Goal: Task Accomplishment & Management: Complete application form

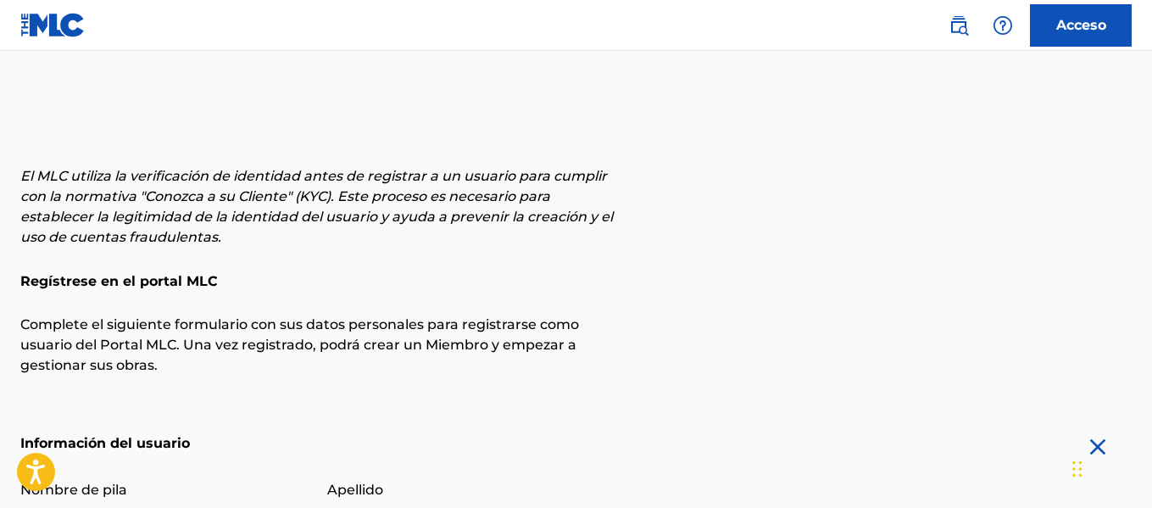
click at [1064, 27] on font "Acceso" at bounding box center [1081, 25] width 50 height 16
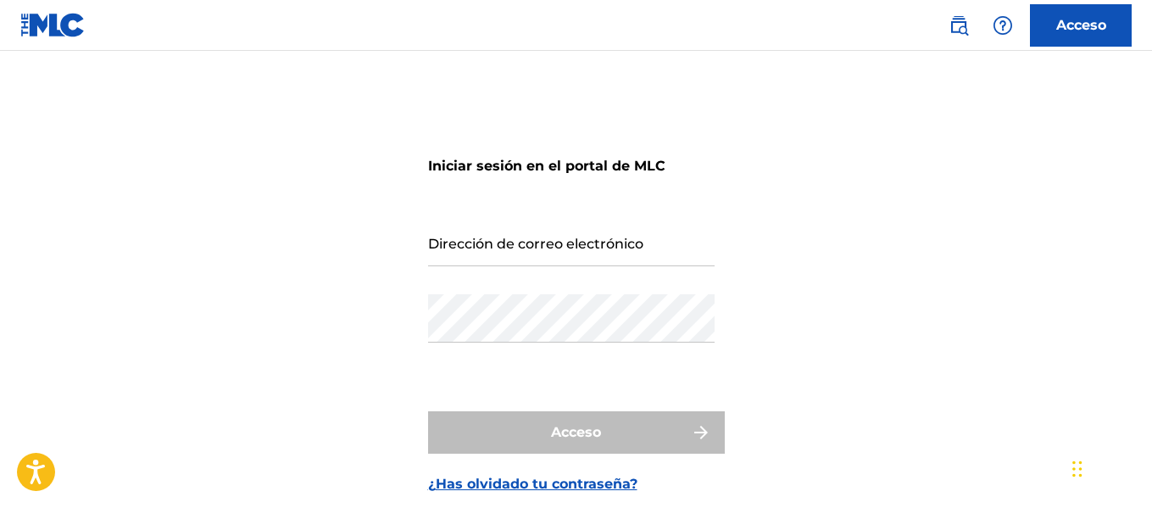
scroll to position [95, 0]
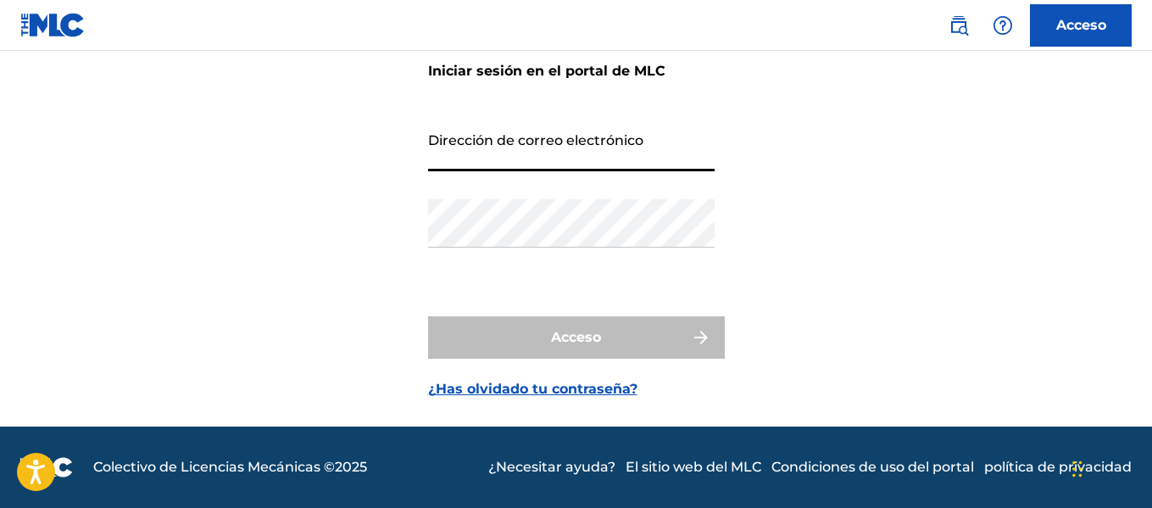
click at [543, 162] on input "Dirección de correo electrónico" at bounding box center [571, 147] width 286 height 48
click at [364, 322] on div "Iniciar sesión en el portal de MLC Dirección de correo electrónico Contraseña A…" at bounding box center [576, 212] width 1152 height 428
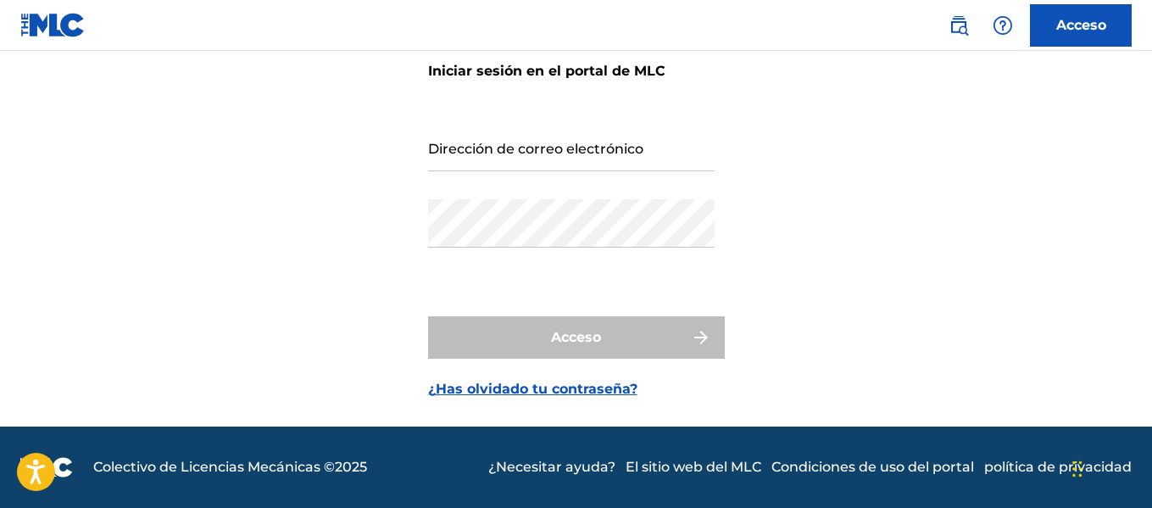
scroll to position [0, 0]
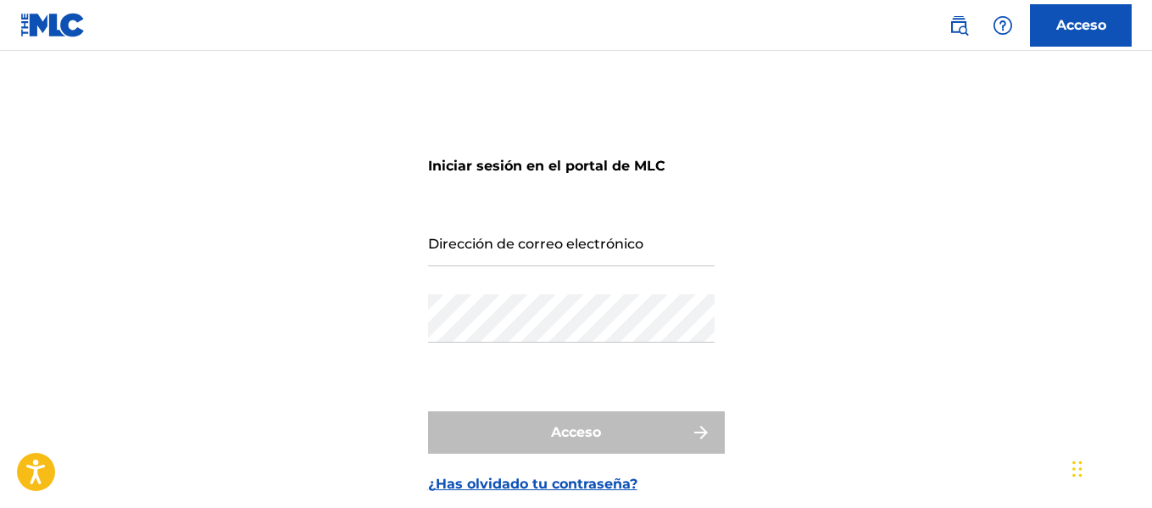
click at [41, 63] on main "Iniciar sesión en el portal de MLC Dirección de correo electrónico Contraseña A…" at bounding box center [576, 286] width 1152 height 470
click at [55, 36] on img at bounding box center [52, 25] width 65 height 25
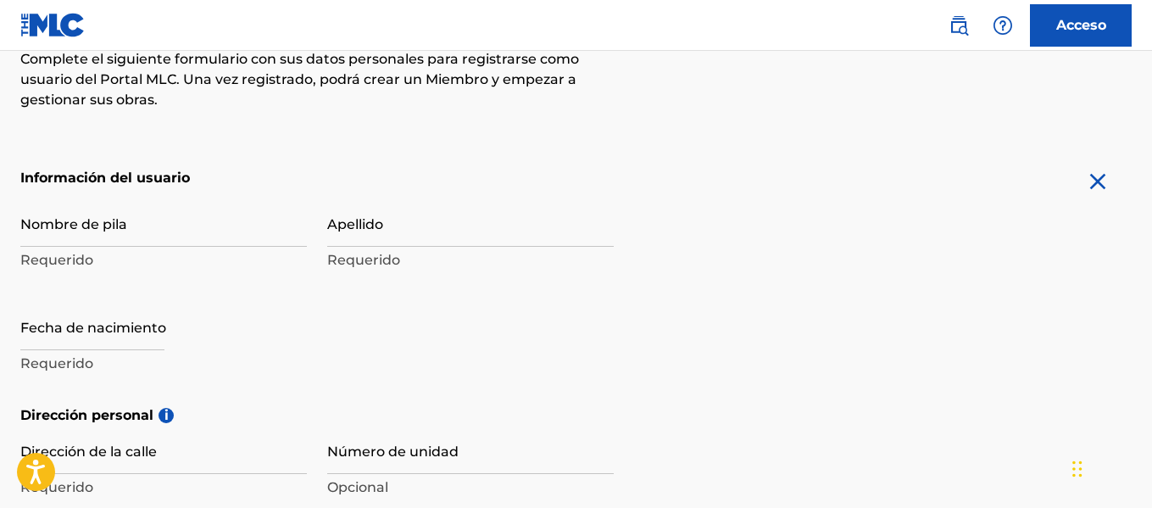
scroll to position [266, 0]
click at [123, 248] on div "Nombre de pila Requerido" at bounding box center [163, 235] width 286 height 76
click at [121, 225] on input "Nombre de pila" at bounding box center [163, 221] width 286 height 48
type input "Ian"
type input "Sign up"
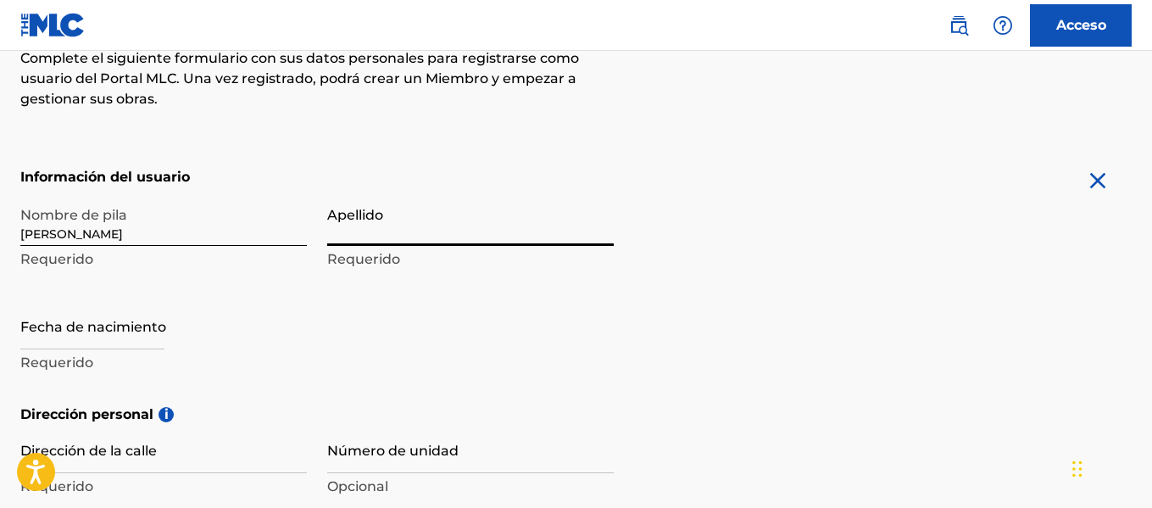
click at [384, 228] on input "Apellido" at bounding box center [470, 221] width 286 height 48
type input "Beltran"
click at [218, 248] on div "Nombre de pila Ian Requerido" at bounding box center [163, 235] width 286 height 76
click at [167, 249] on p "Requerido" at bounding box center [163, 259] width 286 height 20
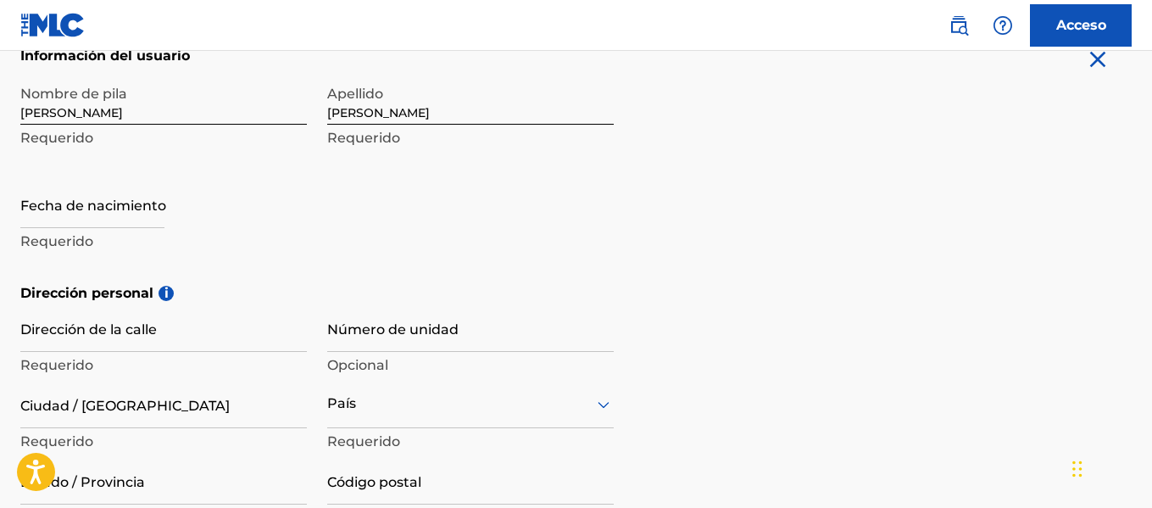
scroll to position [388, 0]
select select "7"
select select "2025"
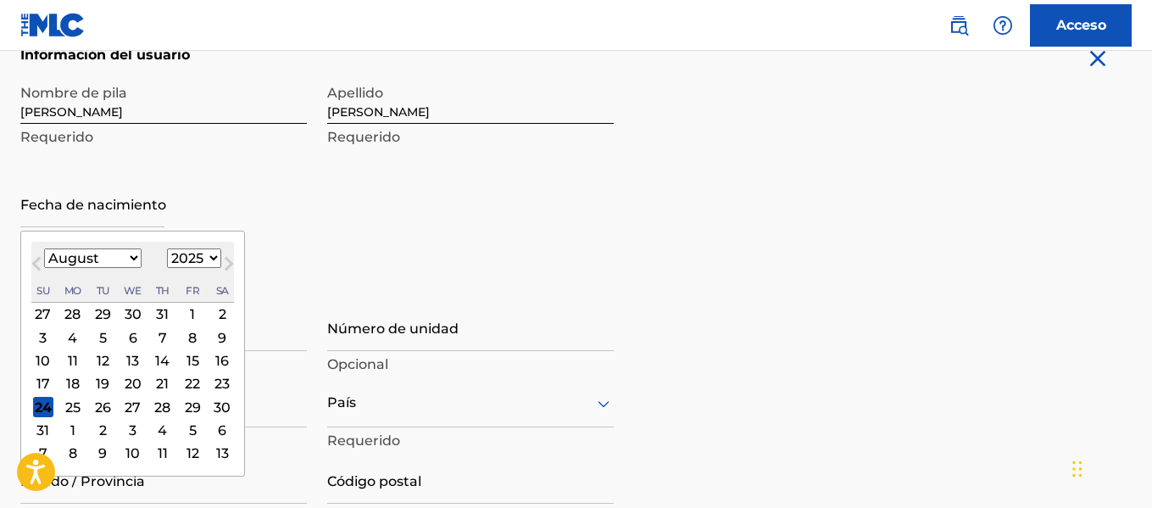
click at [120, 208] on input "text" at bounding box center [92, 203] width 144 height 48
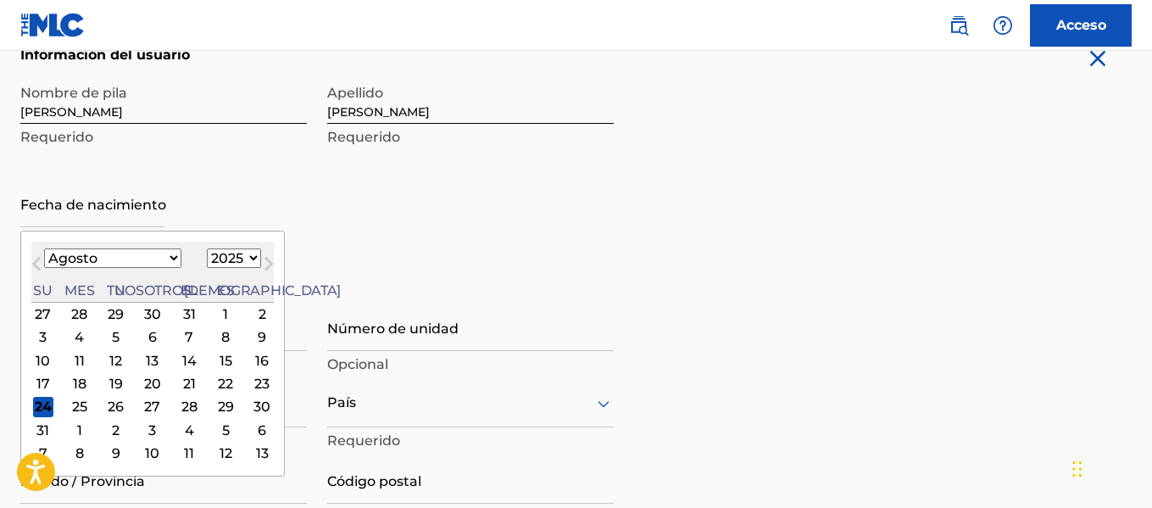
click at [68, 260] on select "Enero Febrero Marzo Abril Puede Junio Julio Agosto Septiembre Octubre Noviembre…" at bounding box center [112, 257] width 137 height 19
select select "5"
click at [44, 248] on select "Enero Febrero Marzo Abril Puede Junio Julio Agosto Septiembre Octubre Noviembre…" at bounding box center [112, 257] width 137 height 19
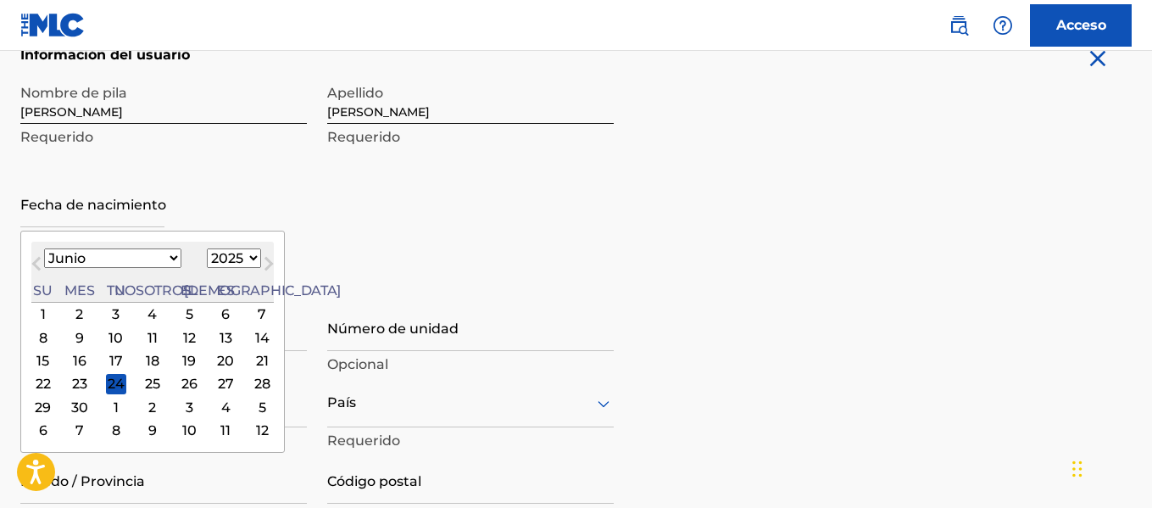
click at [208, 265] on select "1899 1900 1901 1902 1903 1904 1905 1906 1907 1908 1909 1910 1911 1912 1913 1914…" at bounding box center [234, 257] width 54 height 19
select select "2000"
click at [207, 248] on select "1899 1900 1901 1902 1903 1904 1905 1906 1907 1908 1909 1910 1911 1912 1913 1914…" at bounding box center [234, 257] width 54 height 19
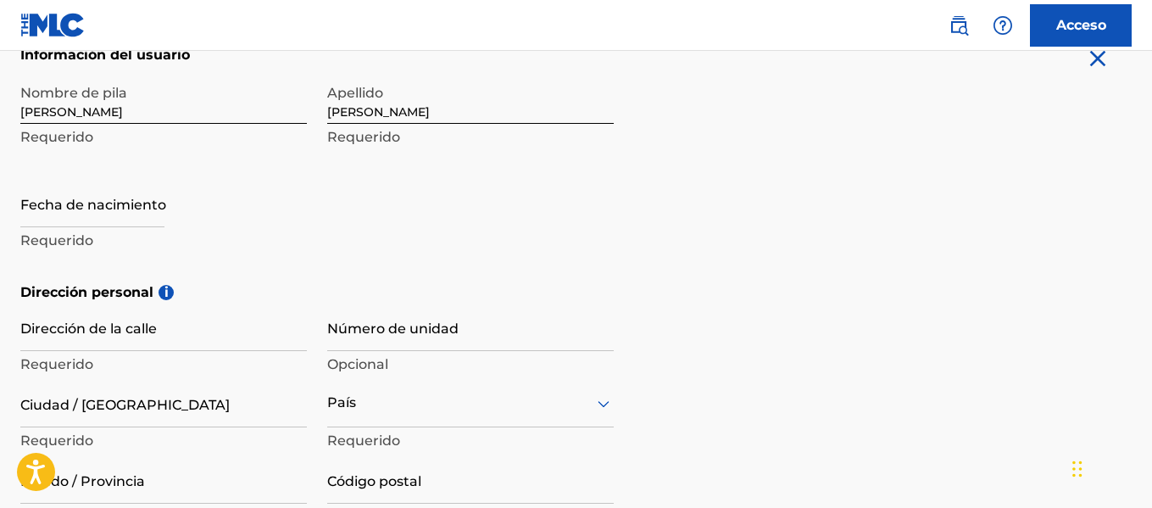
click at [616, 281] on form "Información del usuario Nombre de pila Ian Requerido Apellido Beltran Requerido…" at bounding box center [575, 425] width 1111 height 760
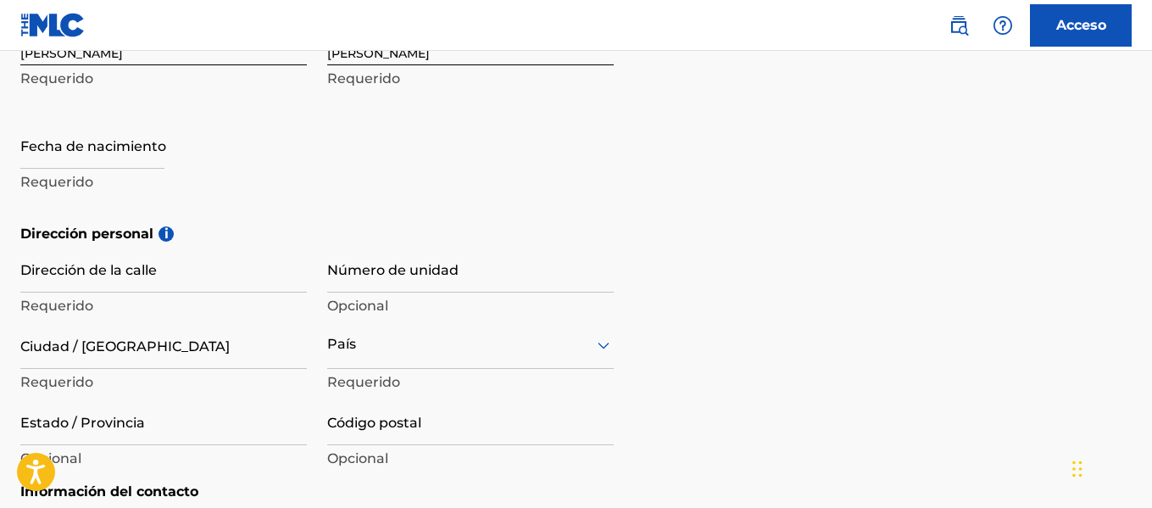
scroll to position [447, 0]
click at [142, 159] on input "text" at bounding box center [92, 143] width 144 height 48
select select "7"
select select "2025"
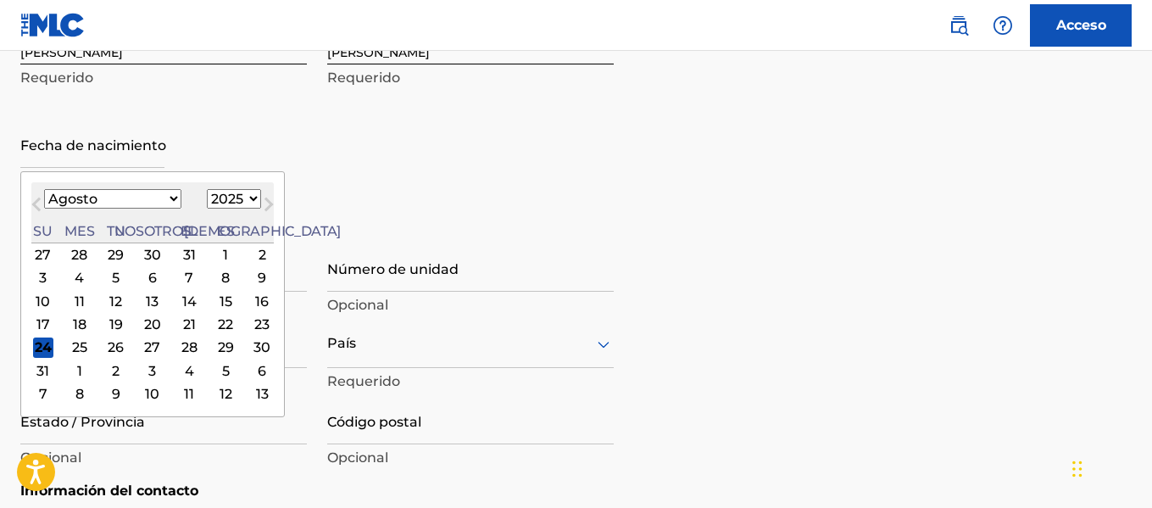
click at [92, 197] on select "Enero Febrero Marzo Abril Puede Junio Julio Agosto Septiembre Octubre Noviembre…" at bounding box center [112, 198] width 137 height 19
select select "5"
click at [44, 189] on select "Enero Febrero Marzo Abril Puede Junio Julio Agosto Septiembre Octubre Noviembre…" at bounding box center [112, 198] width 137 height 19
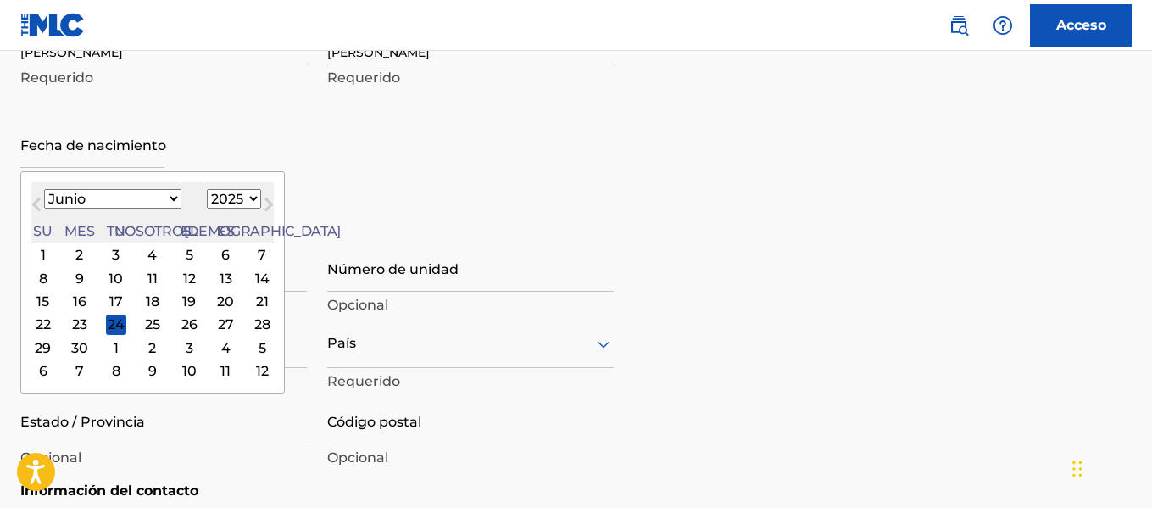
click at [207, 190] on select "1899 1900 1901 1902 1903 1904 1905 1906 1907 1908 1909 1910 1911 1912 1913 1914…" at bounding box center [234, 198] width 54 height 19
select select "2000"
click at [207, 189] on select "1899 1900 1901 1902 1903 1904 1905 1906 1907 1908 1909 1910 1911 1912 1913 1914…" at bounding box center [234, 198] width 54 height 19
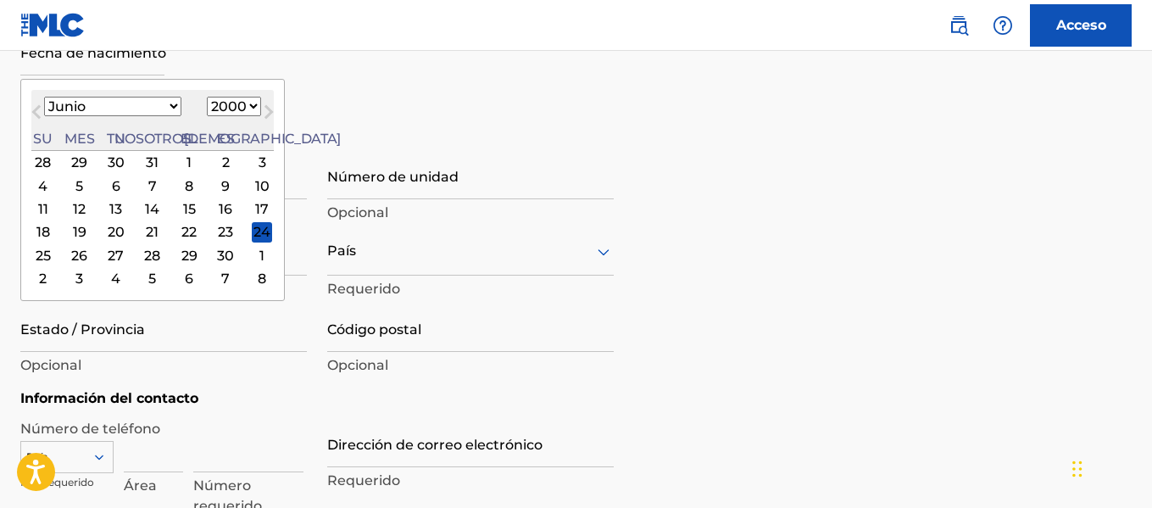
scroll to position [532, 0]
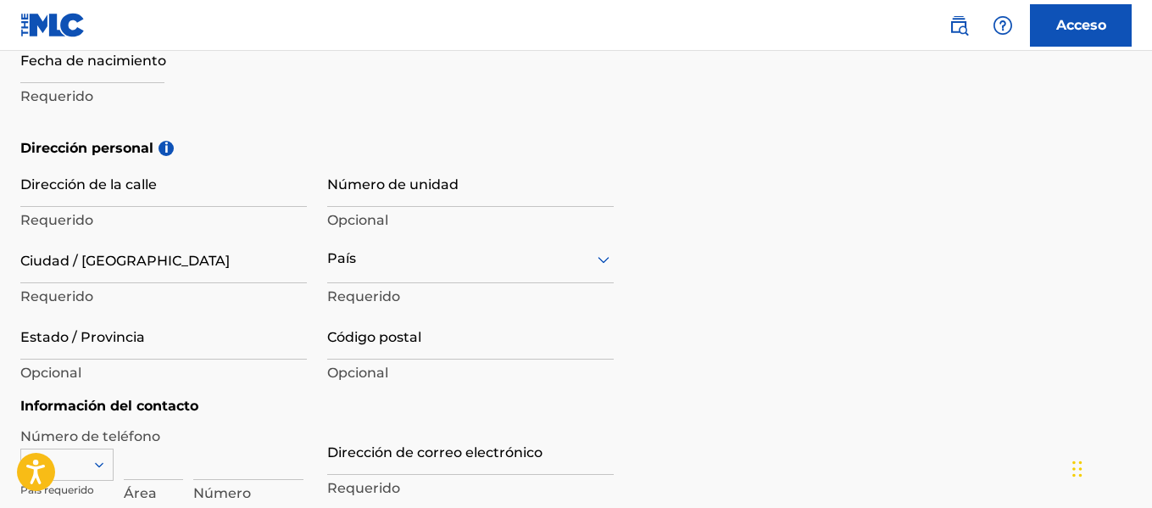
select select "7"
select select "2025"
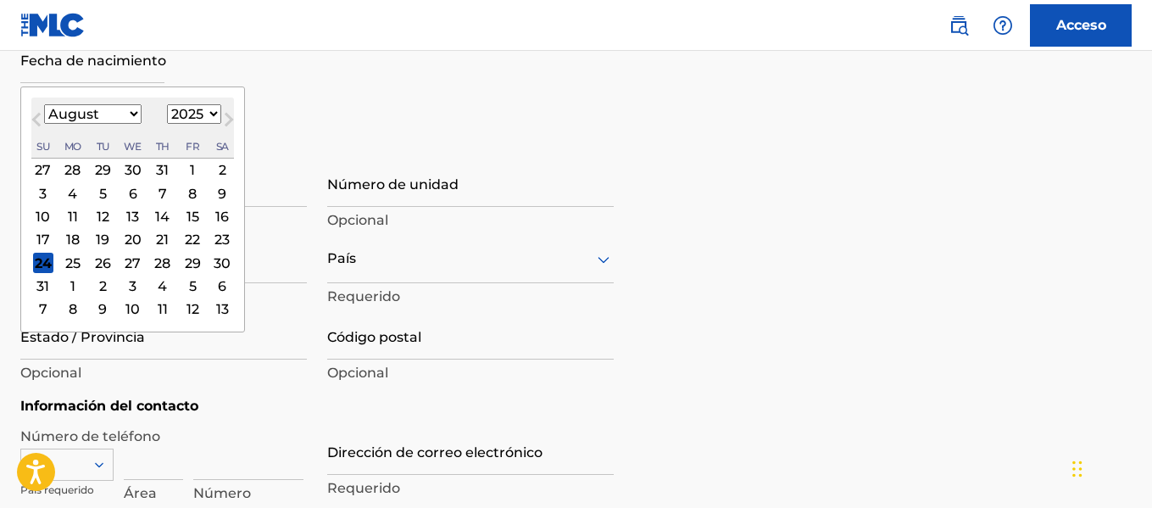
click at [119, 75] on input "text" at bounding box center [92, 59] width 144 height 48
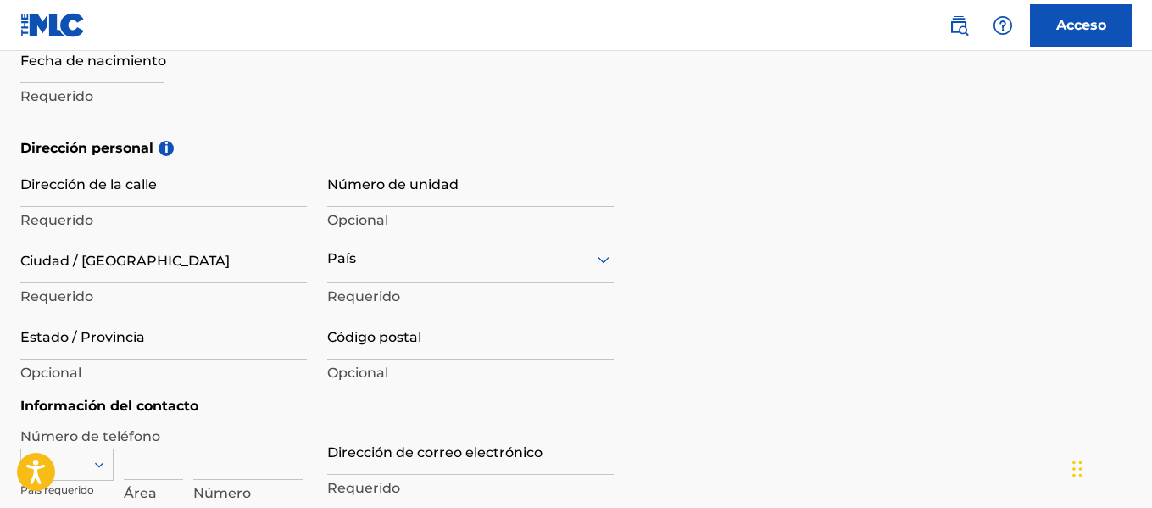
click at [307, 137] on div "Nombre de pila Ian Requerido Apellido Beltran Requerido Fecha de nacimiento Req…" at bounding box center [316, 34] width 593 height 207
click at [189, 196] on input "Dirección de la calle" at bounding box center [163, 182] width 286 height 48
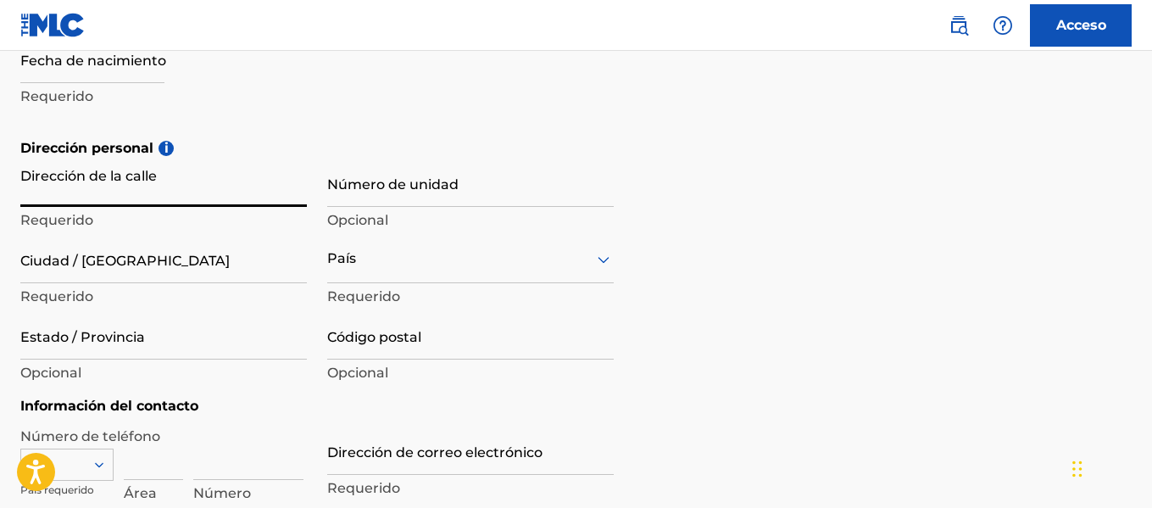
type input "Babahoyo"
type input "Ecuador"
type input "120101"
type input "593"
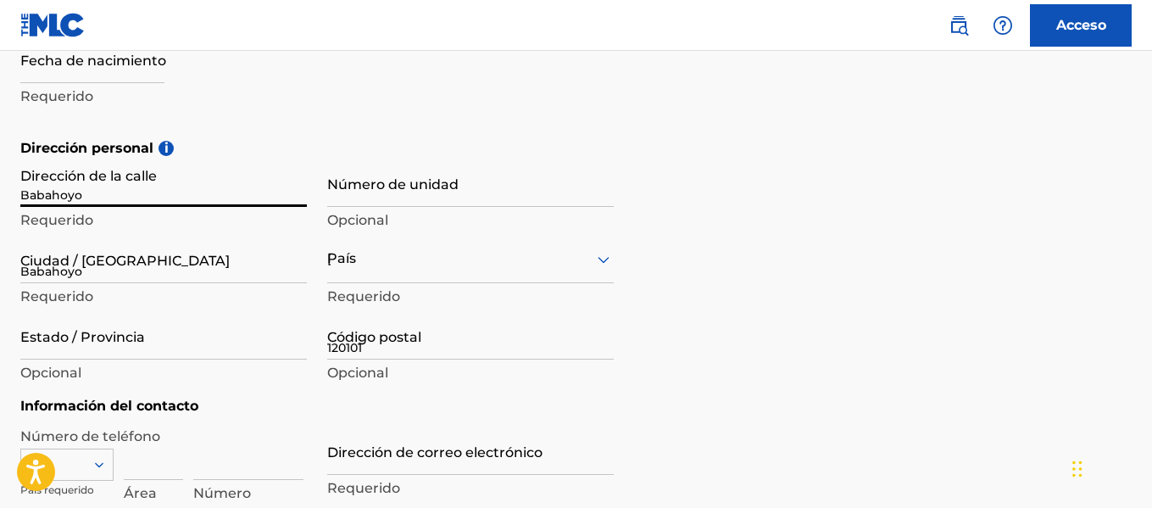
type input "96"
type input "3152306"
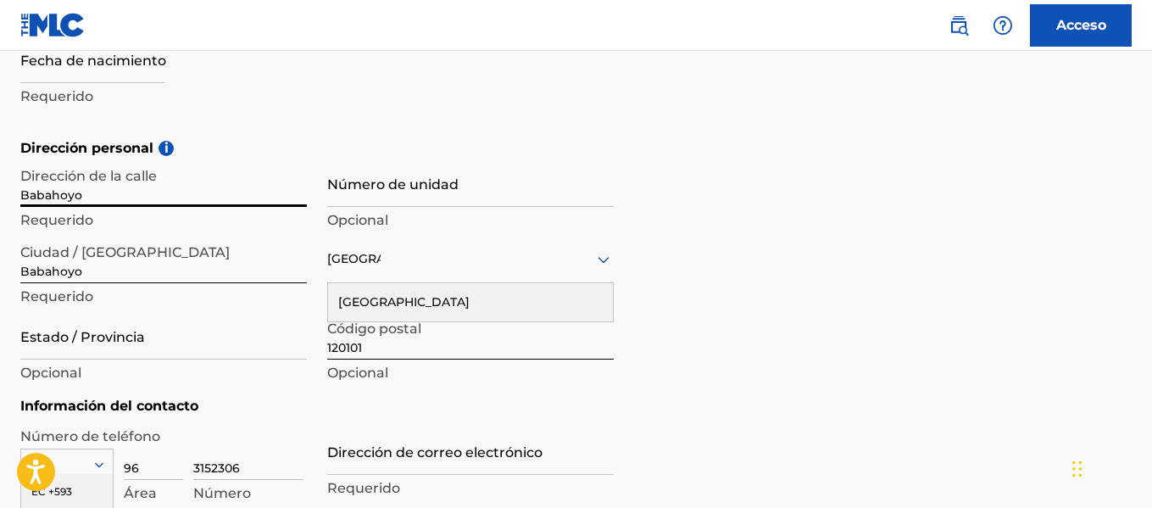
scroll to position [535, 0]
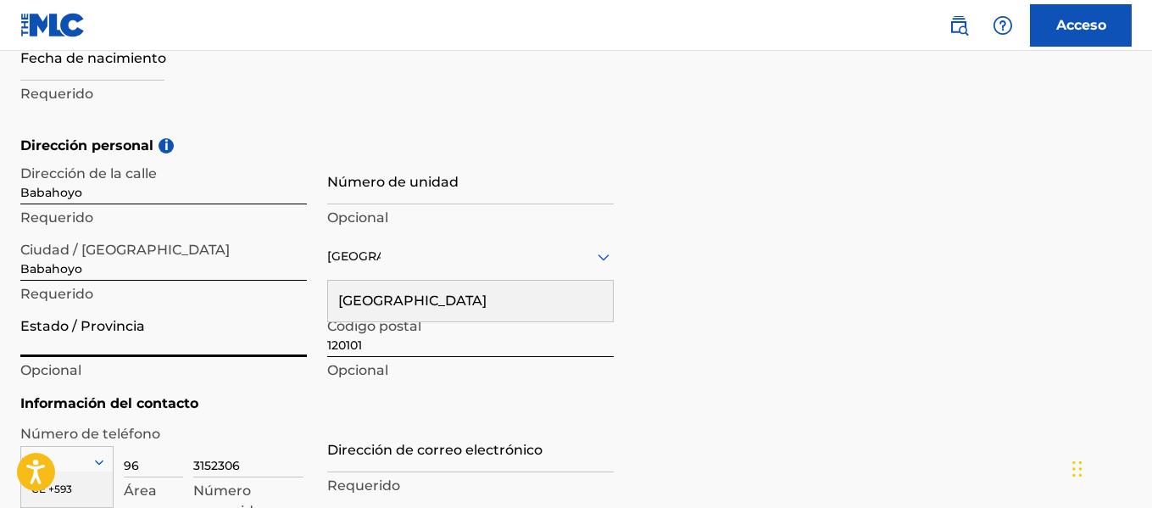
click at [206, 335] on input "Estado / Provincia" at bounding box center [163, 332] width 286 height 48
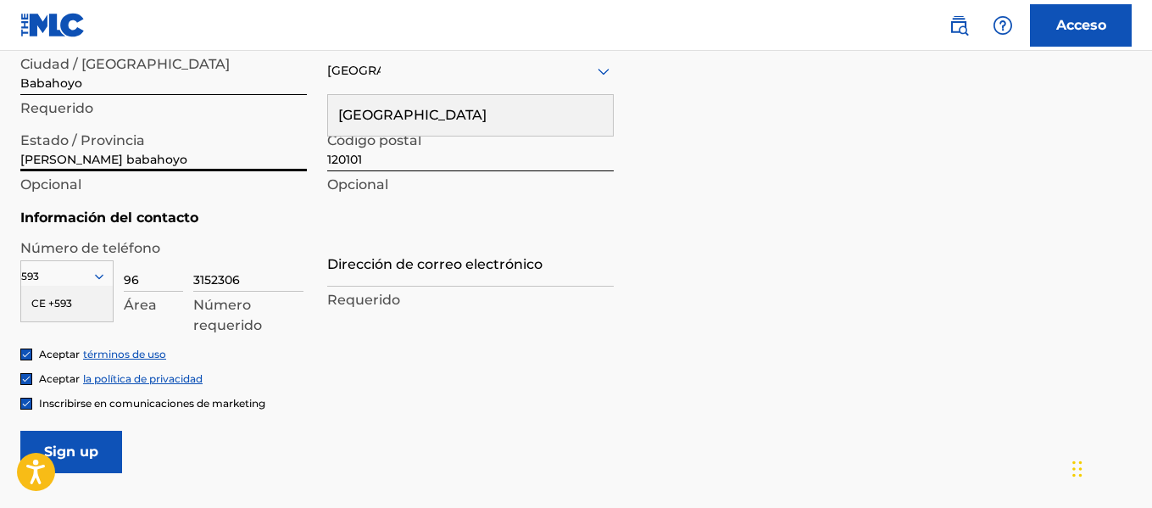
scroll to position [862, 0]
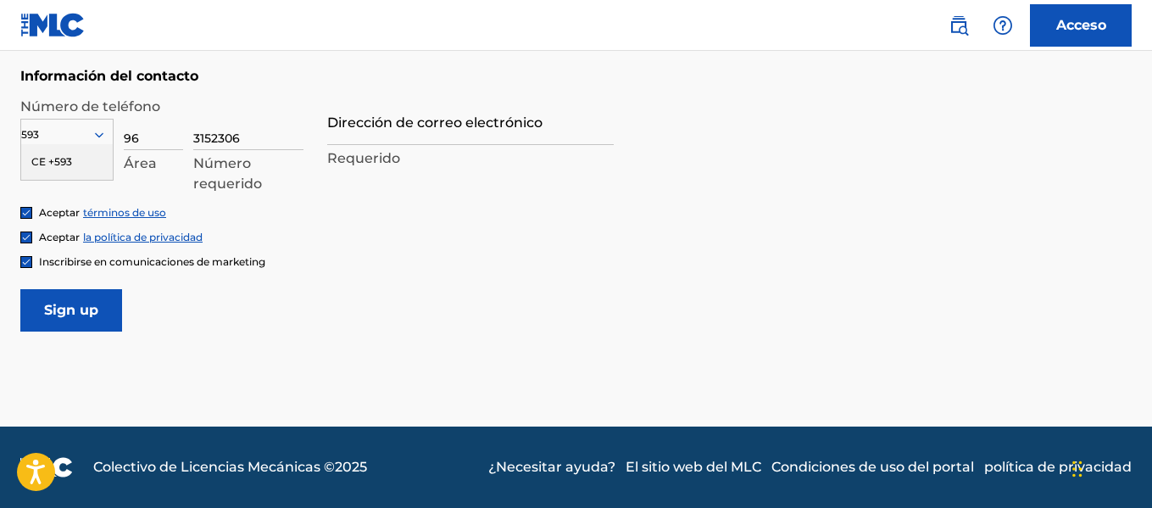
type input "loa rios babahoyo"
click at [103, 125] on div "593" at bounding box center [66, 135] width 93 height 32
click at [101, 153] on div "CE +593" at bounding box center [67, 162] width 92 height 36
click at [160, 164] on p "Área" at bounding box center [153, 163] width 59 height 20
click at [231, 181] on font "Número requerido" at bounding box center [227, 173] width 69 height 36
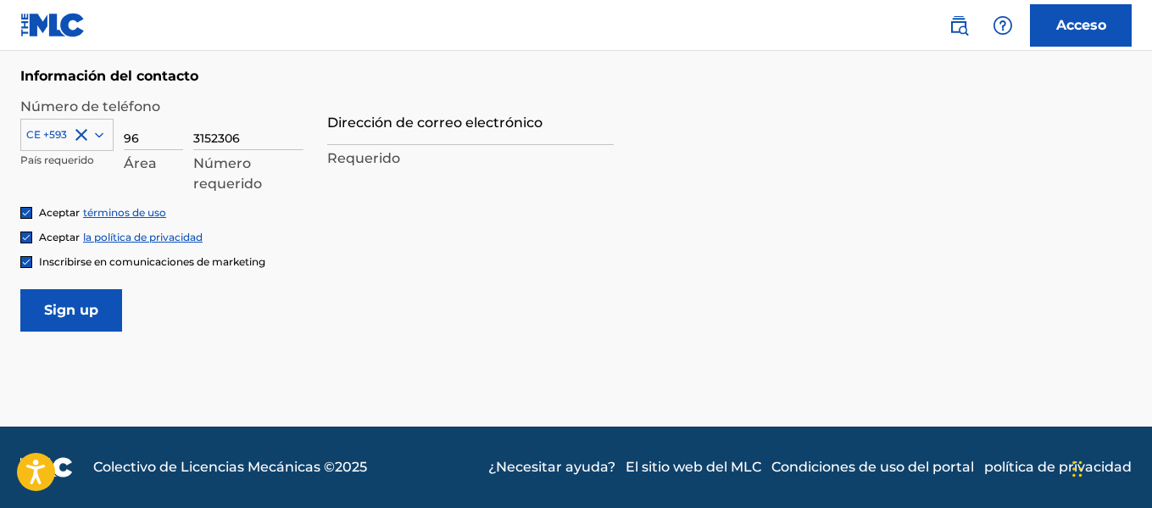
click at [403, 121] on input "Dirección de correo electrónico" at bounding box center [470, 121] width 286 height 48
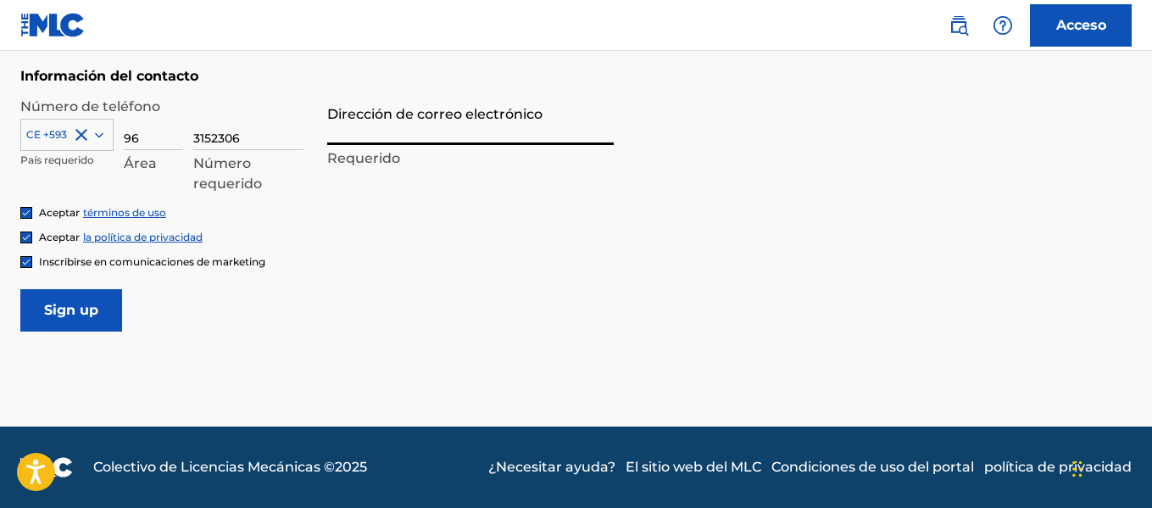
type input "Ianpablobeltranbano@gmail.com"
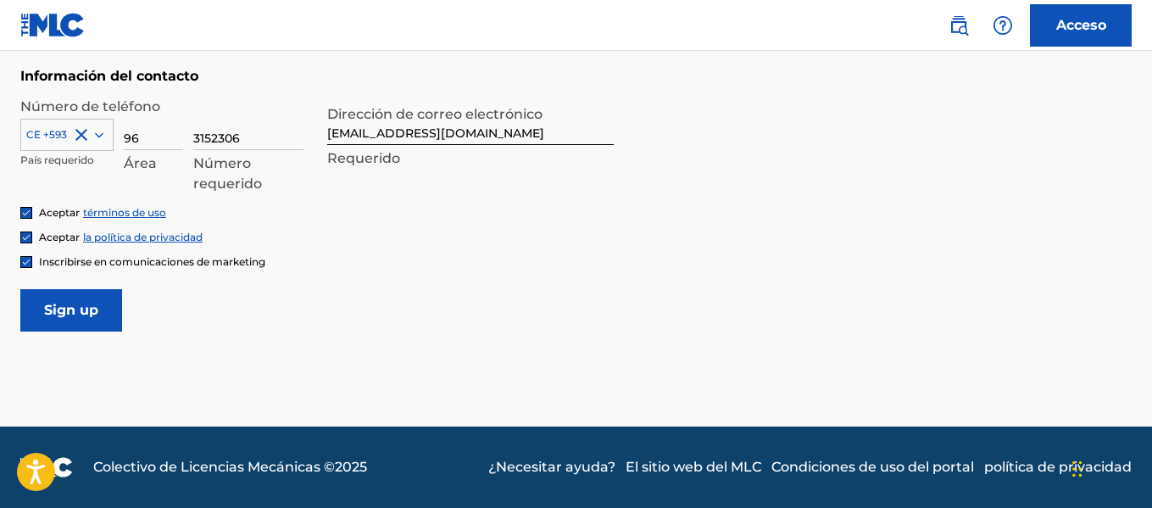
click at [53, 308] on input "Sign up" at bounding box center [71, 310] width 102 height 42
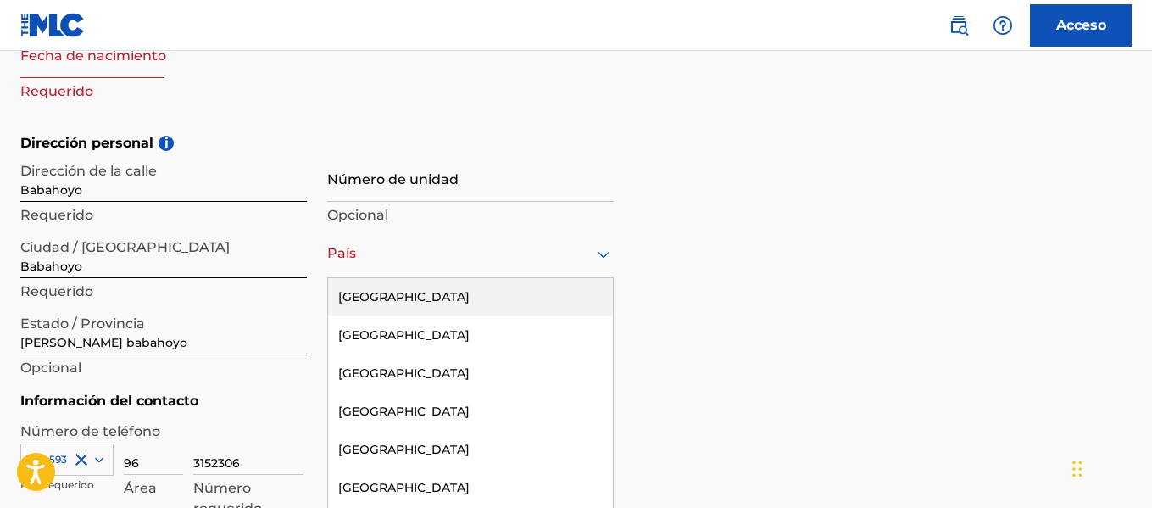
scroll to position [563, 0]
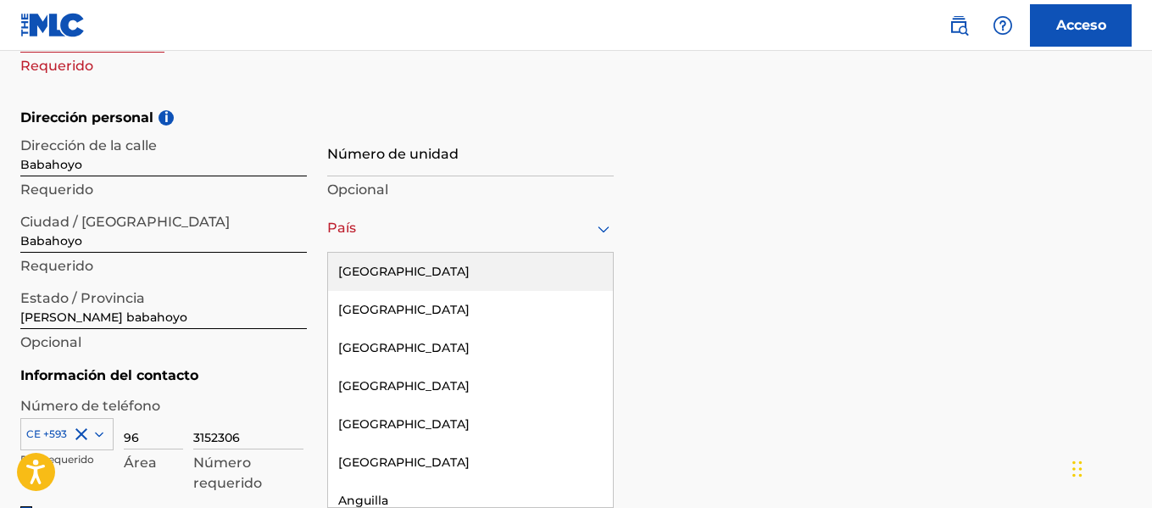
click at [598, 253] on div "223 results available. Use Up and Down to choose options, press Enter to select…" at bounding box center [470, 228] width 286 height 48
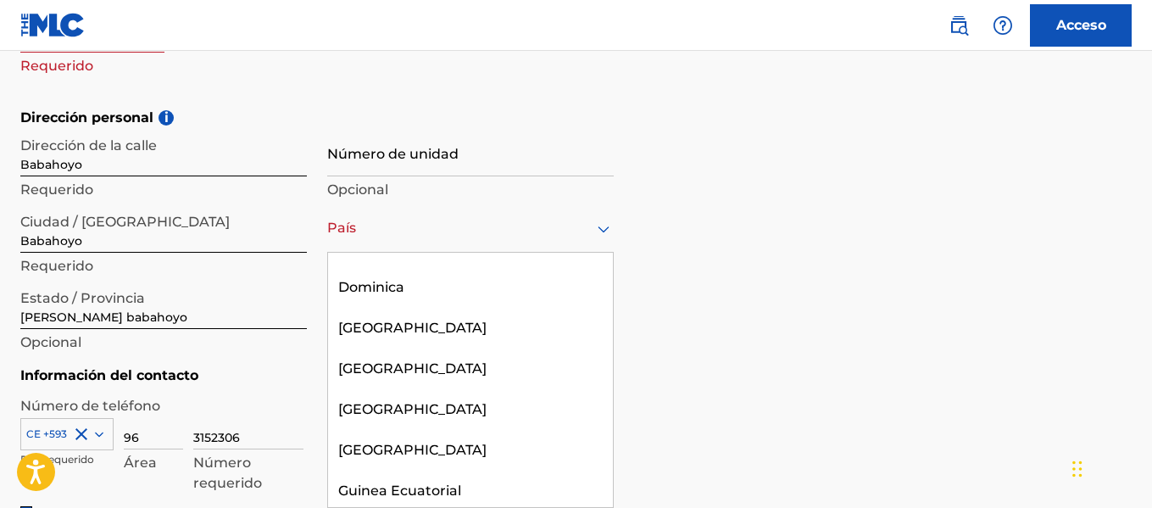
scroll to position [2211, 0]
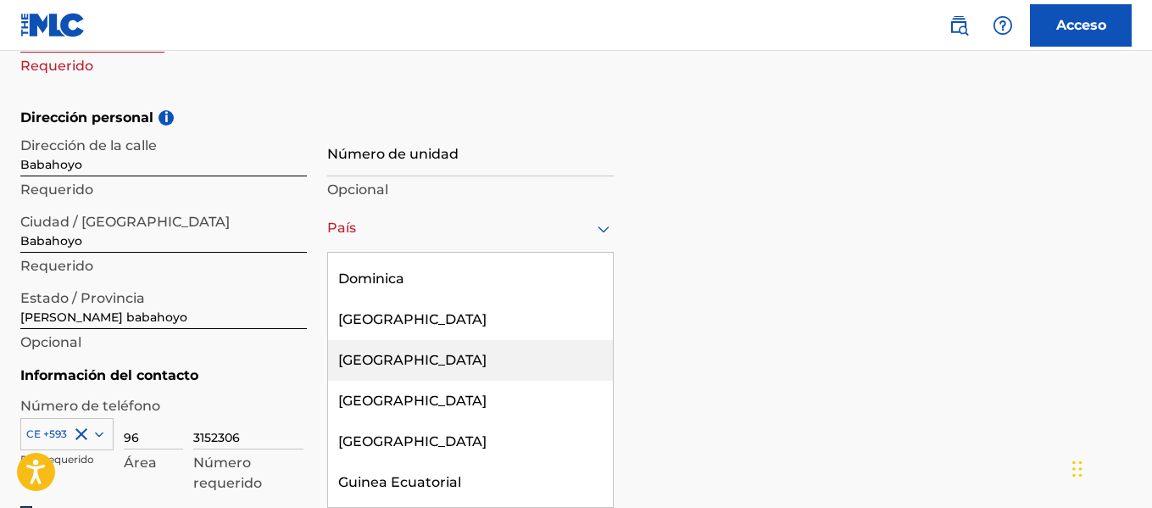
click at [436, 340] on div "Ecuador" at bounding box center [470, 360] width 285 height 41
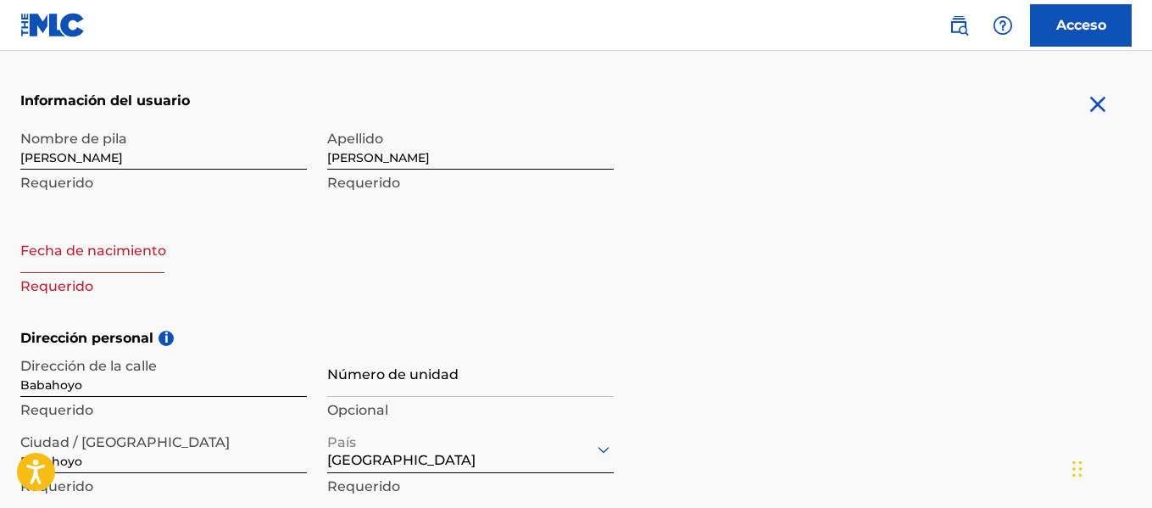
scroll to position [338, 0]
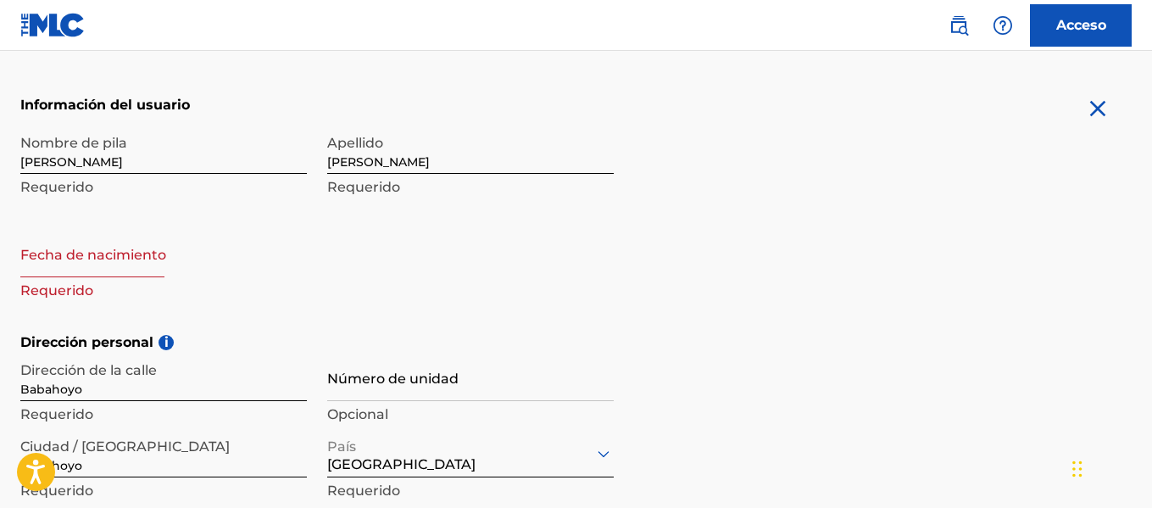
click at [367, 408] on font "Opcional" at bounding box center [357, 414] width 61 height 16
click at [369, 404] on p "Opcional" at bounding box center [470, 414] width 286 height 20
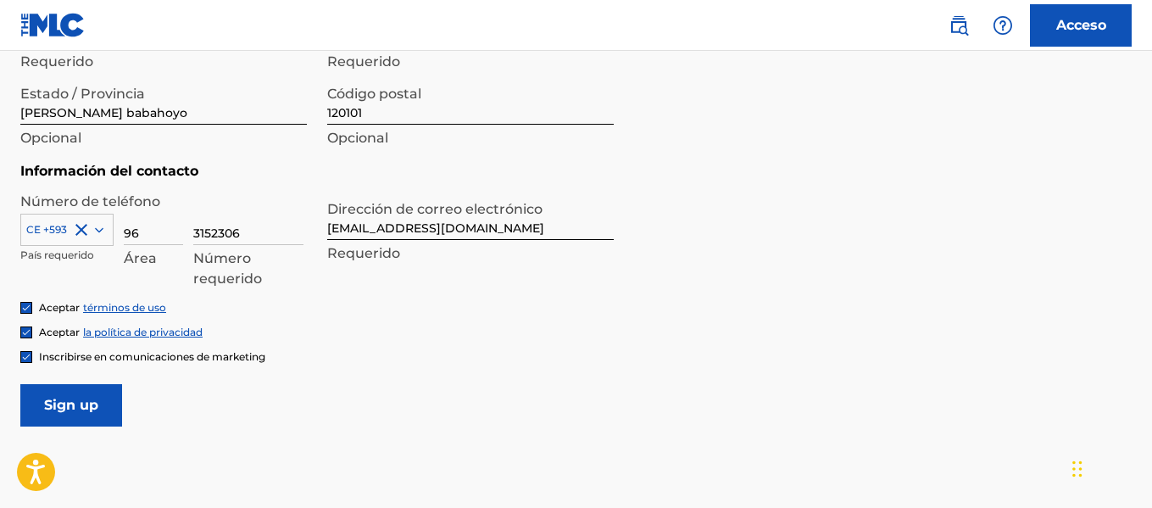
scroll to position [768, 0]
click at [104, 409] on input "Sign up" at bounding box center [71, 404] width 102 height 42
click at [31, 424] on input "Sign up" at bounding box center [71, 404] width 102 height 42
click at [71, 396] on input "Sign up" at bounding box center [71, 404] width 102 height 42
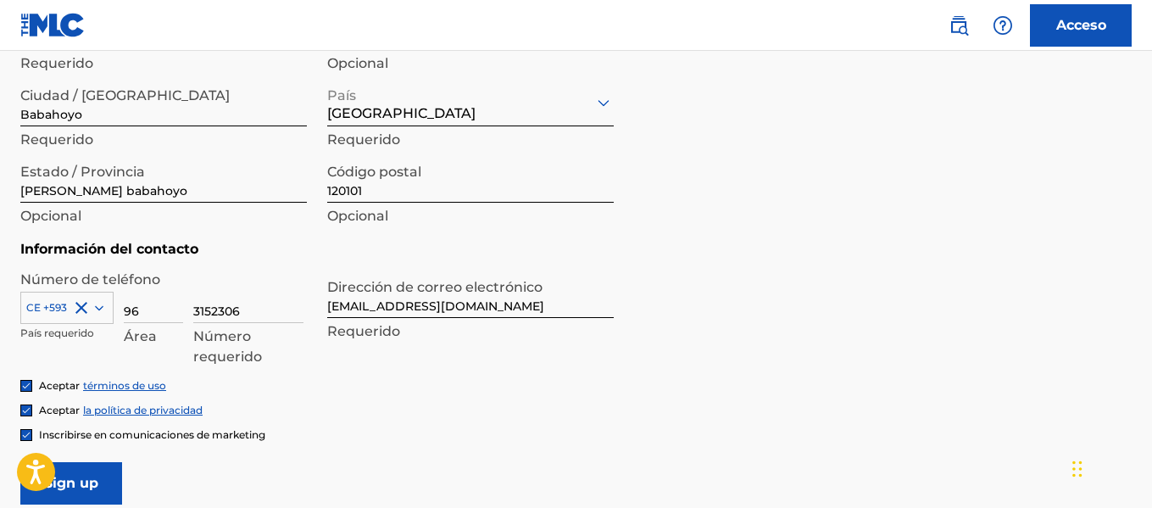
scroll to position [862, 0]
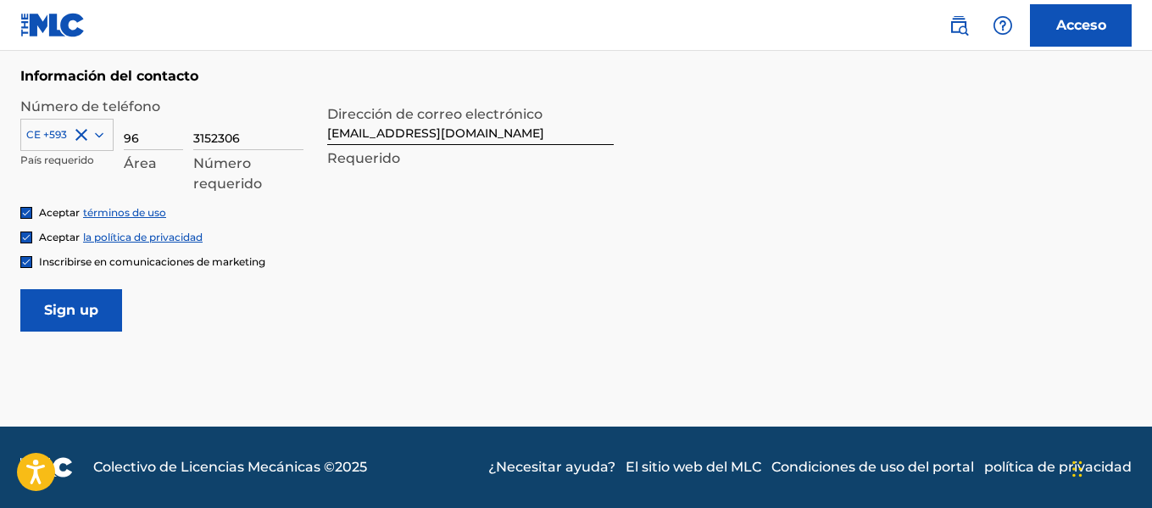
click at [85, 318] on input "Sign up" at bounding box center [71, 310] width 102 height 42
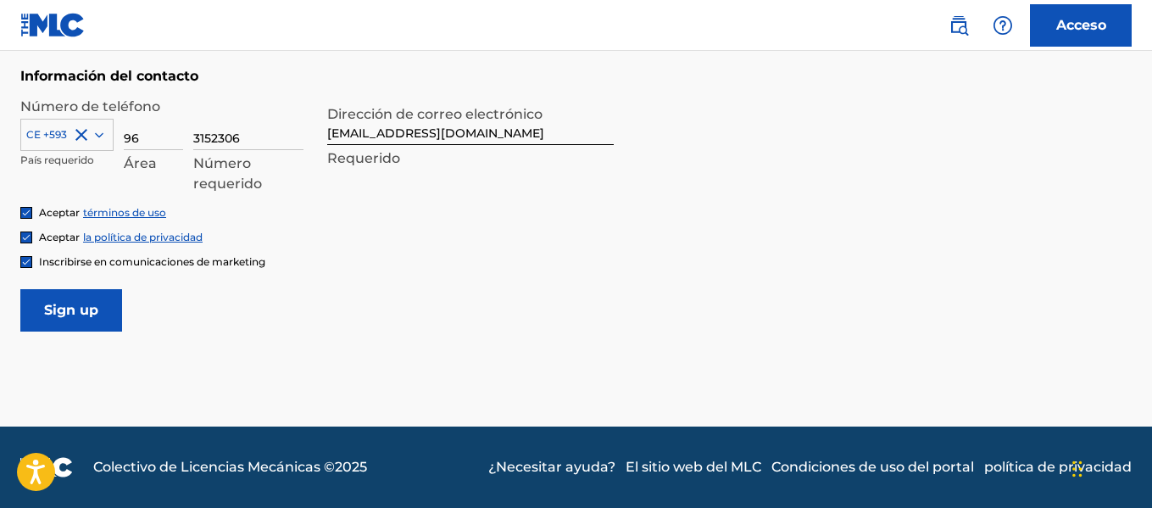
click at [85, 318] on input "Sign up" at bounding box center [71, 310] width 102 height 42
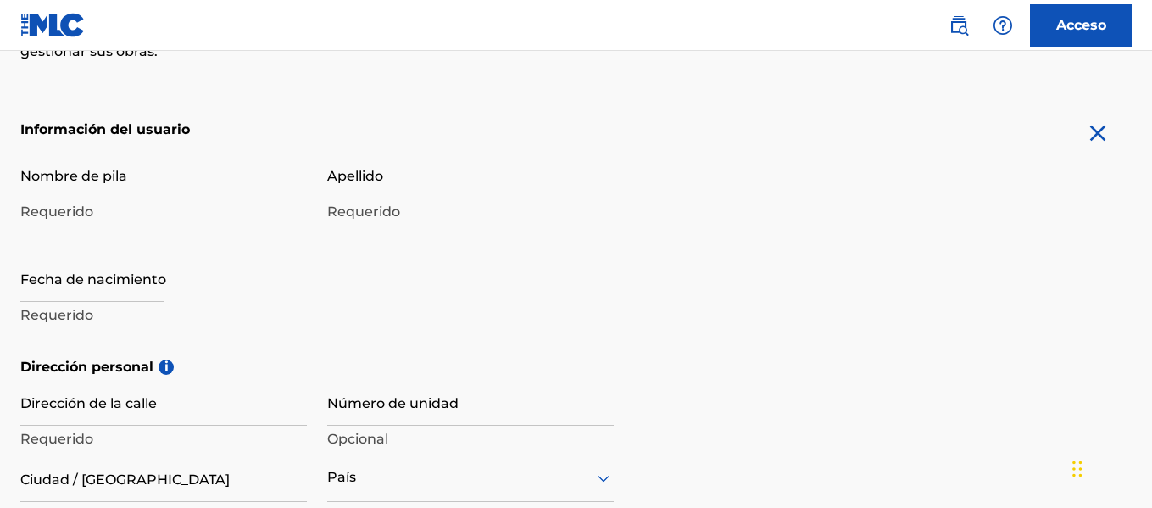
scroll to position [312, 0]
click at [89, 206] on font "Requerido" at bounding box center [56, 213] width 73 height 16
click at [92, 191] on input "Nombre de pila" at bounding box center [163, 176] width 286 height 48
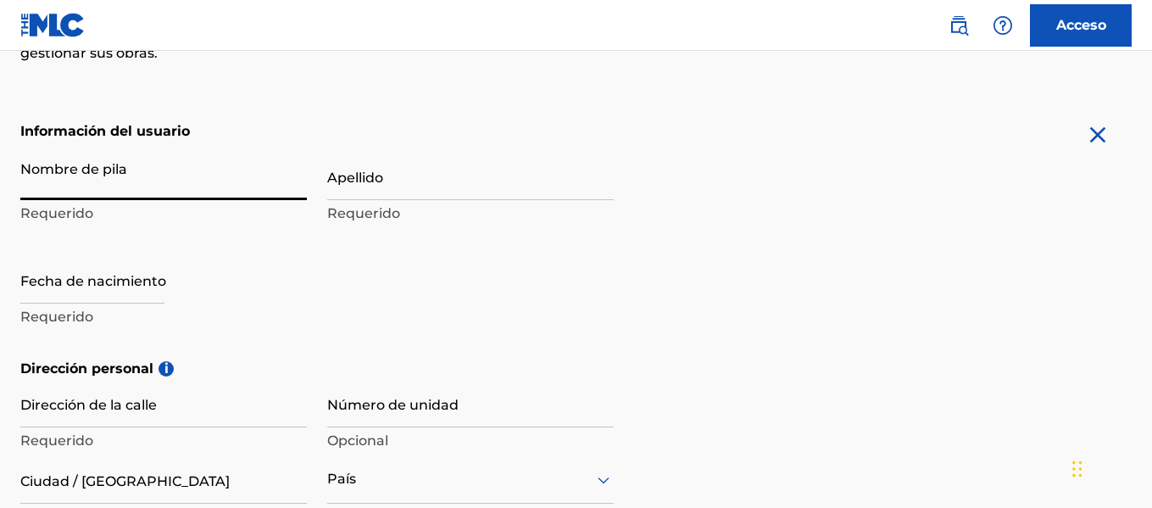
type input "Ian"
type input "Beltran"
type input "Babahoyo"
type input "Ecuador"
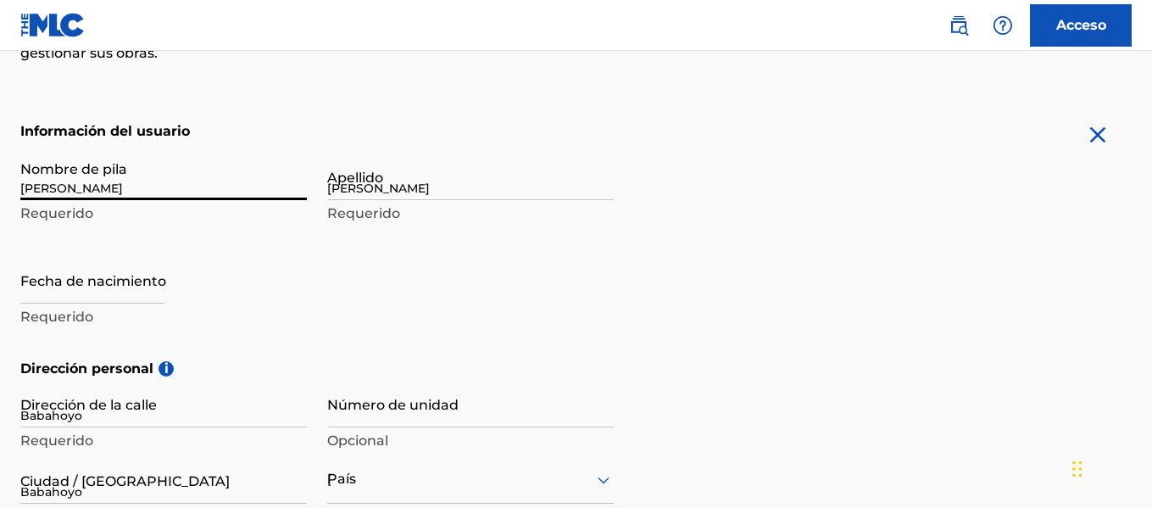
type input "120101"
type input "593"
type input "96"
type input "3152306"
type input "Ianpablobeltranbano@gmail.com"
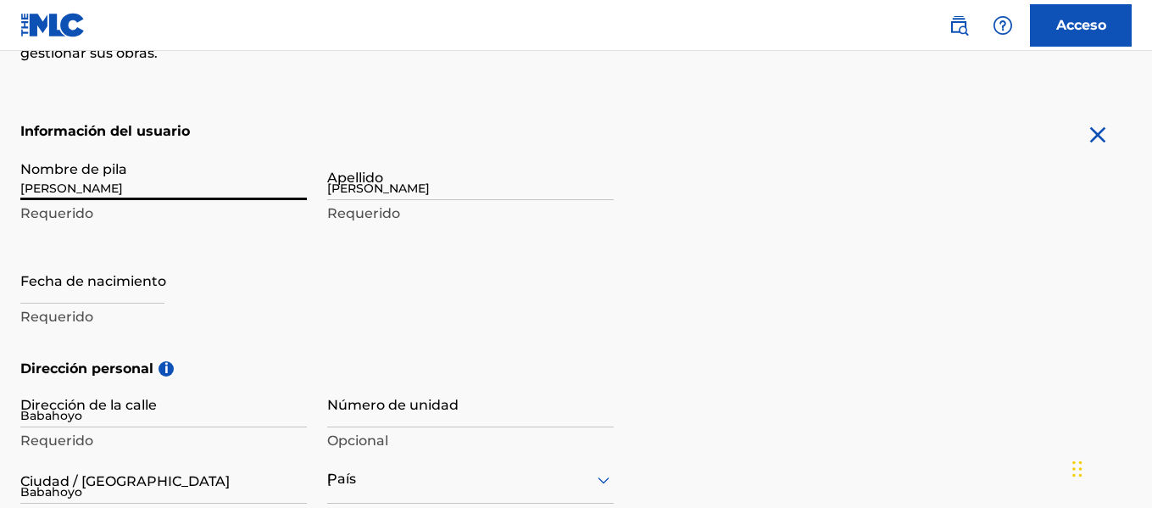
type input "Sign up"
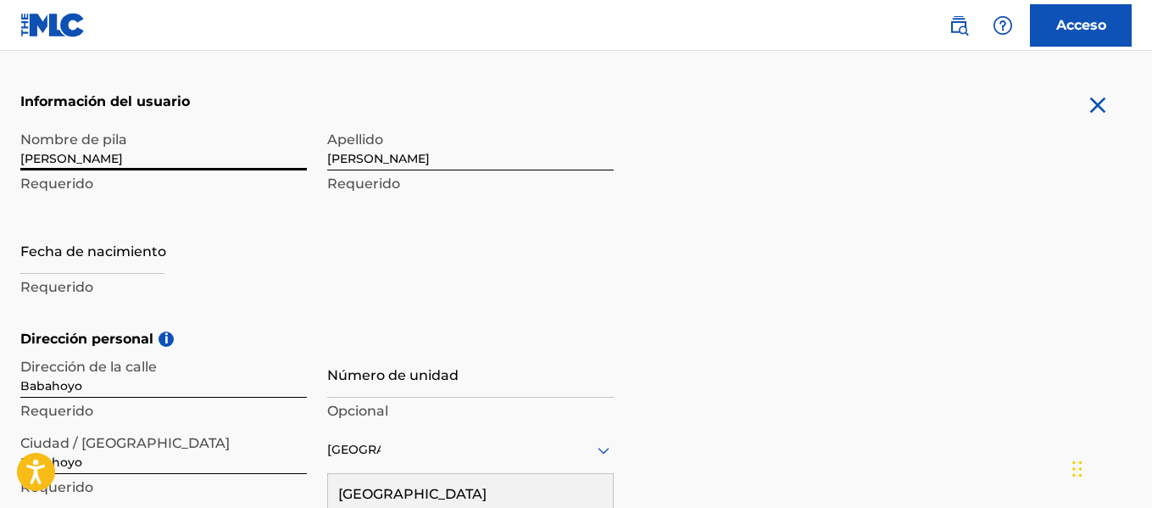
scroll to position [338, 0]
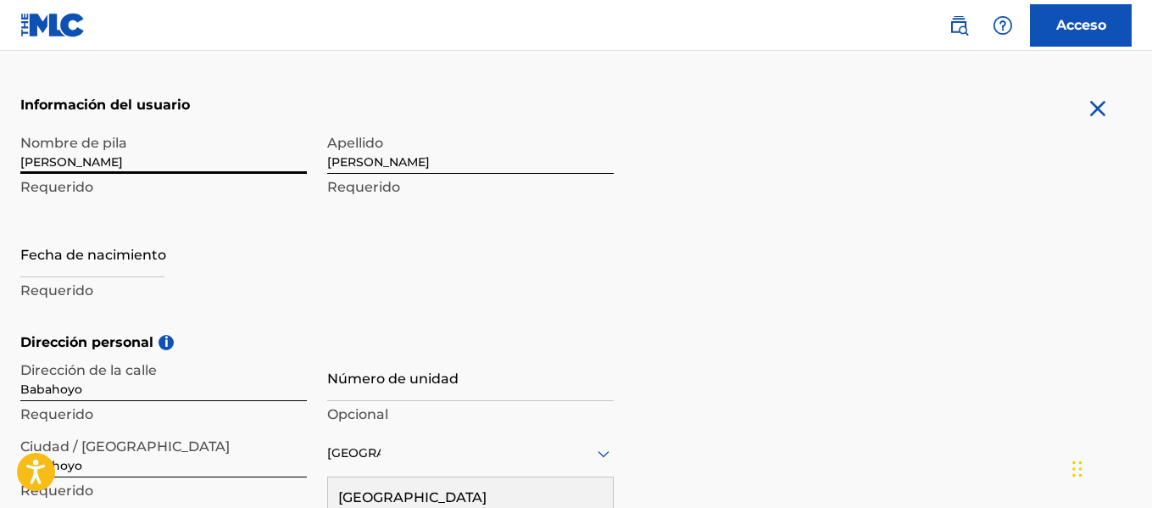
click at [120, 270] on input "text" at bounding box center [92, 253] width 144 height 48
select select "7"
select select "2025"
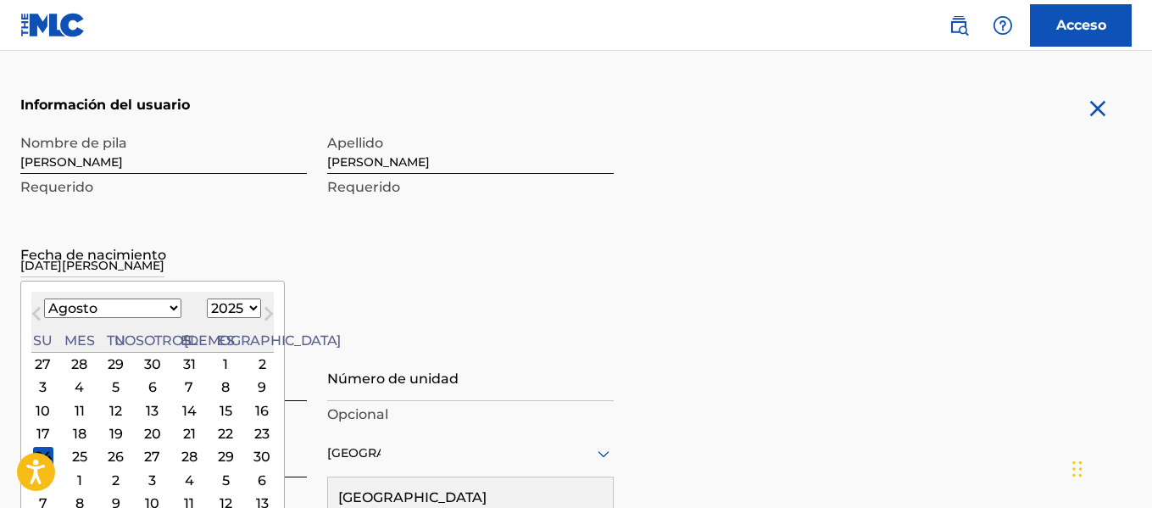
type input "24 de junio de 2000"
click at [352, 222] on div "Nombre de pila Ian Requerido Apellido Beltran Requerido Fecha de nacimiento Mes…" at bounding box center [316, 228] width 593 height 207
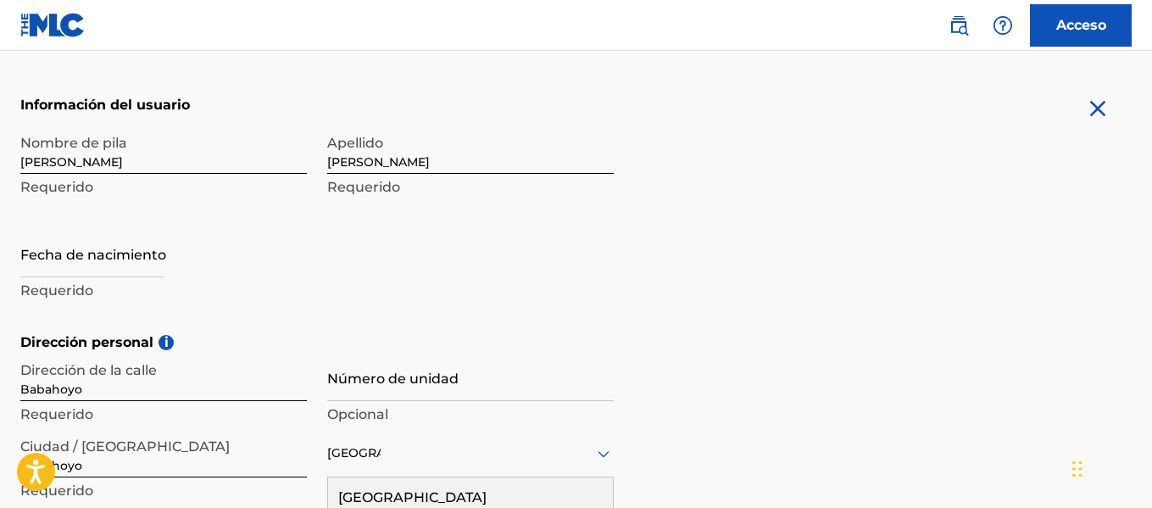
click at [76, 285] on font "Requerido" at bounding box center [56, 290] width 73 height 16
click at [81, 283] on font "Requerido" at bounding box center [56, 290] width 73 height 16
select select "7"
select select "2025"
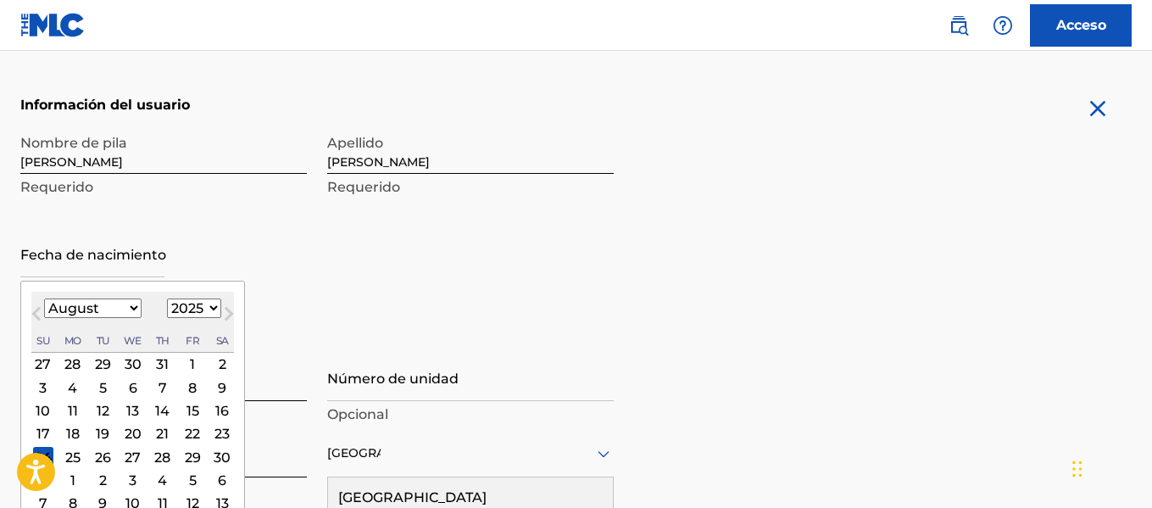
click at [91, 275] on input "text" at bounding box center [92, 253] width 144 height 48
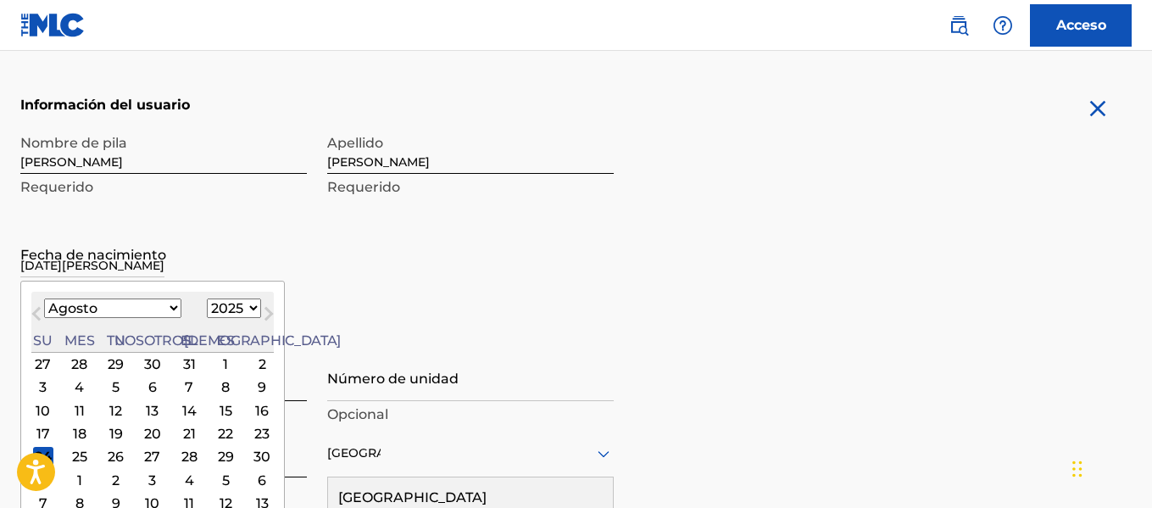
type input "24 de junio de 2000"
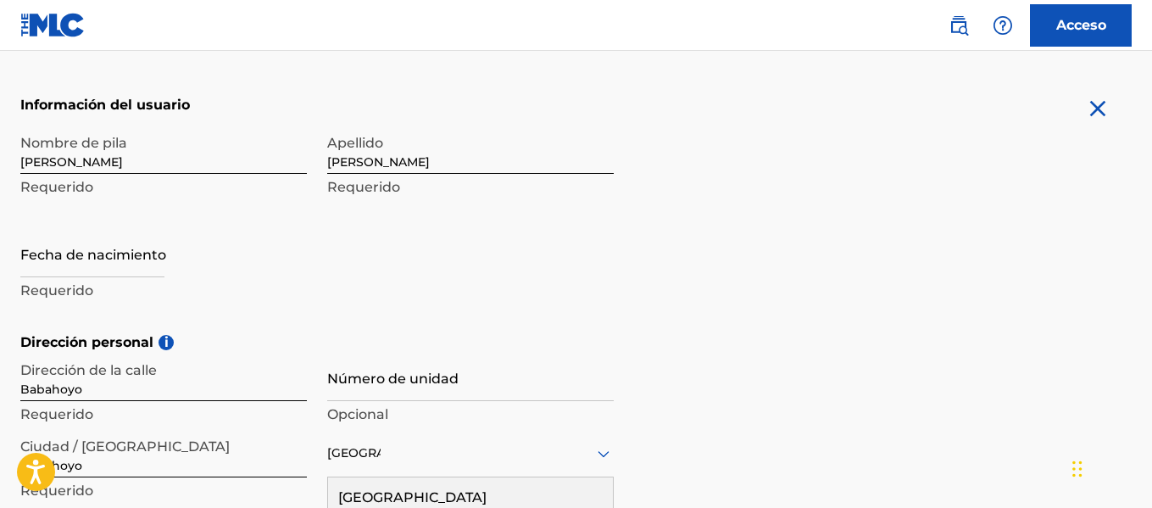
select select "7"
select select "2025"
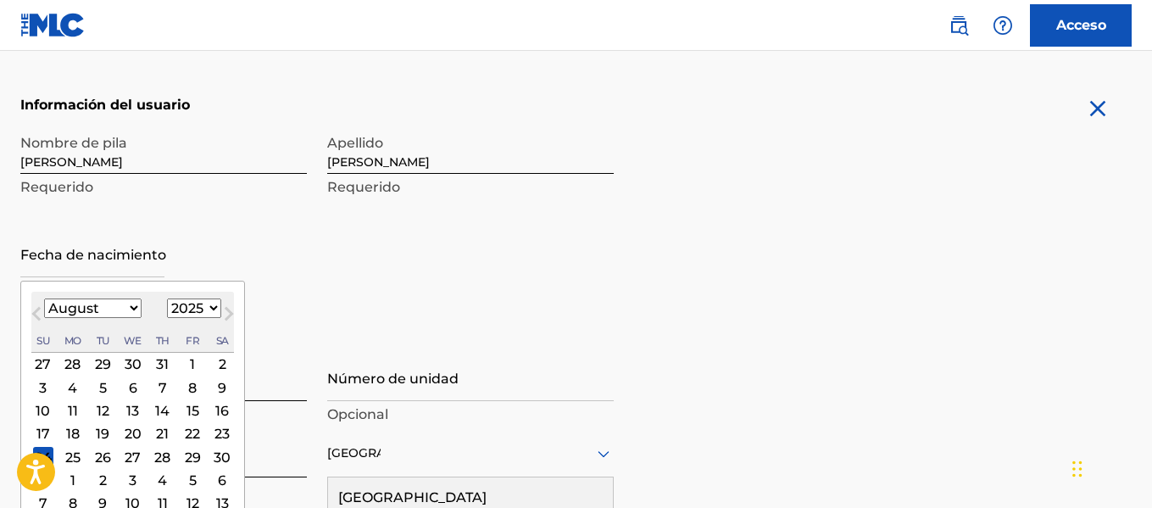
click at [92, 274] on input "text" at bounding box center [92, 253] width 144 height 48
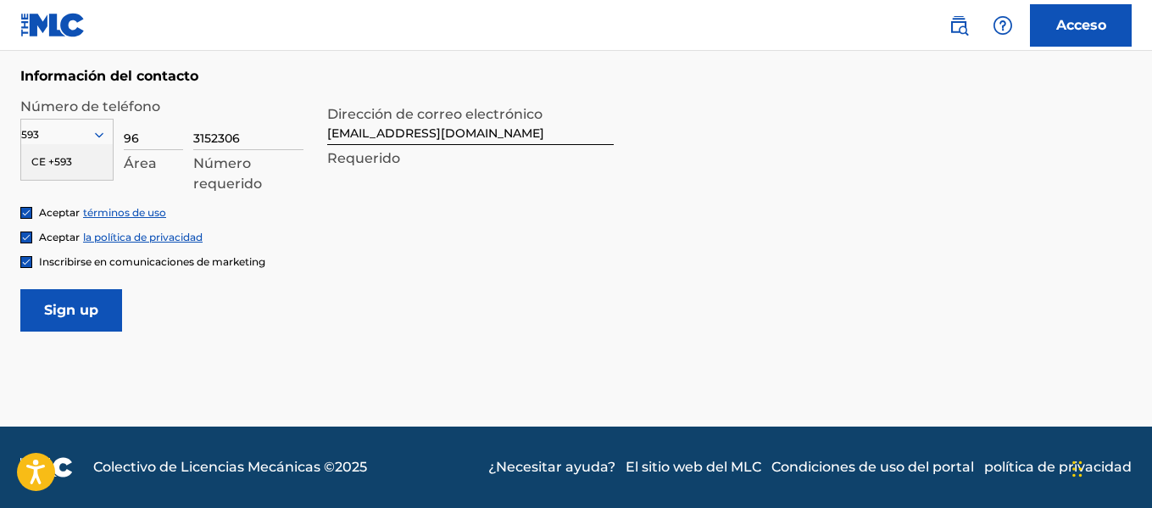
click at [108, 318] on input "Sign up" at bounding box center [71, 310] width 102 height 42
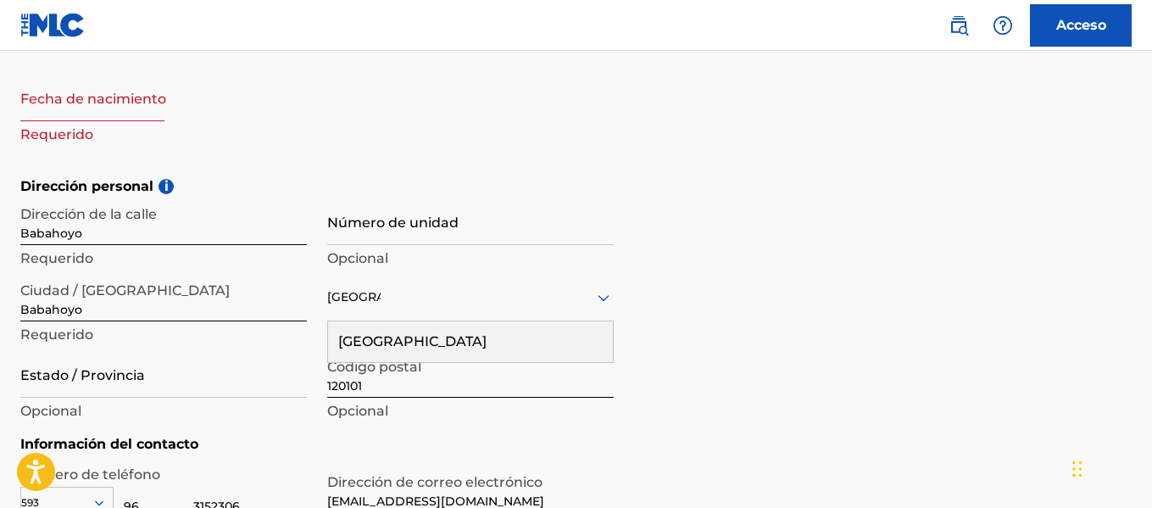
scroll to position [490, 0]
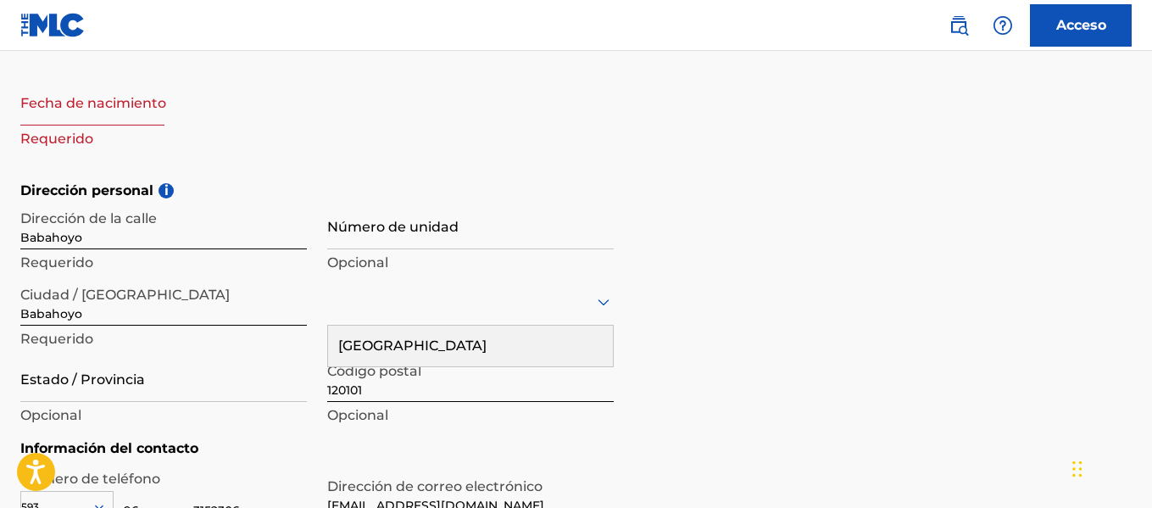
select select "7"
select select "2025"
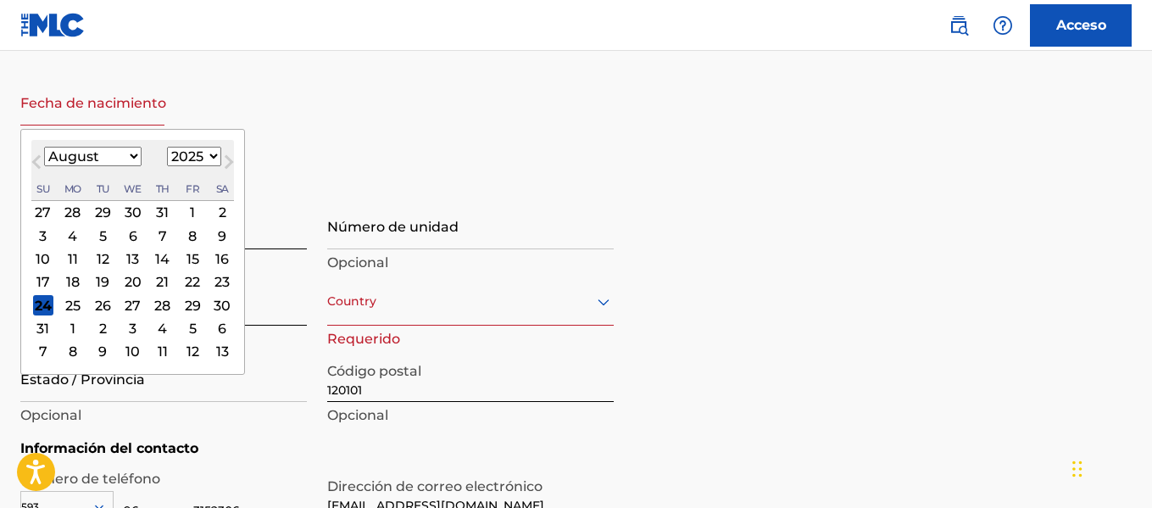
click at [91, 119] on input "text" at bounding box center [92, 101] width 144 height 48
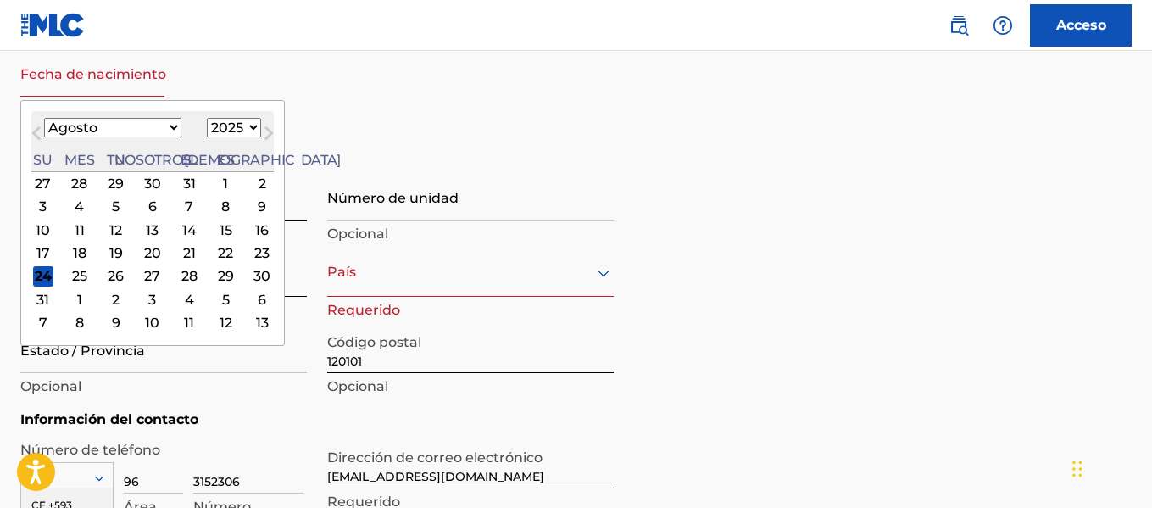
scroll to position [522, 0]
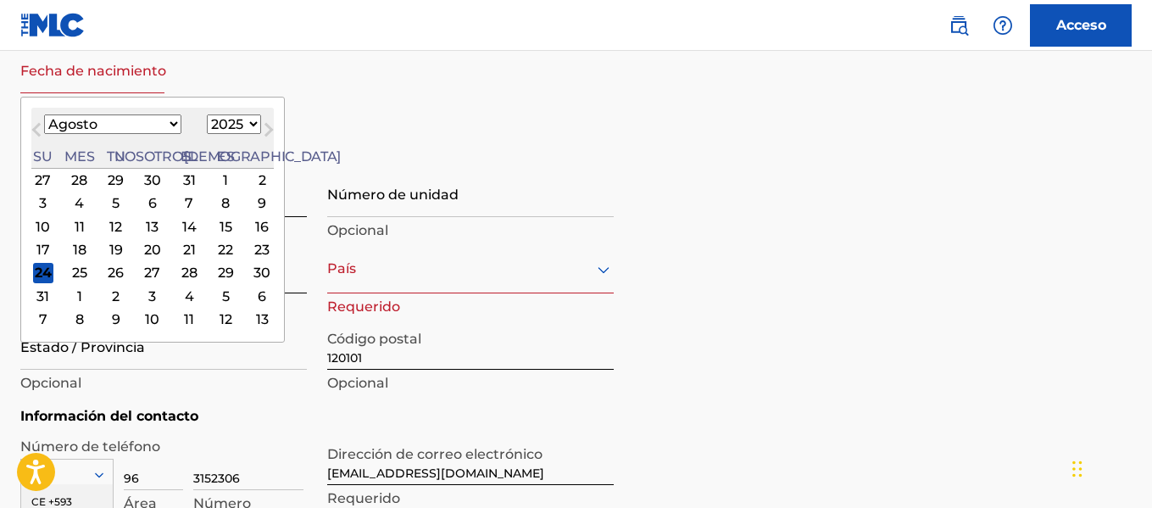
click at [119, 121] on select "Enero Febrero Marzo Abril Puede Junio Julio Agosto Septiembre Octubre Noviembre…" at bounding box center [112, 123] width 137 height 19
select select "5"
click at [44, 114] on select "Enero Febrero Marzo Abril Puede Junio Julio Agosto Septiembre Octubre Noviembre…" at bounding box center [112, 123] width 137 height 19
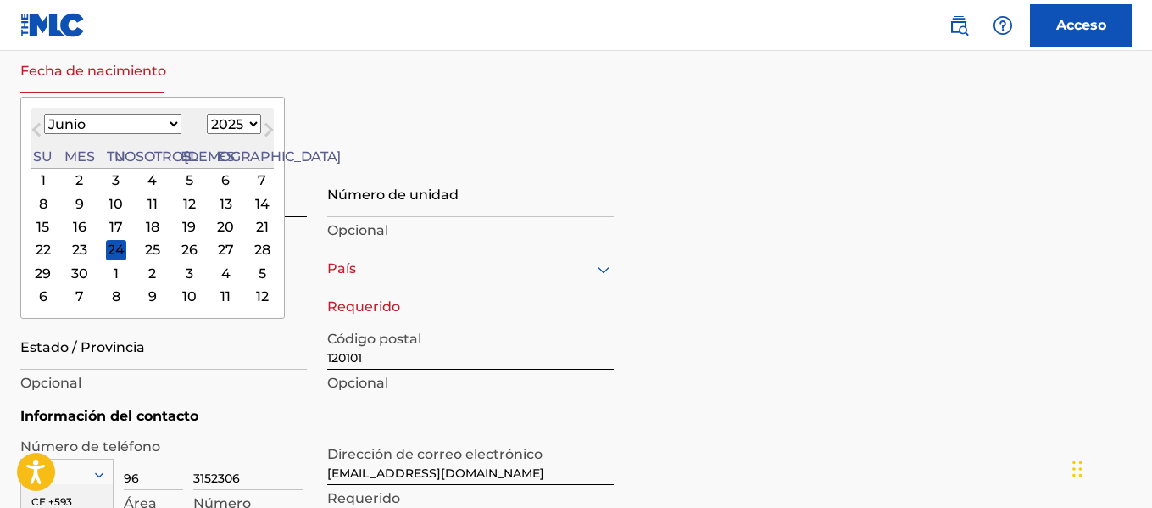
click at [207, 120] on select "1899 1900 1901 1902 1903 1904 1905 1906 1907 1908 1909 1910 1911 1912 1913 1914…" at bounding box center [234, 123] width 54 height 19
select select "2004"
click at [207, 114] on select "1899 1900 1901 1902 1903 1904 1905 1906 1907 1908 1909 1910 1911 1912 1913 1914…" at bounding box center [234, 123] width 54 height 19
click at [179, 254] on div "24" at bounding box center [189, 250] width 20 height 20
type input "June 24 2004"
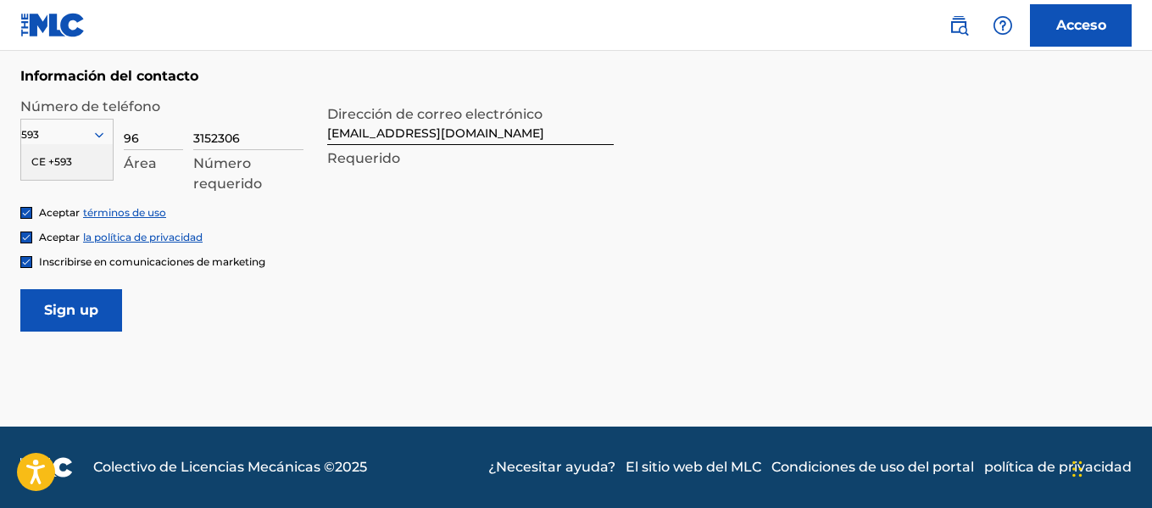
click at [96, 309] on input "Sign up" at bounding box center [71, 310] width 102 height 42
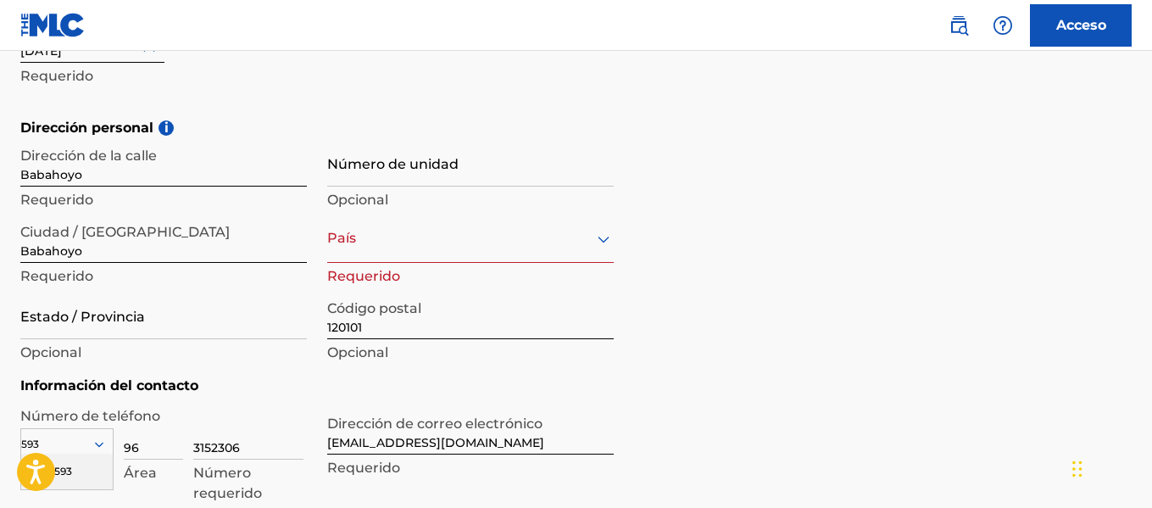
click at [402, 238] on div at bounding box center [470, 238] width 286 height 21
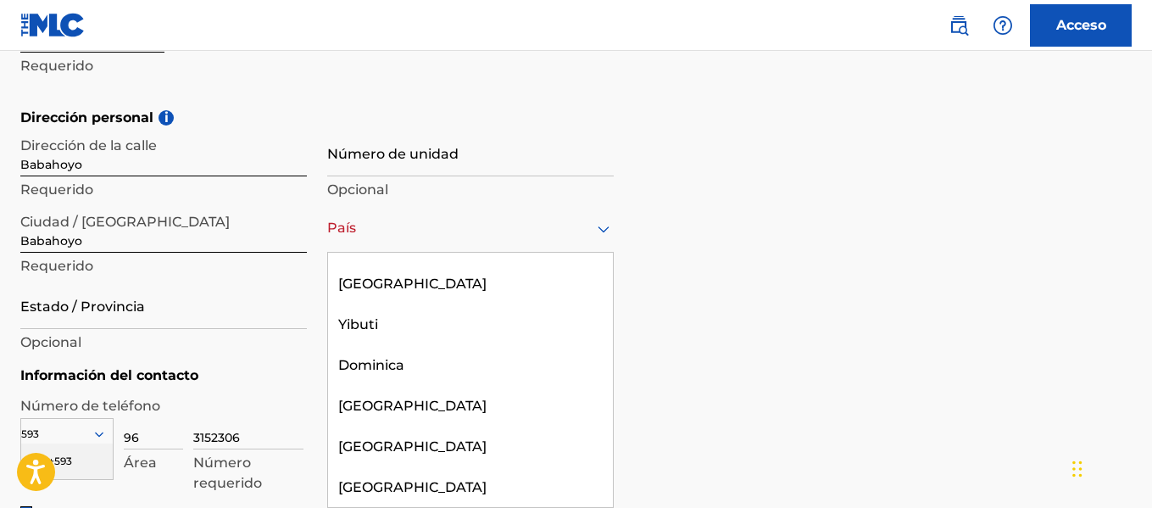
scroll to position [2146, 0]
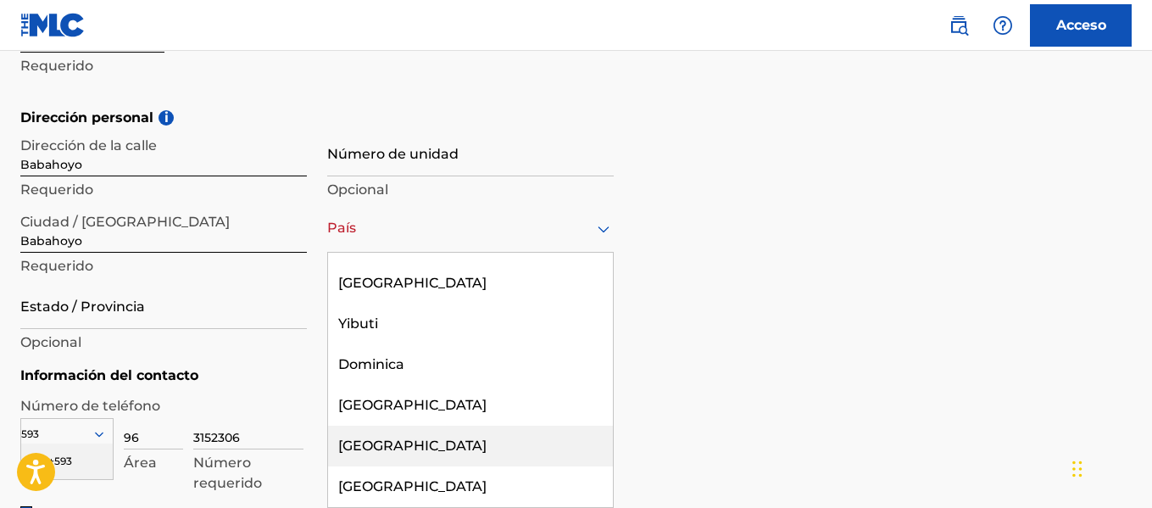
click at [380, 425] on div "Ecuador" at bounding box center [470, 445] width 285 height 41
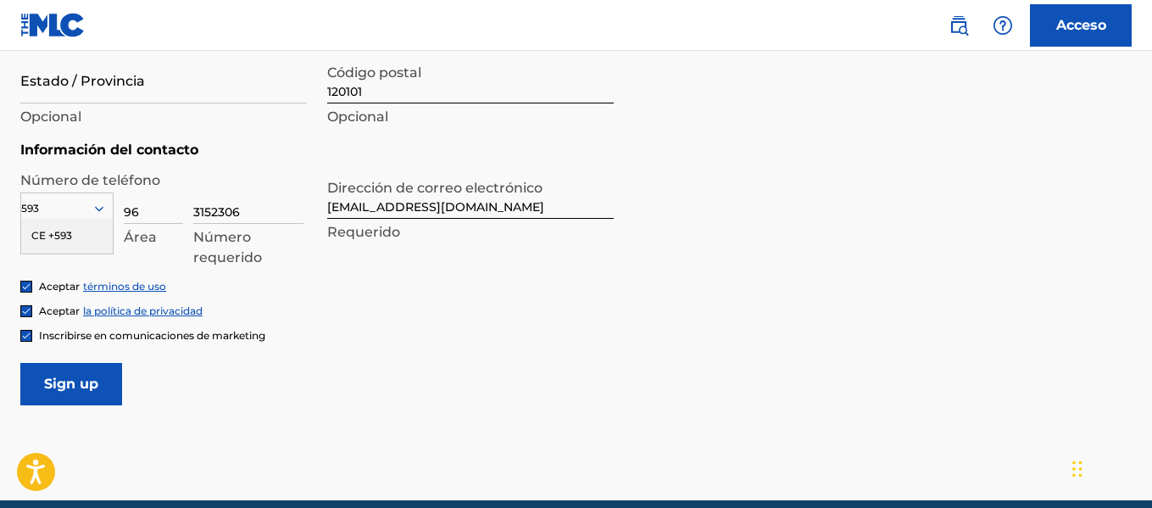
scroll to position [809, 0]
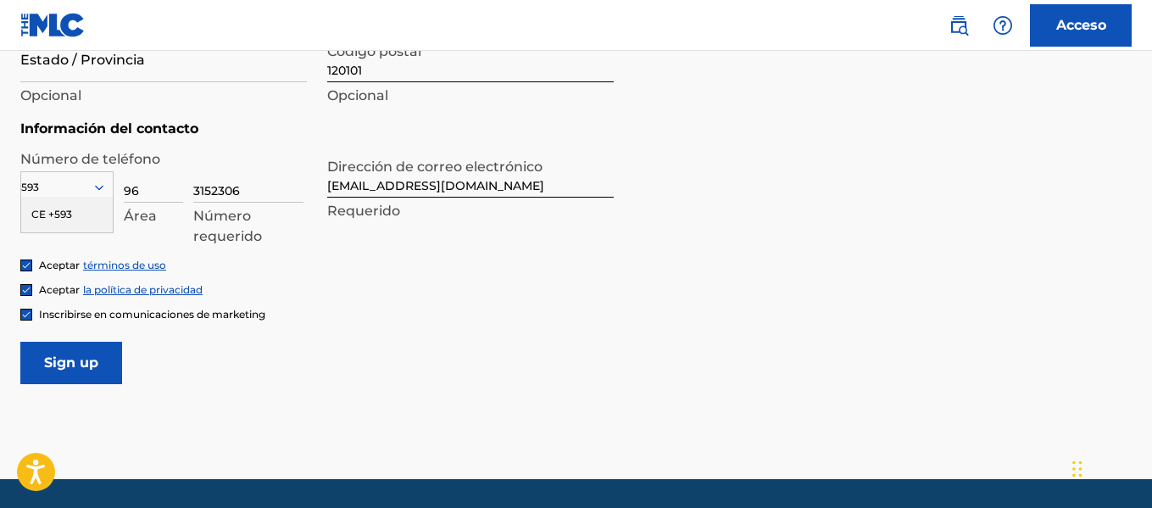
click at [48, 365] on input "Sign up" at bounding box center [71, 363] width 102 height 42
click at [71, 184] on div at bounding box center [67, 187] width 92 height 19
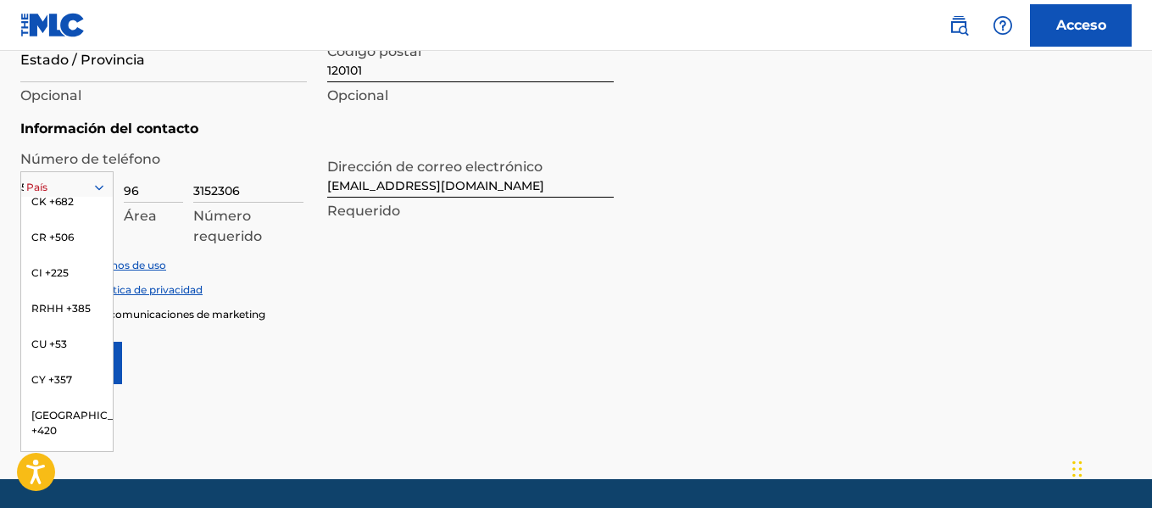
scroll to position [461, 0]
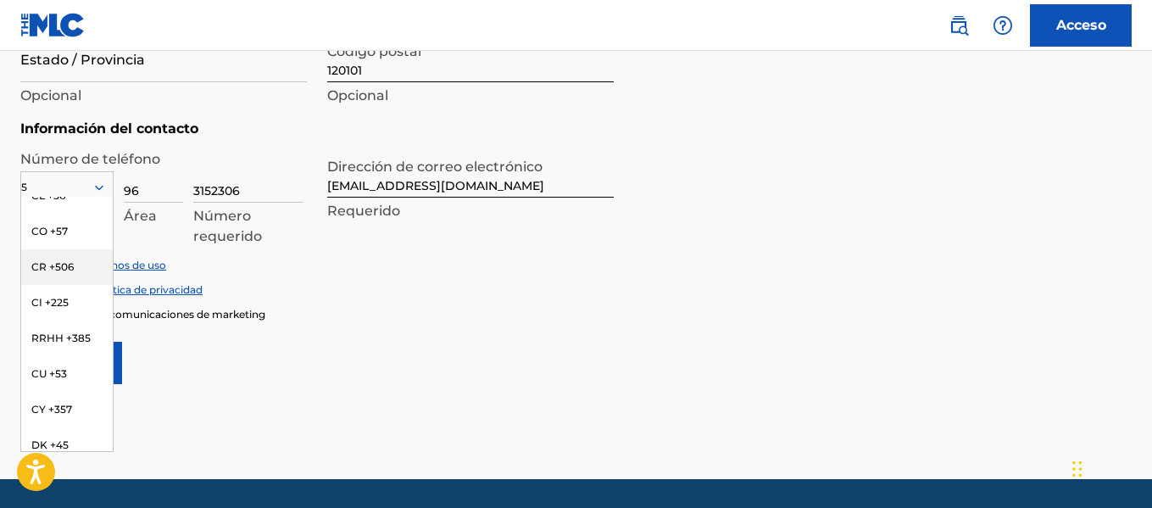
type input "593"
type input "Ecuador"
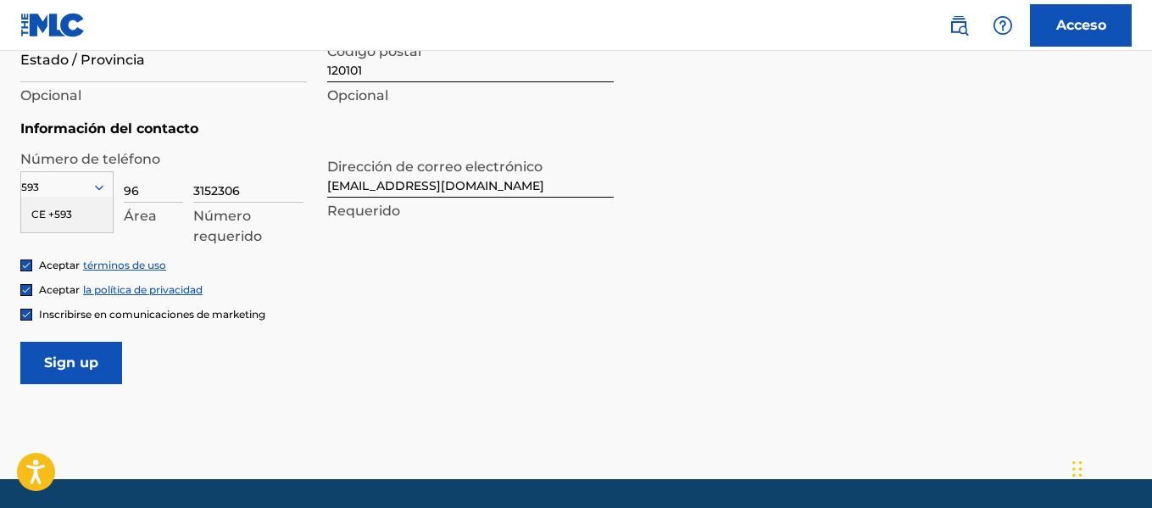
scroll to position [0, 0]
click at [69, 367] on input "Sign up" at bounding box center [71, 363] width 102 height 42
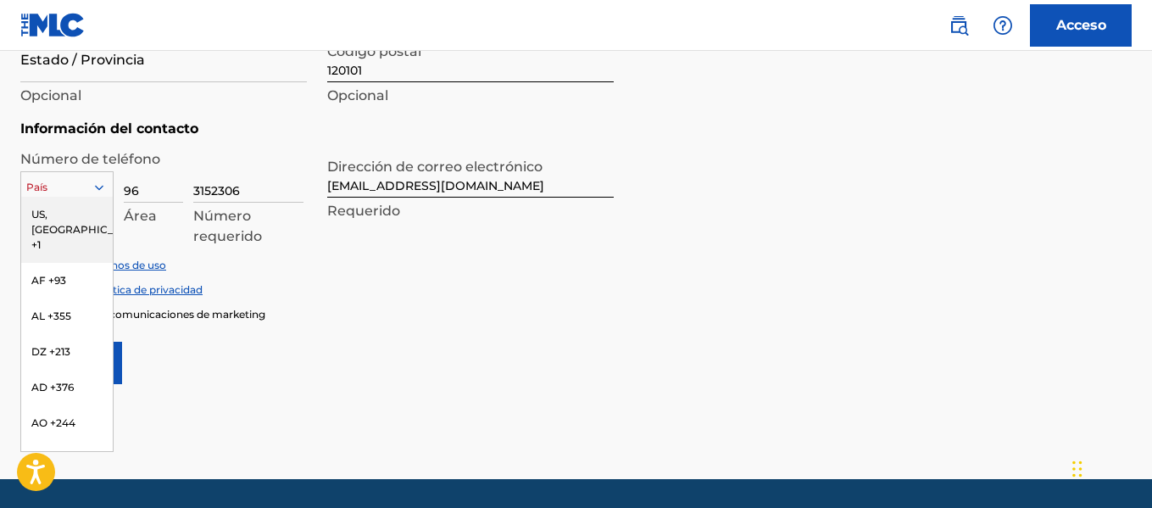
click at [83, 183] on div at bounding box center [67, 187] width 92 height 19
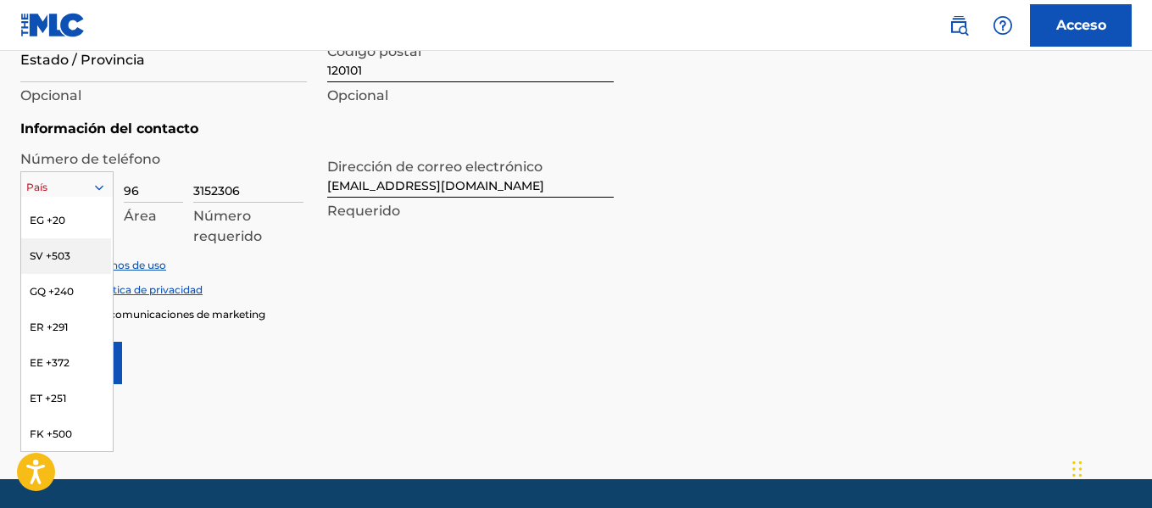
scroll to position [2034, 2]
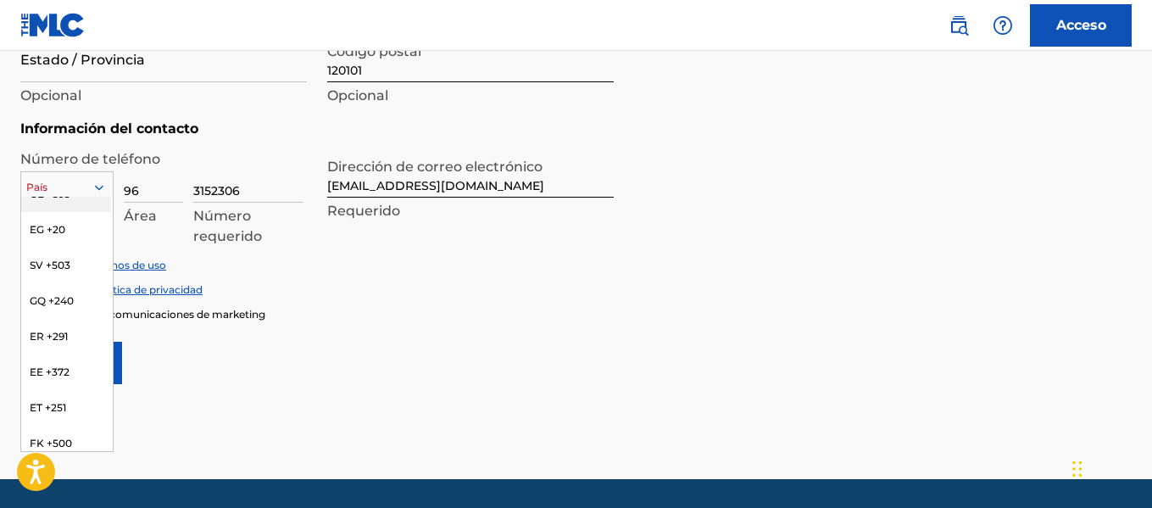
click at [65, 200] on font "CE +593" at bounding box center [50, 193] width 41 height 13
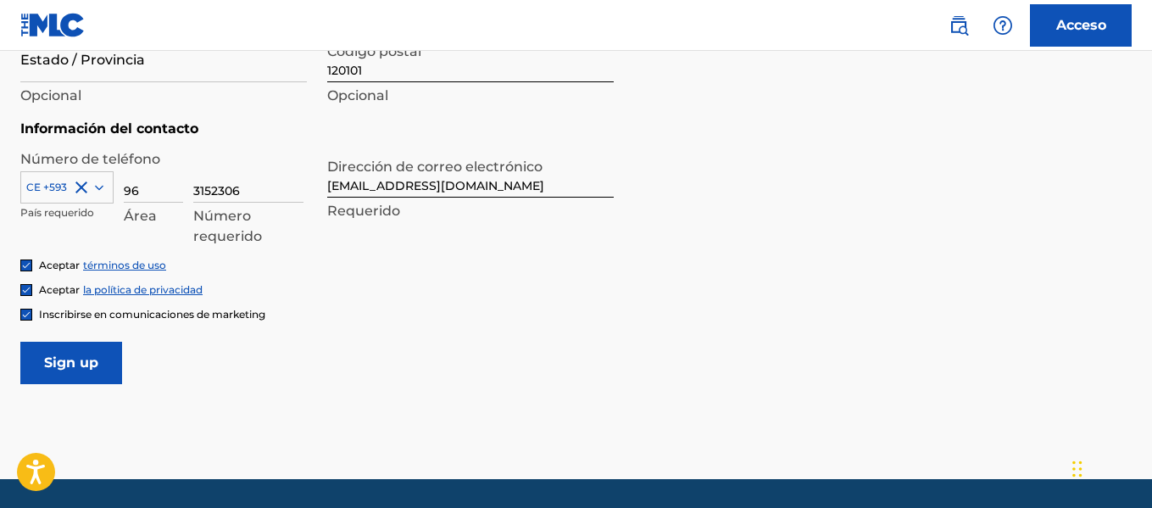
click at [65, 354] on input "Sign up" at bounding box center [71, 363] width 102 height 42
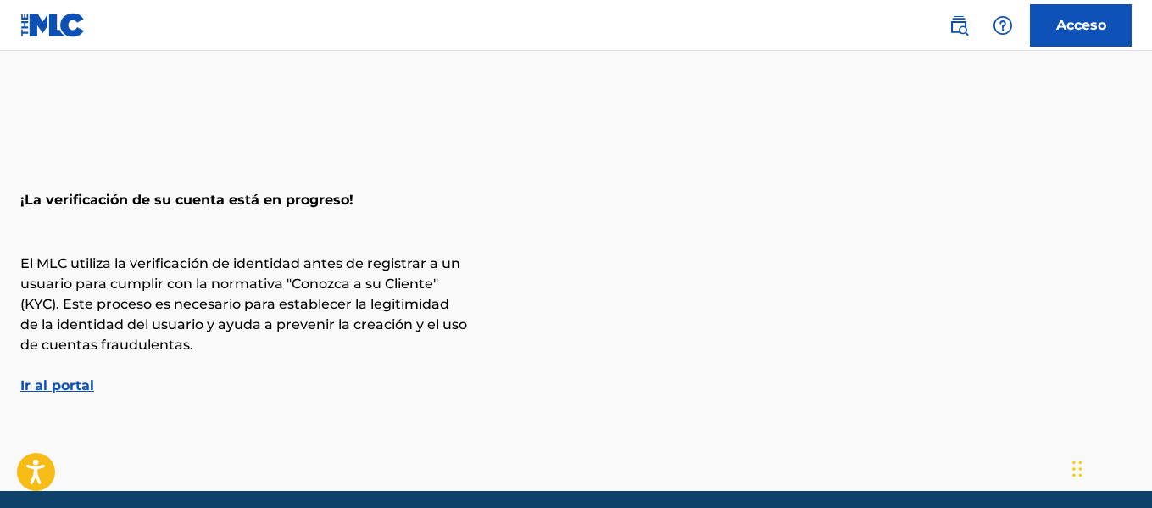
scroll to position [64, 0]
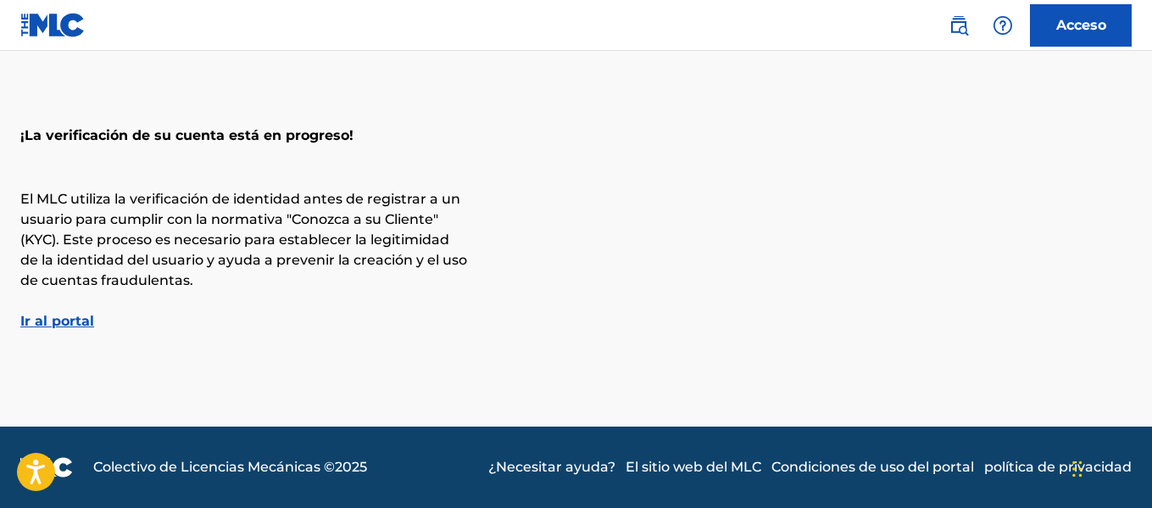
click at [65, 308] on div "¡La verificación de su cuenta está en progreso! El MLC utiliza la verificación …" at bounding box center [576, 220] width 1152 height 221
click at [64, 314] on font "Ir al portal" at bounding box center [57, 321] width 74 height 16
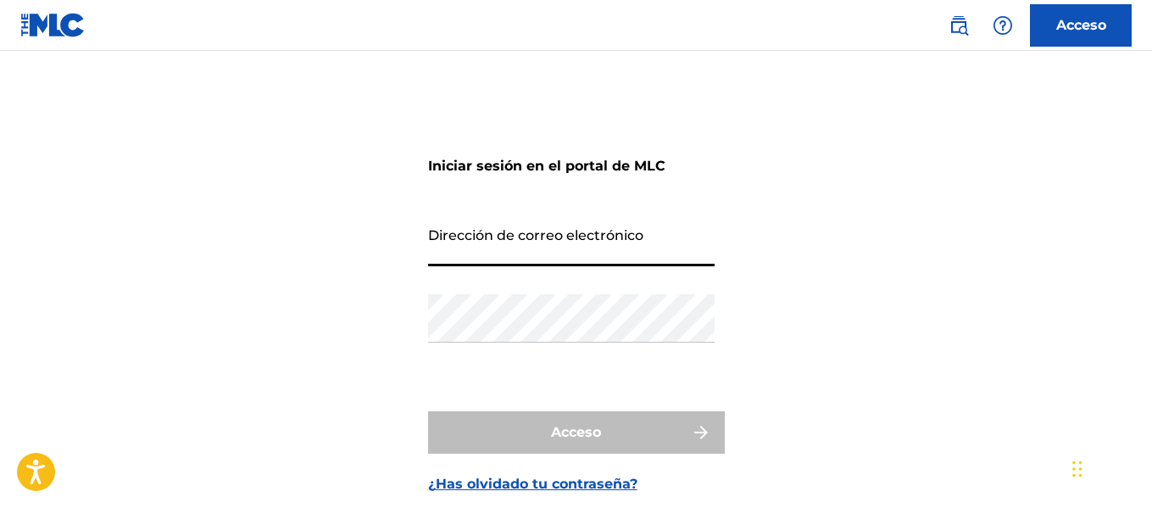
click at [487, 230] on input "Dirección de correo electrónico" at bounding box center [571, 242] width 286 height 48
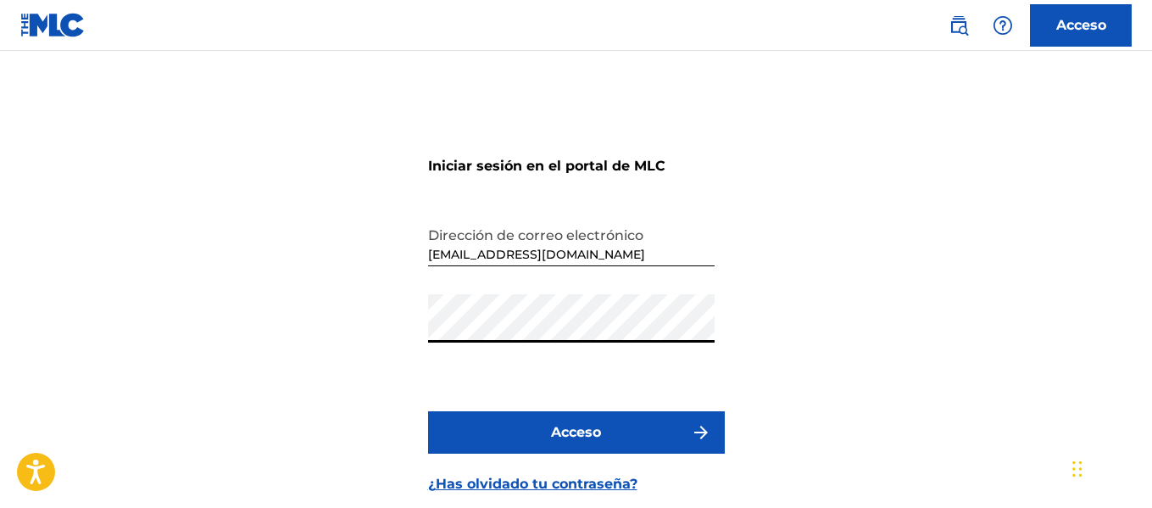
click at [428, 411] on button "Acceso" at bounding box center [576, 432] width 297 height 42
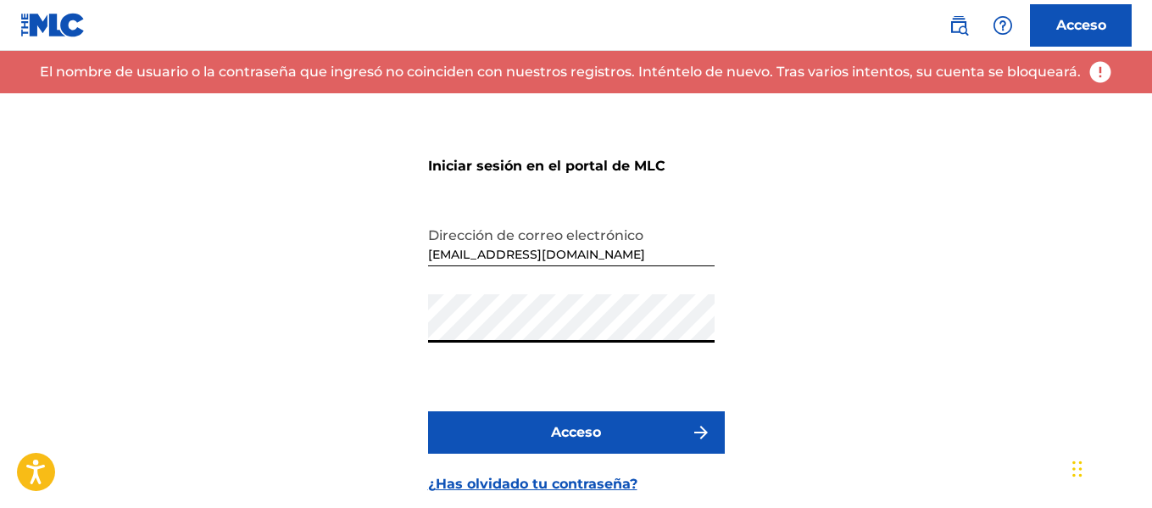
click at [380, 303] on div "Iniciar sesión en el portal de MLC Dirección de correo electrónico Ianpablobelt…" at bounding box center [576, 307] width 1152 height 428
click at [663, 247] on input "Ianpablobeltranbano@gmail.com" at bounding box center [571, 242] width 286 height 48
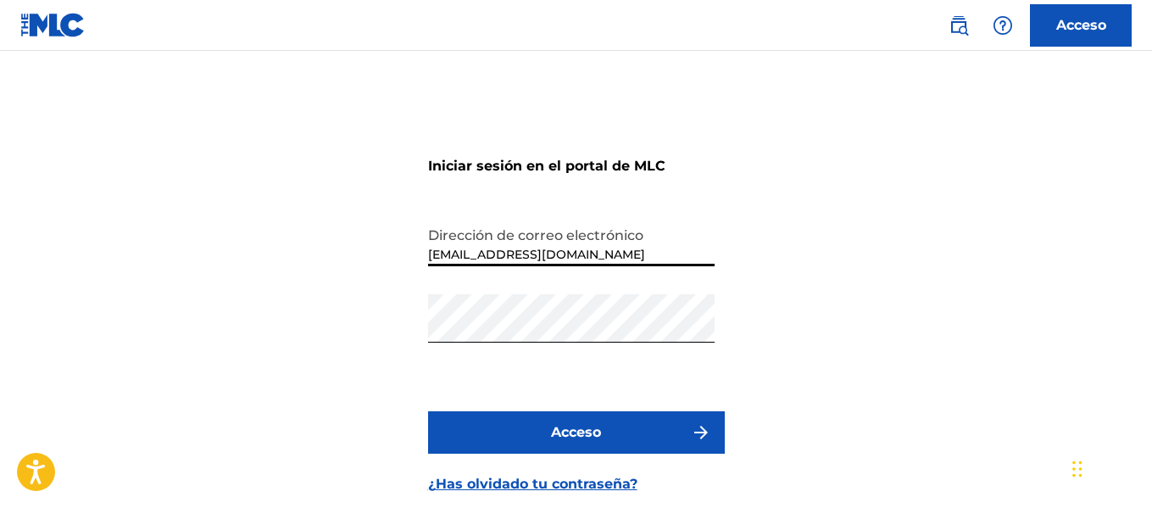
type input "Ianpablobeltranbano@gmail.com"
click at [516, 484] on font "¿Has olvidado tu contraseña?" at bounding box center [532, 483] width 209 height 16
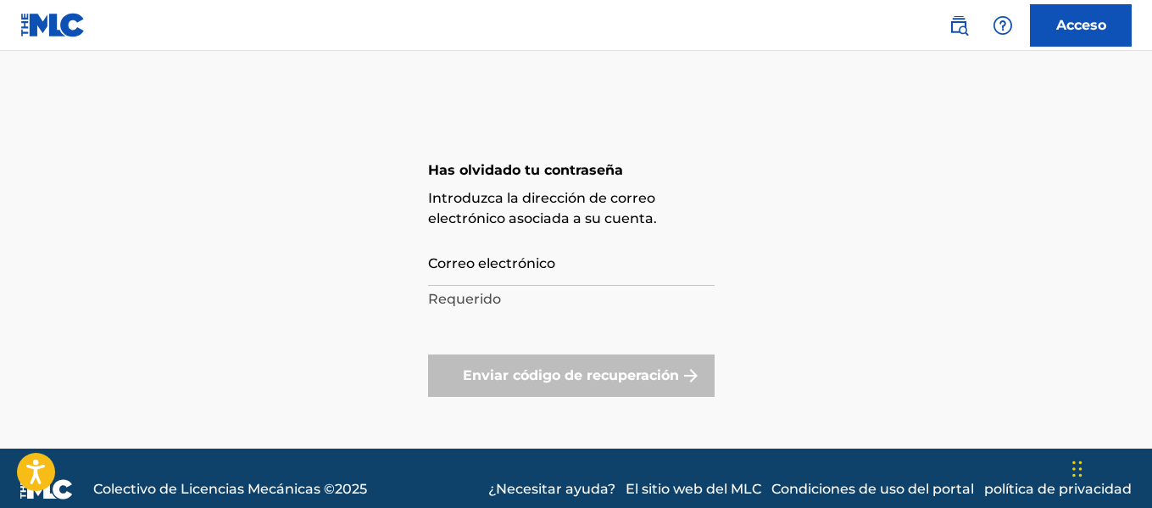
click at [597, 276] on input "Correo electrónico" at bounding box center [571, 261] width 286 height 48
type input "Ianpablobeltranbano@gmail.com"
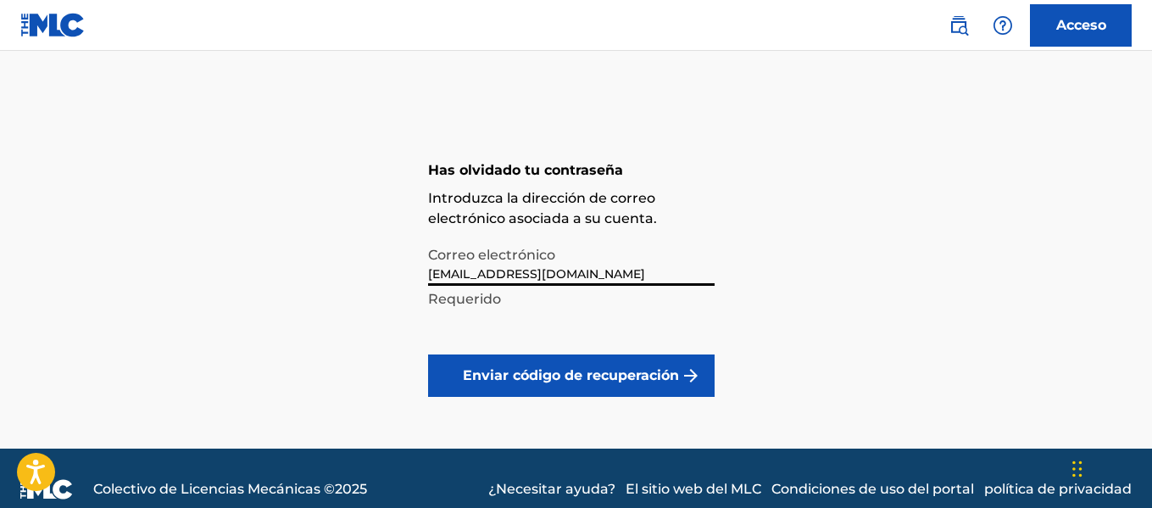
click at [563, 382] on font "Enviar código de recuperación" at bounding box center [571, 375] width 216 height 16
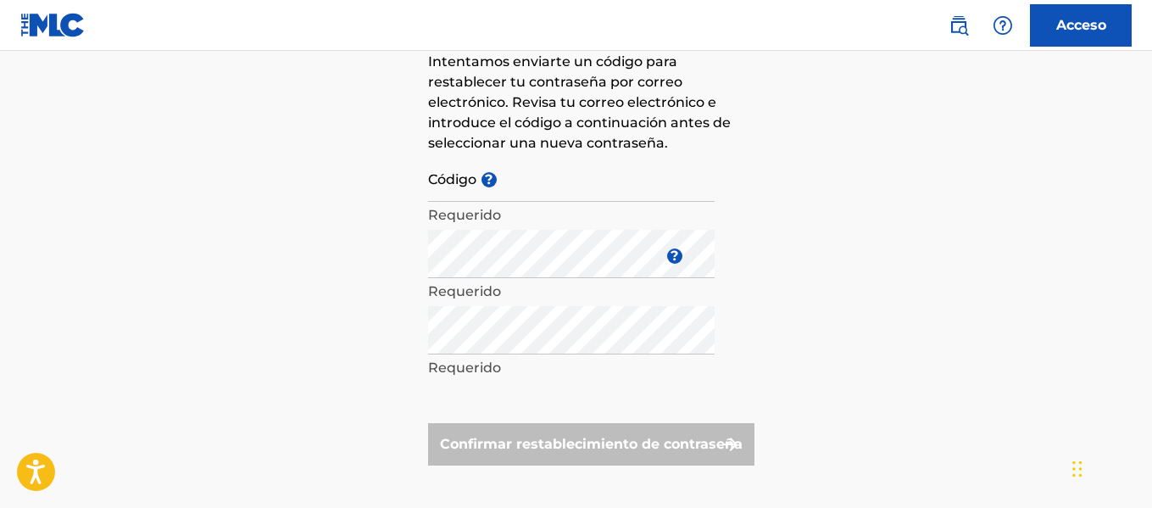
scroll to position [172, 0]
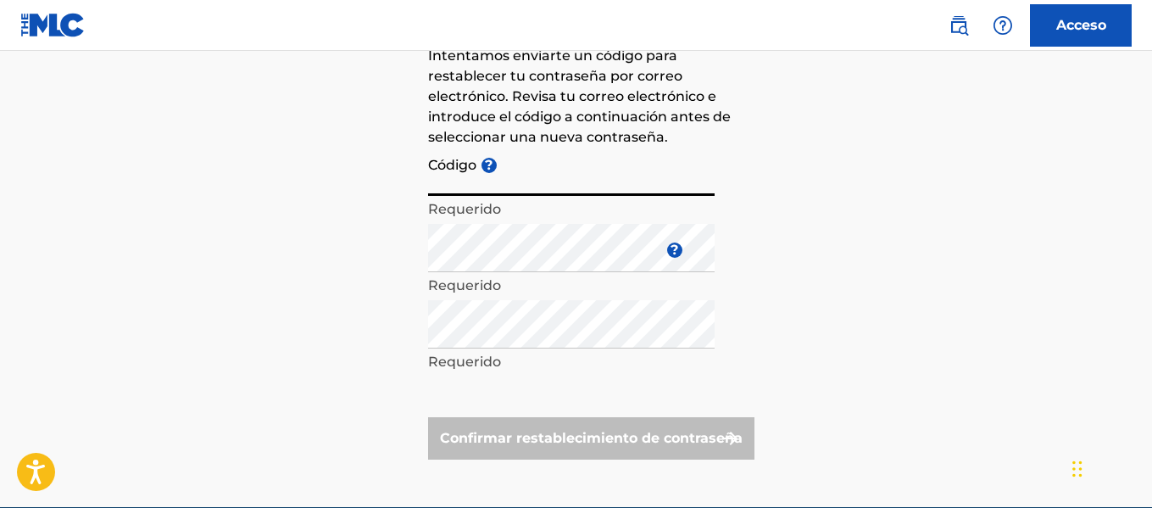
click at [546, 189] on input "Código ?" at bounding box center [571, 171] width 286 height 48
paste input "P_989394383b13e14d3669b47da954"
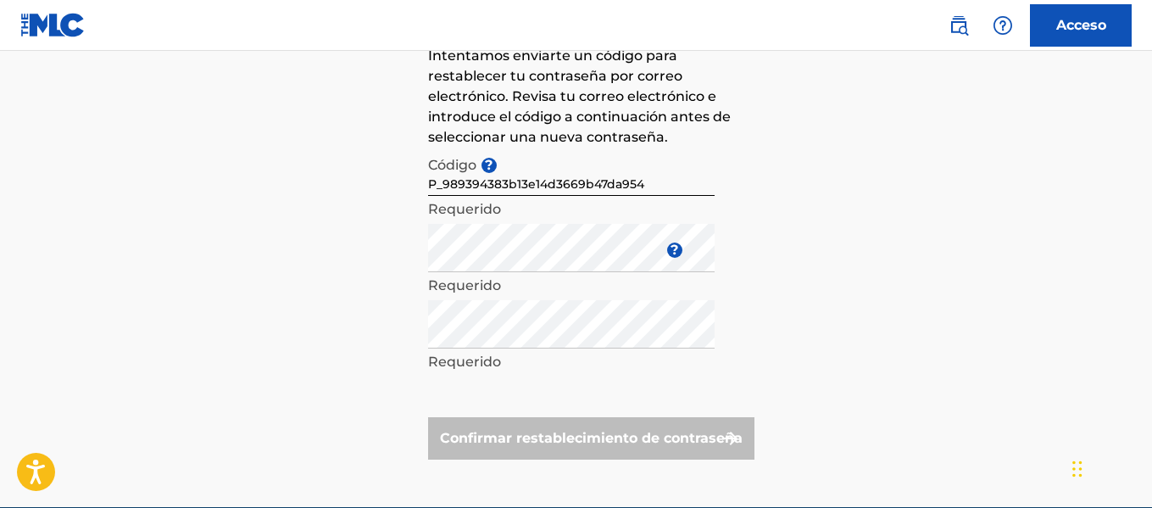
click at [425, 180] on div "Has olvidado tu contraseña Intentamos enviarte un código para restablecer tu co…" at bounding box center [576, 214] width 1152 height 586
click at [426, 186] on div "Has olvidado tu contraseña Intentamos enviarte un código para restablecer tu co…" at bounding box center [576, 214] width 1152 height 586
click at [429, 186] on input "P_989394383b13e14d3669b47da954" at bounding box center [571, 171] width 286 height 48
type input "FP_989394383b13e14d3669b47da954"
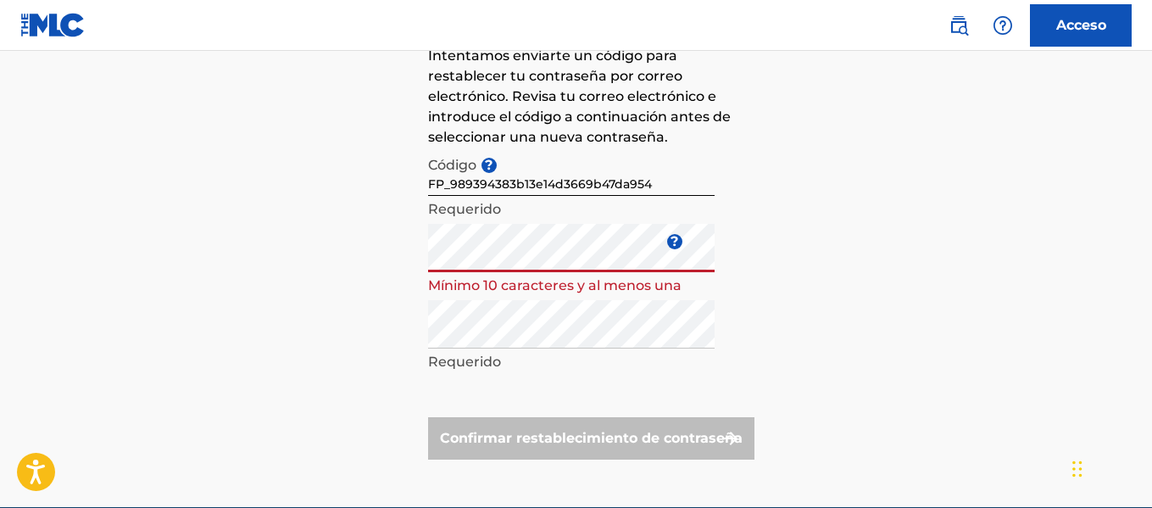
click at [327, 300] on div "Has olvidado tu contraseña Intentamos enviarte un código para restablecer tu co…" at bounding box center [576, 214] width 1152 height 586
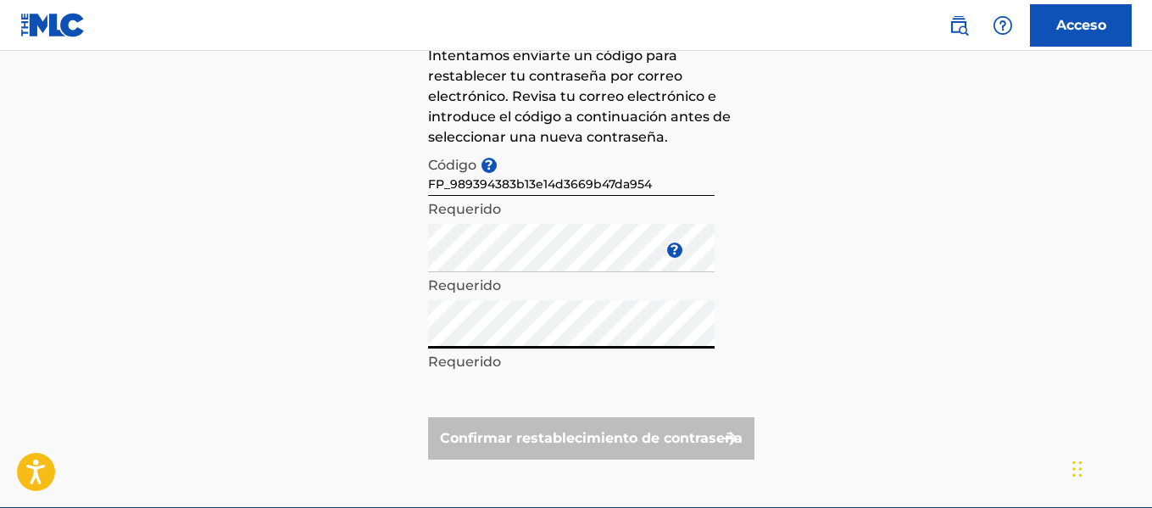
click at [388, 308] on div "Has olvidado tu contraseña Intentamos enviarte un código para restablecer tu co…" at bounding box center [576, 214] width 1152 height 586
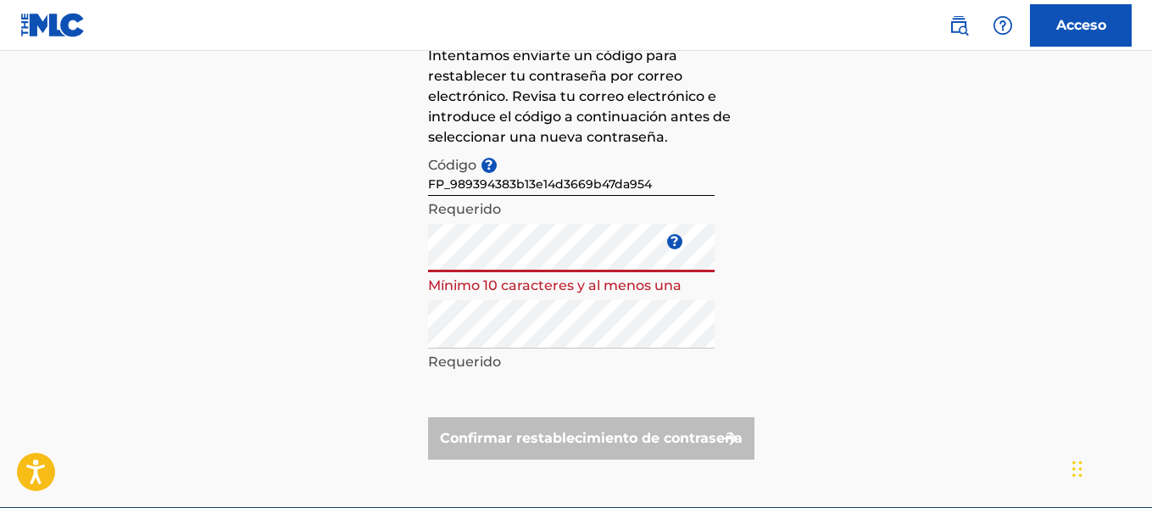
click at [363, 267] on div "Has olvidado tu contraseña Intentamos enviarte un código para restablecer tu co…" at bounding box center [576, 214] width 1152 height 586
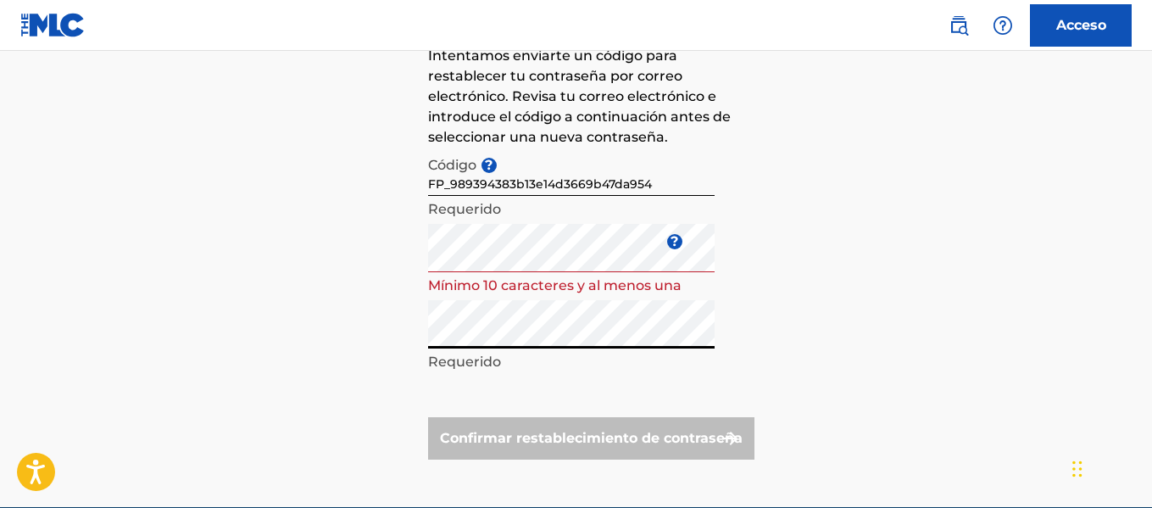
scroll to position [130, 0]
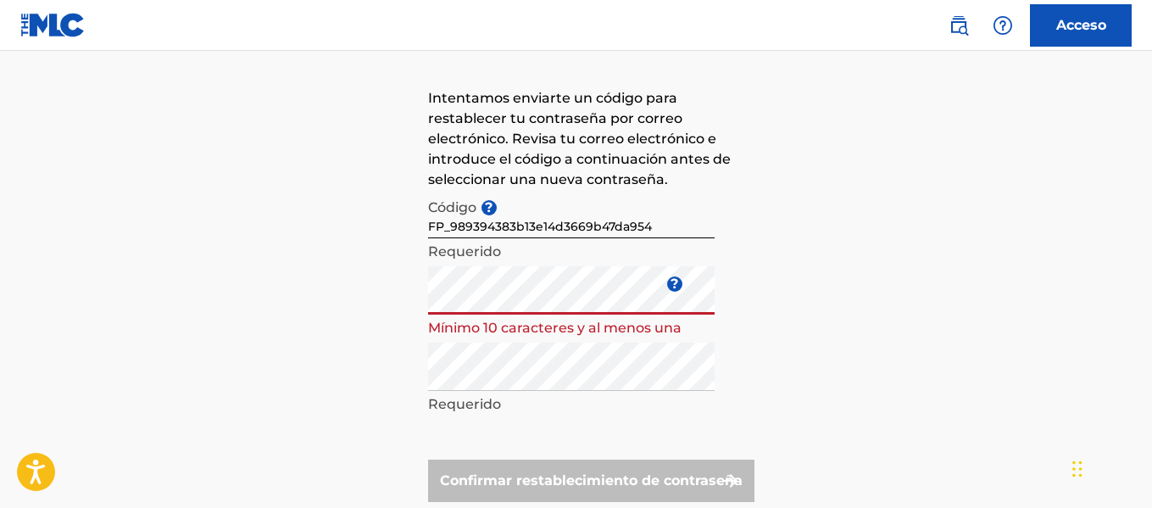
click at [306, 349] on div "Has olvidado tu contraseña Intentamos enviarte un código para restablecer tu co…" at bounding box center [576, 257] width 1152 height 586
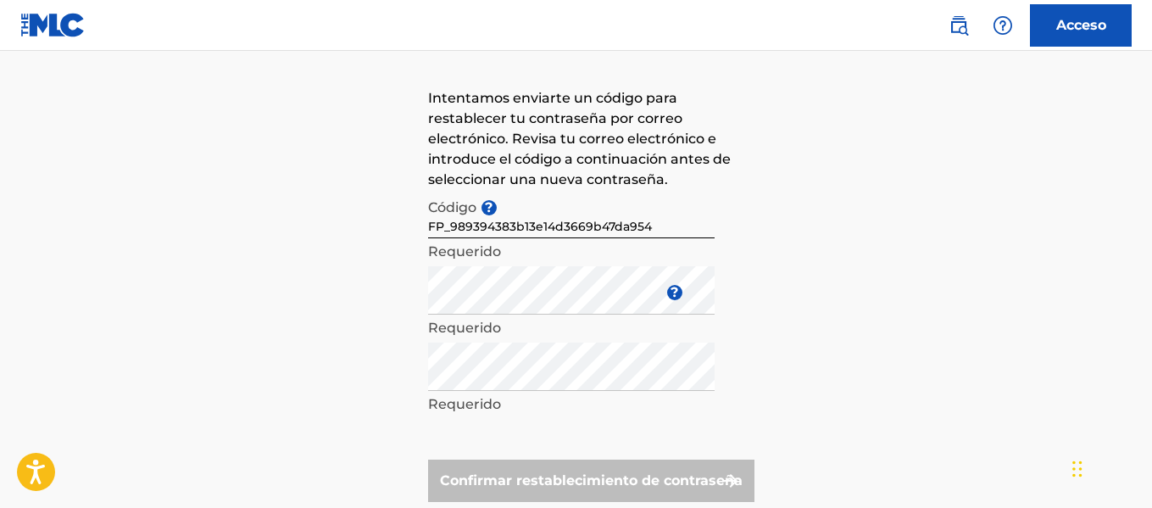
click at [1071, 40] on link "Acceso" at bounding box center [1081, 25] width 102 height 42
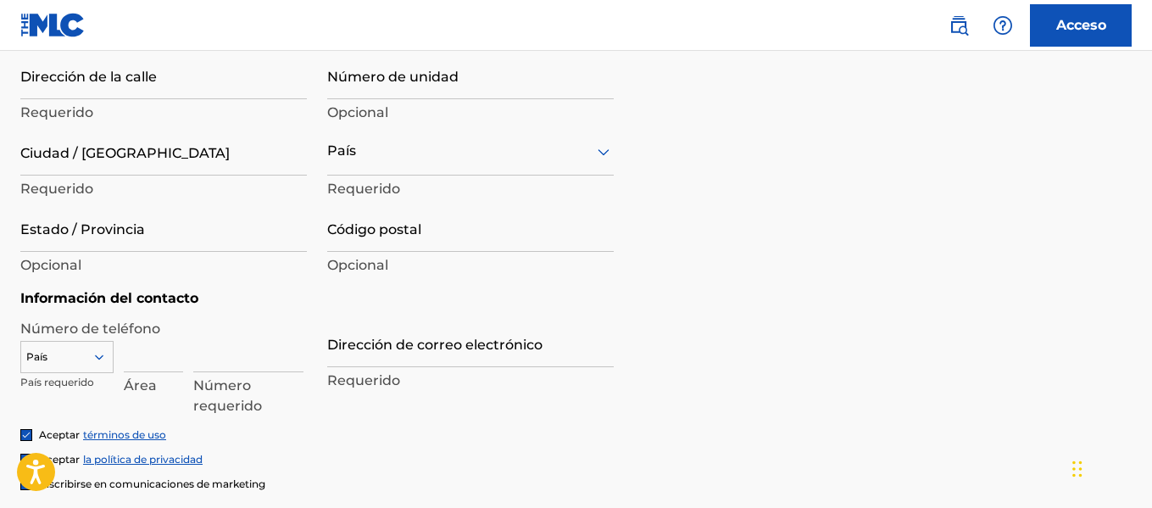
scroll to position [647, 0]
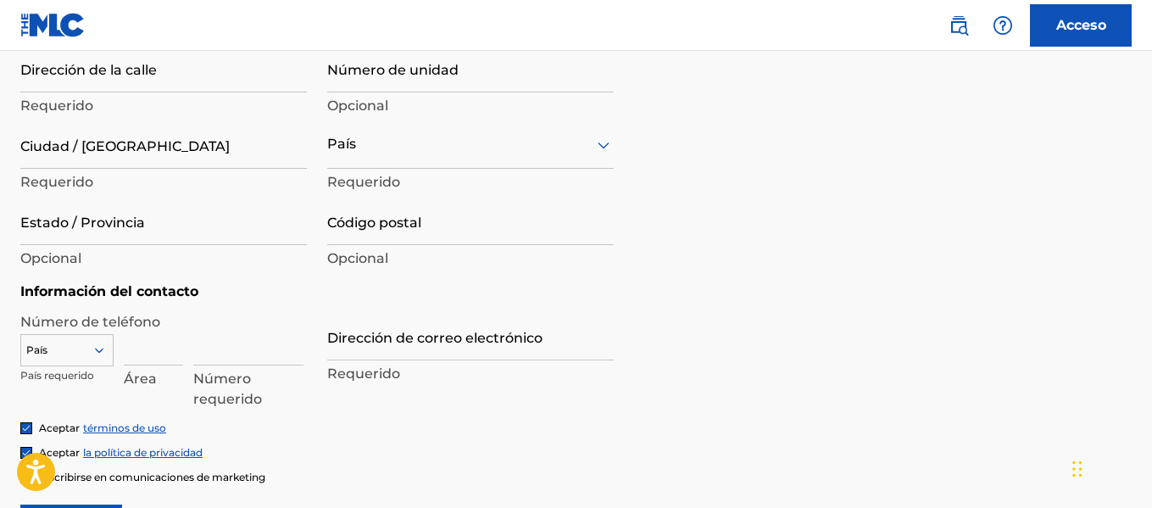
click at [63, 19] on img at bounding box center [52, 25] width 65 height 25
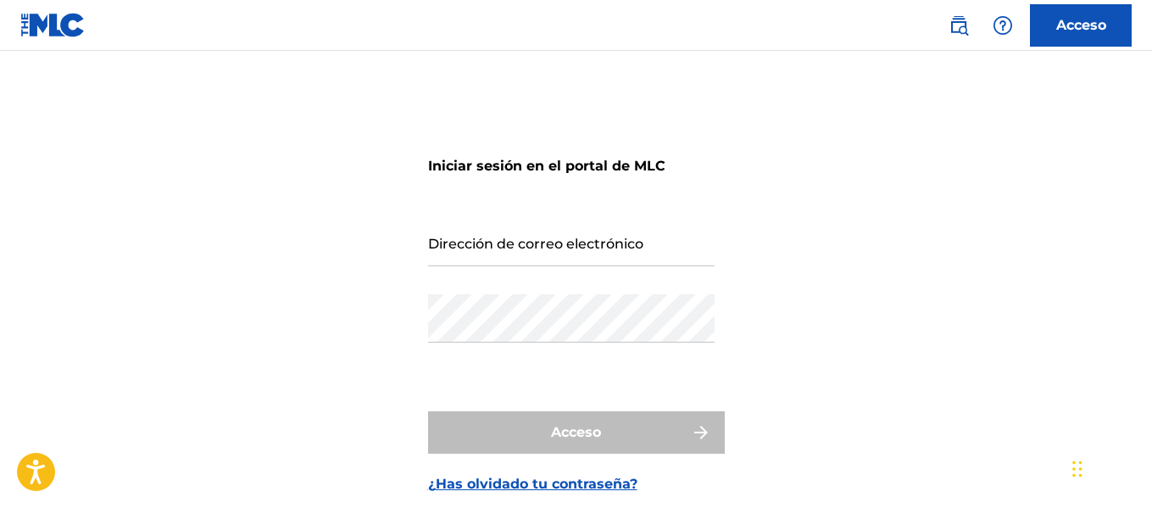
click at [63, 19] on img at bounding box center [52, 25] width 65 height 25
click at [630, 234] on input "Dirección de correo electrónico" at bounding box center [571, 242] width 286 height 48
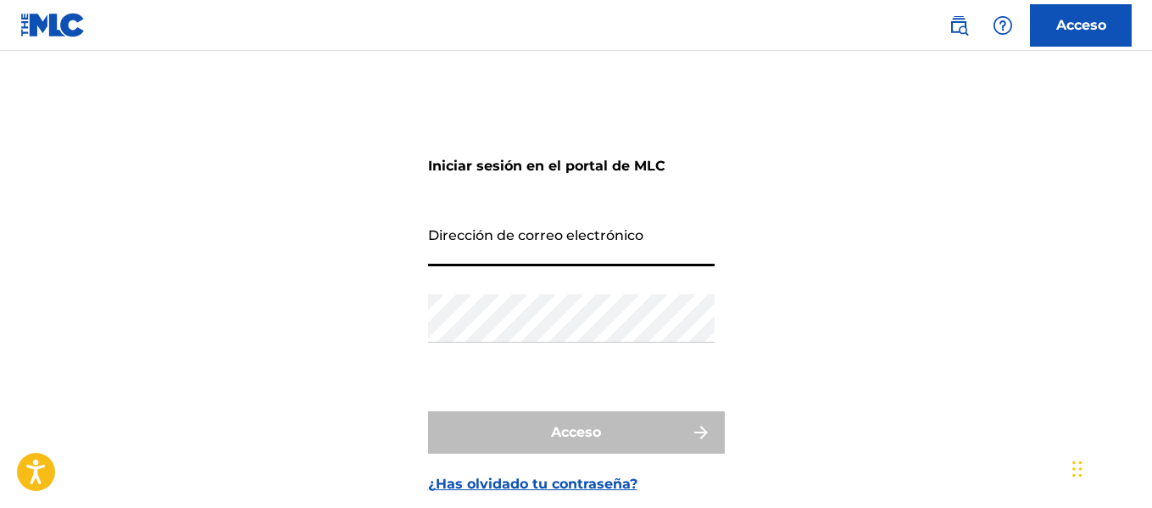
type input "Ianpablobeltranbano@gmail.com"
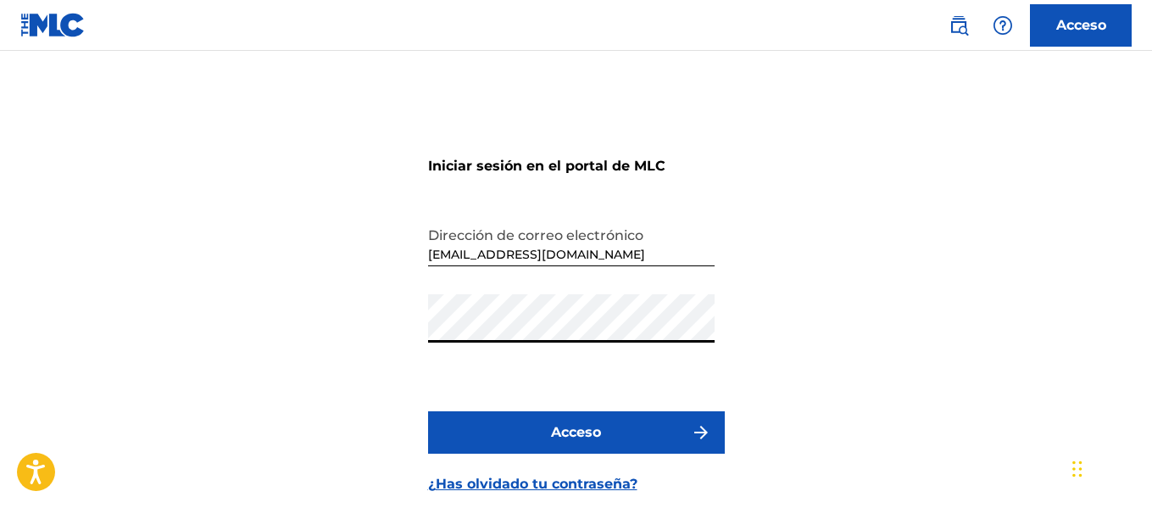
click at [608, 462] on form "Iniciar sesión en el portal de MLC Dirección de correo electrónico Ianpablobelt…" at bounding box center [576, 307] width 297 height 428
click at [614, 446] on button "Acceso" at bounding box center [576, 432] width 297 height 42
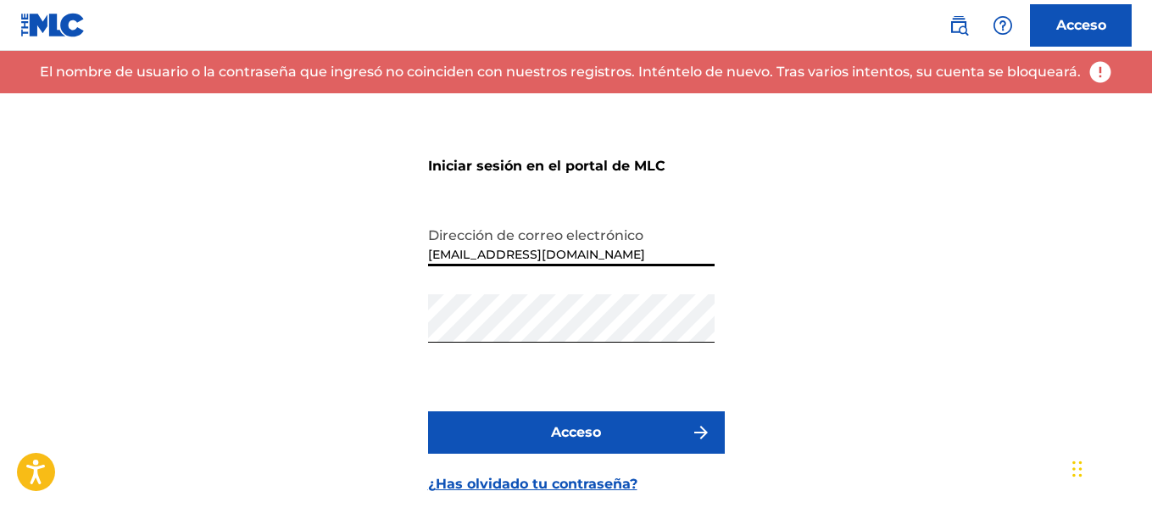
click at [528, 253] on input "Ianpablobeltranbano@gmail.com" at bounding box center [571, 242] width 286 height 48
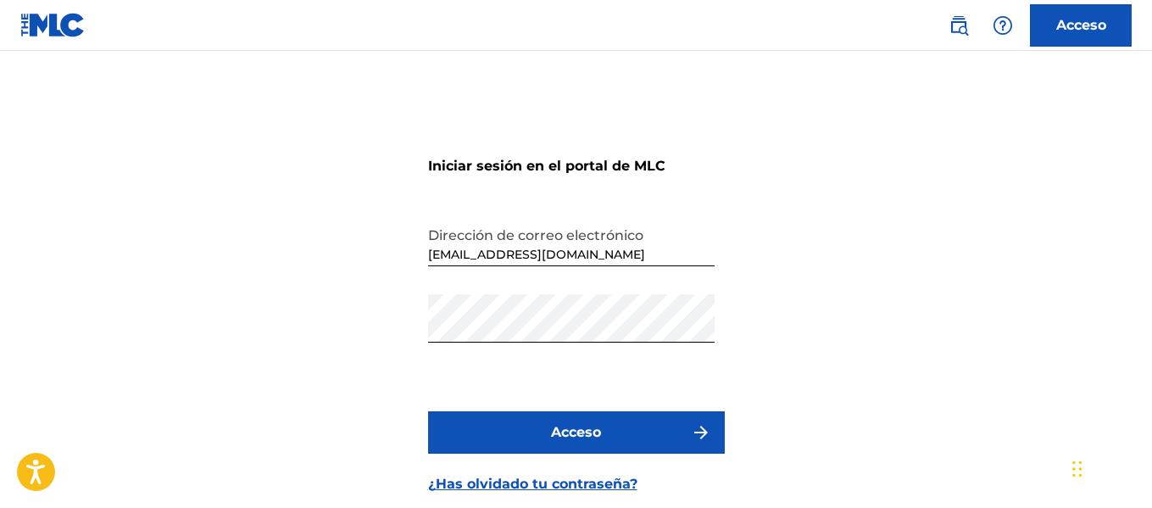
click at [800, 332] on div "Iniciar sesión en el portal de MLC Dirección de correo electrónico Ianpablobelt…" at bounding box center [576, 307] width 1152 height 428
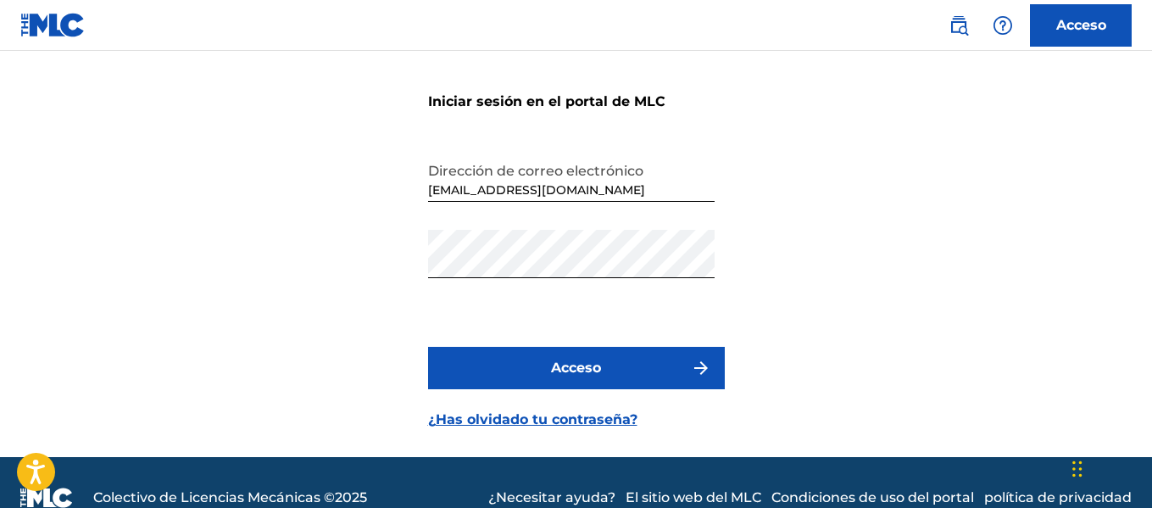
scroll to position [66, 0]
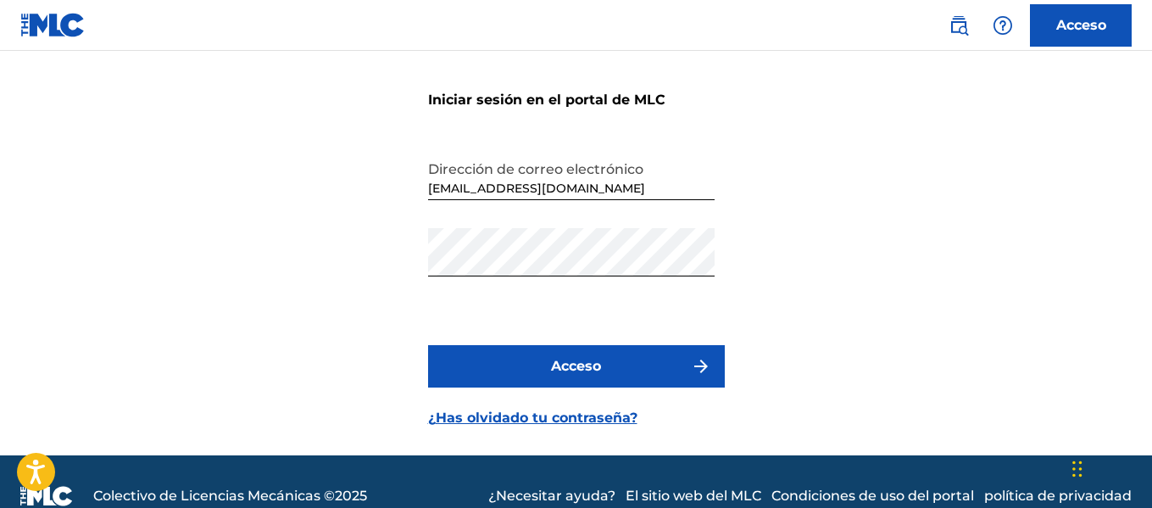
click at [609, 423] on font "¿Has olvidado tu contraseña?" at bounding box center [532, 417] width 209 height 16
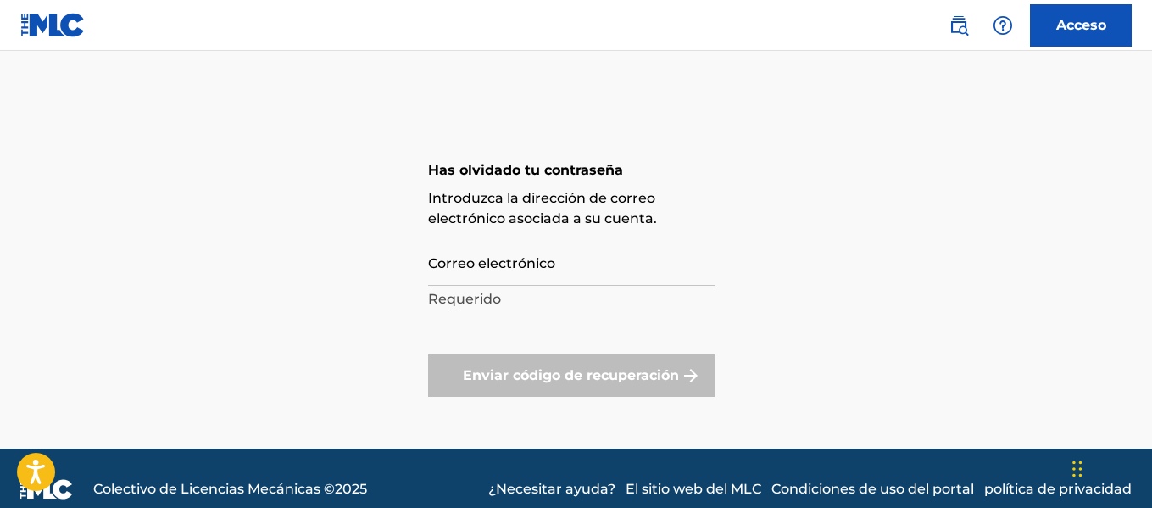
click at [564, 258] on input "Correo electrónico" at bounding box center [571, 261] width 286 height 48
type input "Ianpablobeltranbano@gmail.com"
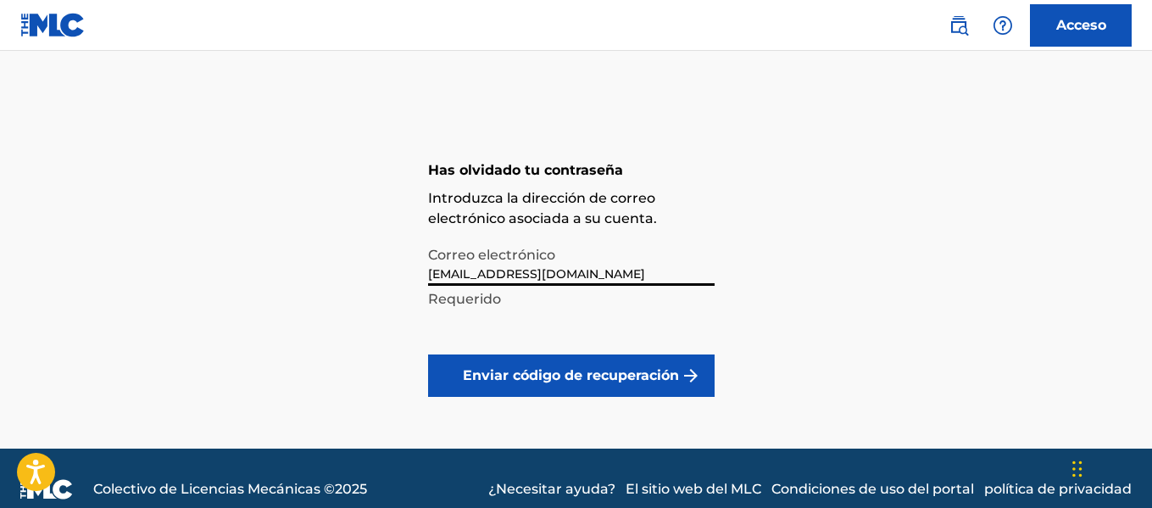
click at [574, 360] on button "Enviar código de recuperación" at bounding box center [571, 375] width 286 height 42
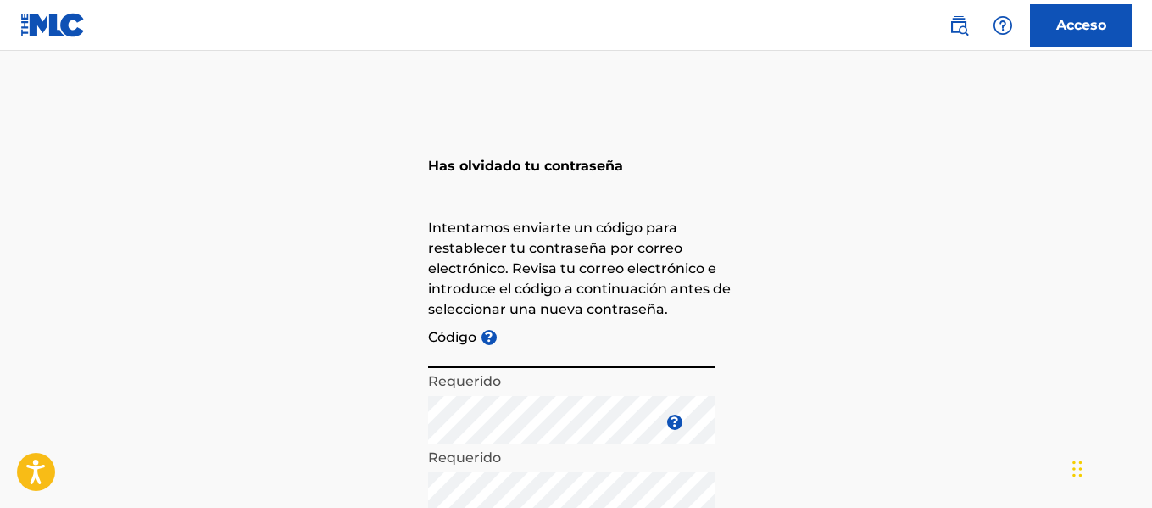
click at [687, 347] on input "Código ?" at bounding box center [571, 343] width 286 height 48
paste input "FP_6819f1974fc0fb5e92764fdc2a52"
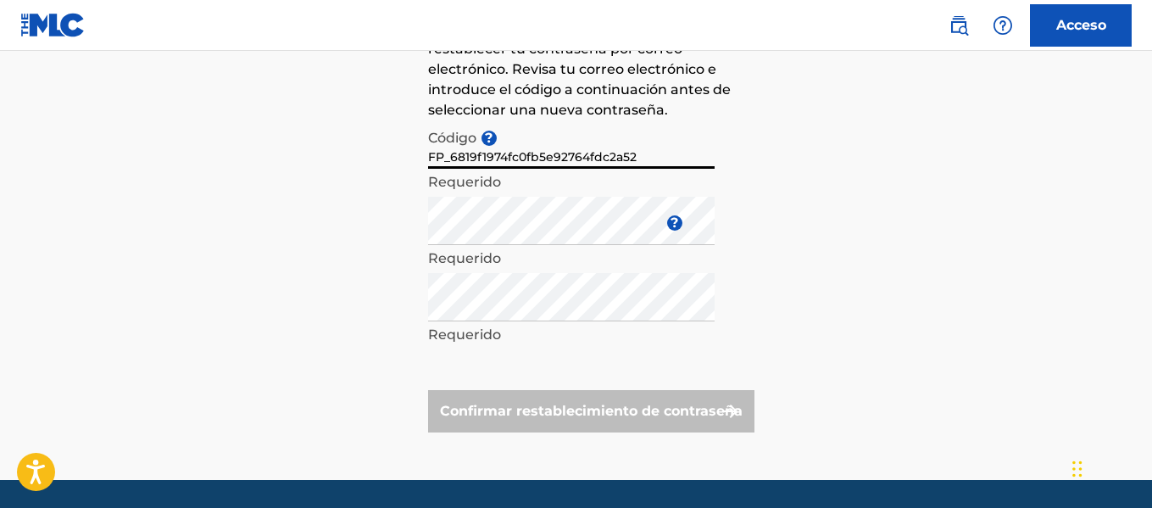
scroll to position [253, 0]
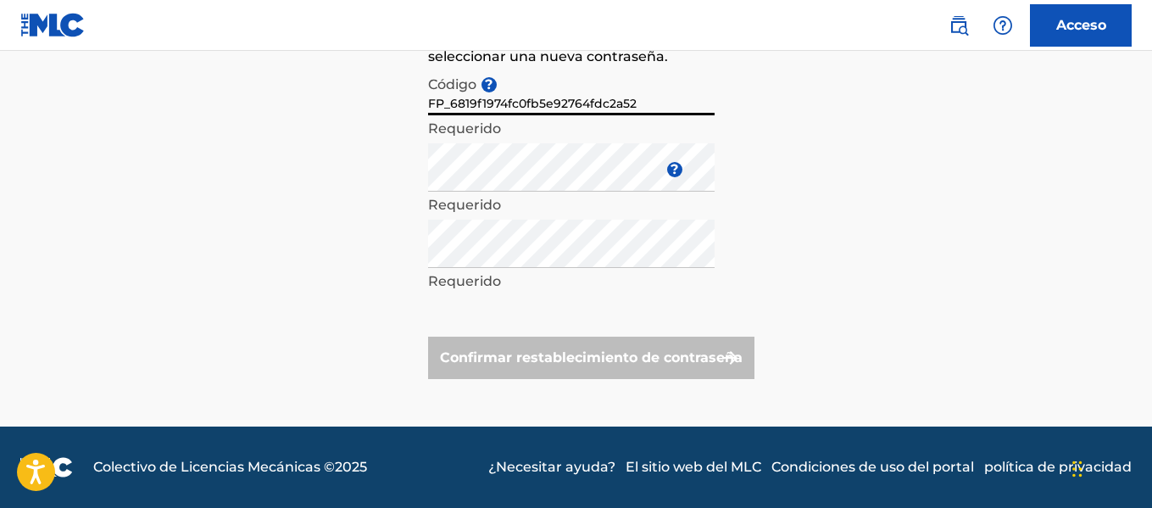
type input "FP_6819f1974fc0fb5e92764fdc2a52"
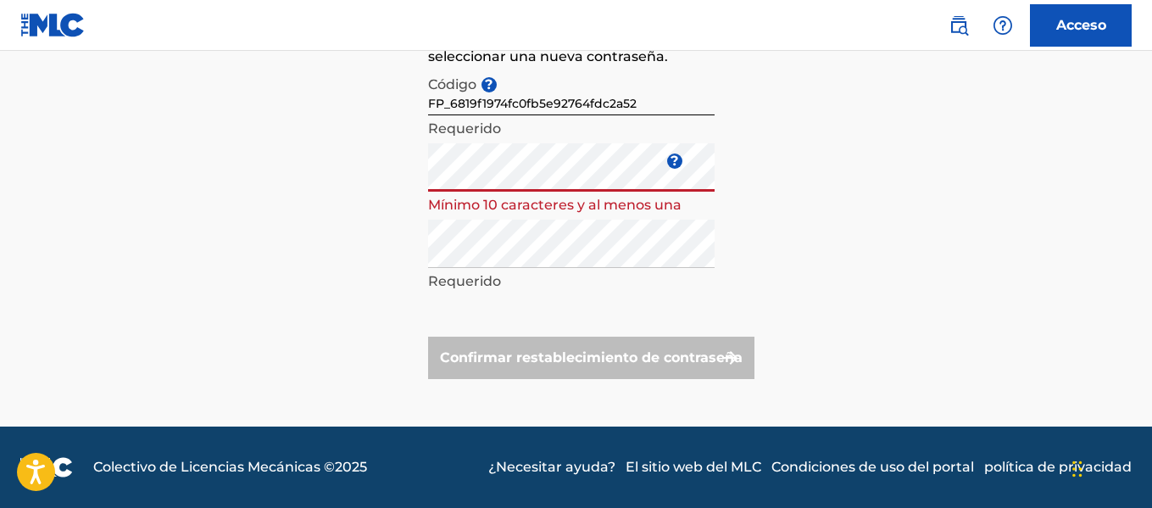
click at [250, 208] on div "Has olvidado tu contraseña Intentamos enviarte un código para restablecer tu co…" at bounding box center [576, 134] width 1152 height 586
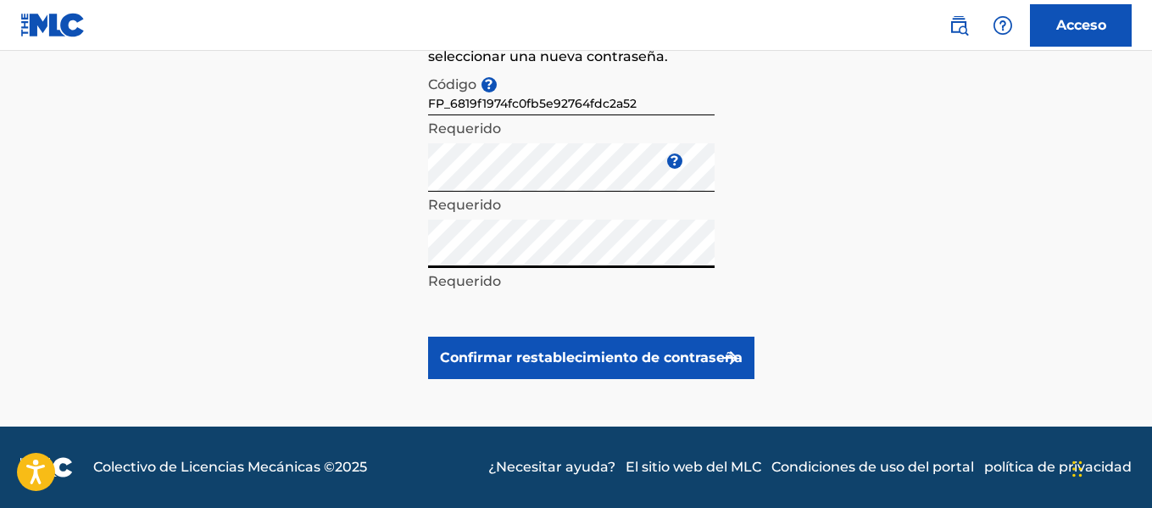
click at [516, 354] on font "Confirmar restablecimiento de contraseña" at bounding box center [591, 357] width 303 height 16
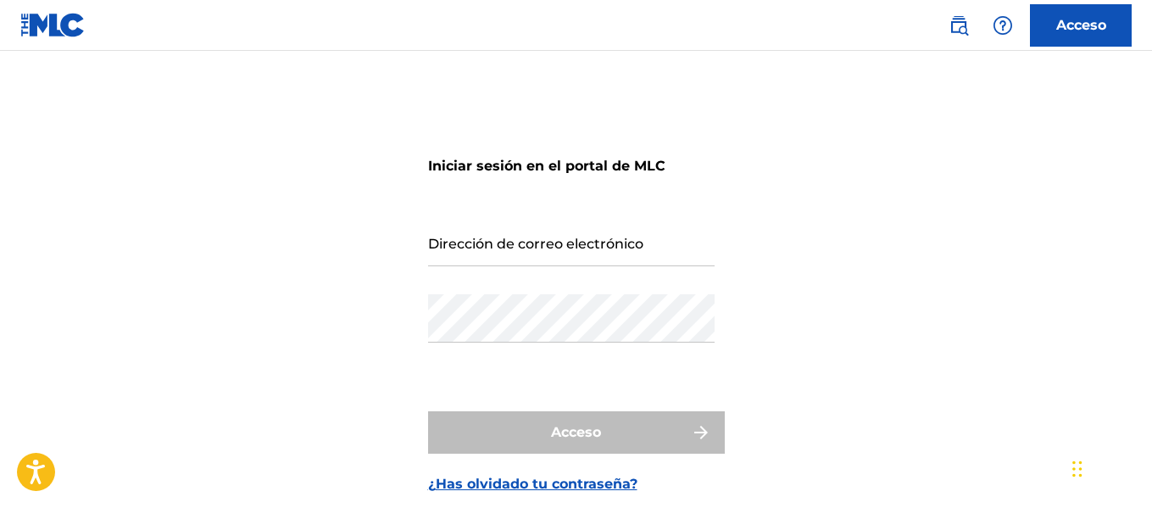
click at [520, 275] on div "Dirección de correo electrónico" at bounding box center [571, 256] width 286 height 76
click at [533, 267] on div "Dirección de correo electrónico" at bounding box center [571, 256] width 286 height 76
click at [590, 237] on input "Dirección de correo electrónico" at bounding box center [571, 242] width 286 height 48
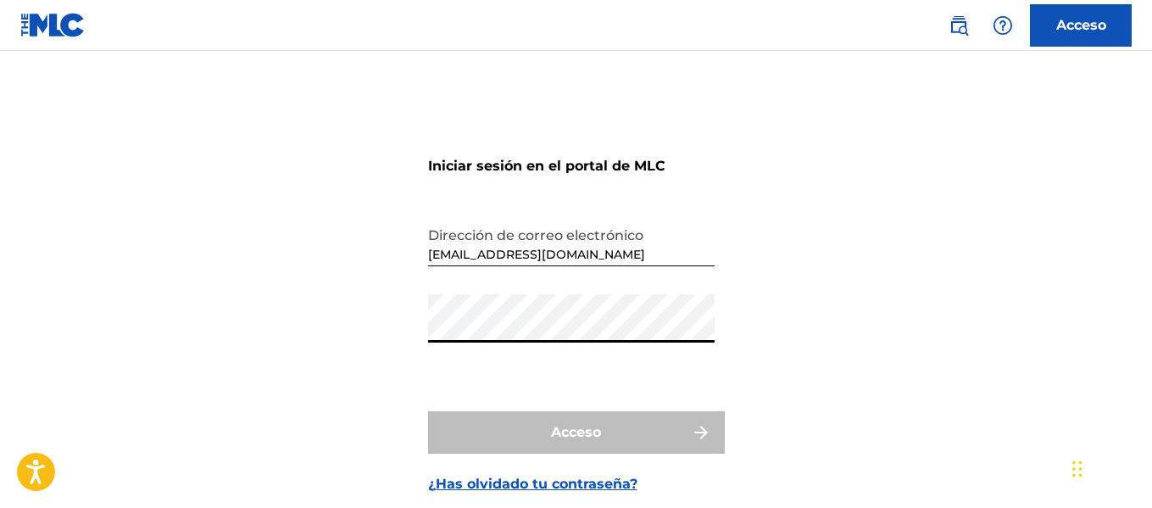
type input "ianpablobeltranbano@gmail.com"
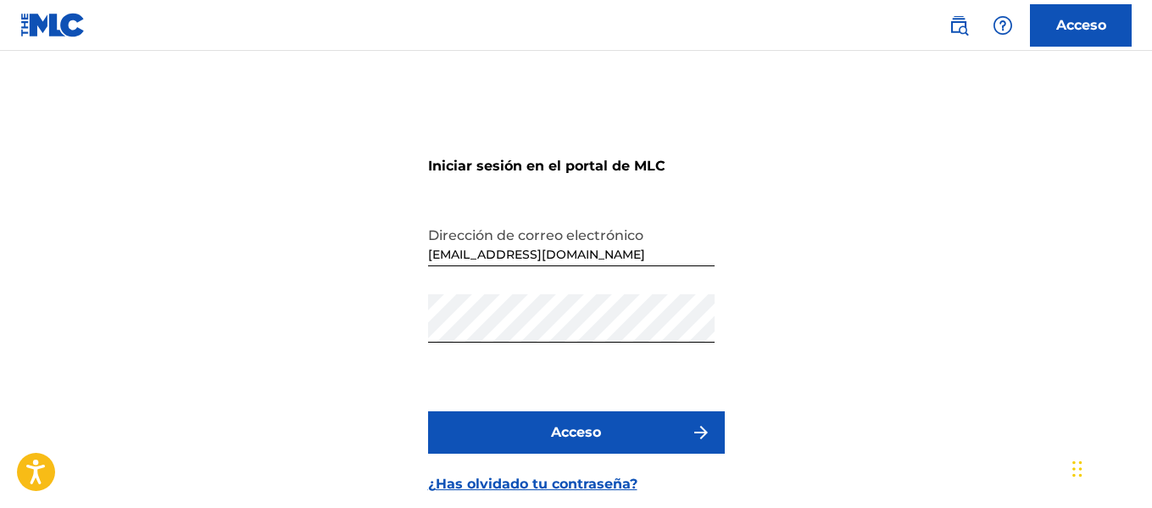
click at [636, 443] on button "Acceso" at bounding box center [576, 432] width 297 height 42
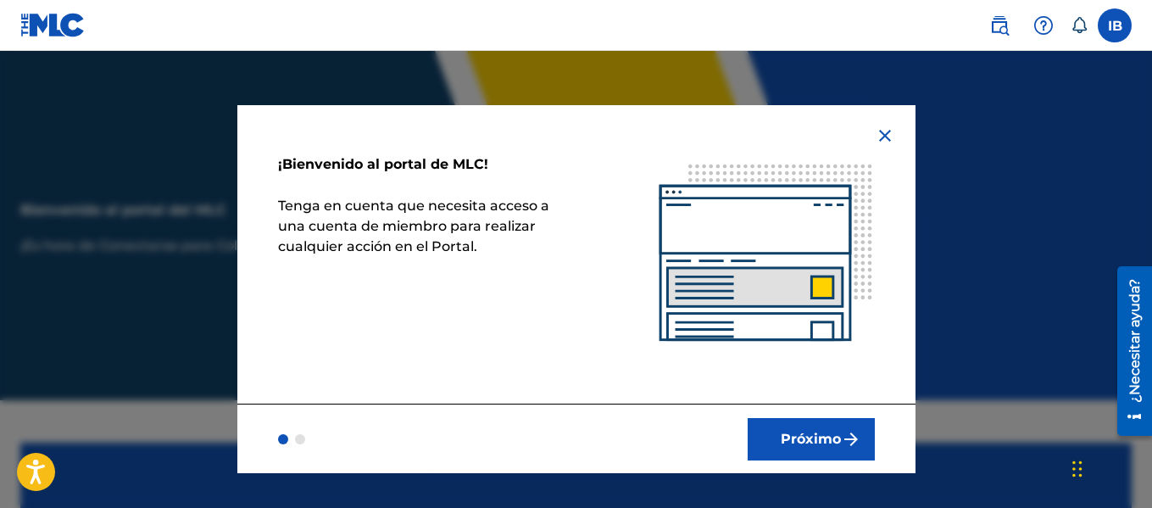
click at [810, 432] on font "Próximo" at bounding box center [810, 438] width 60 height 16
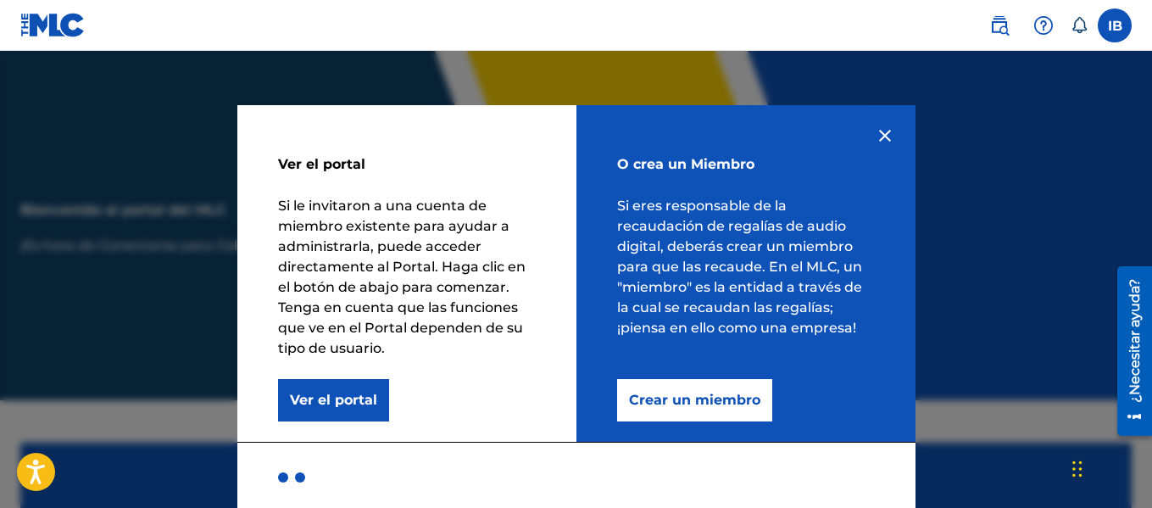
scroll to position [3, 0]
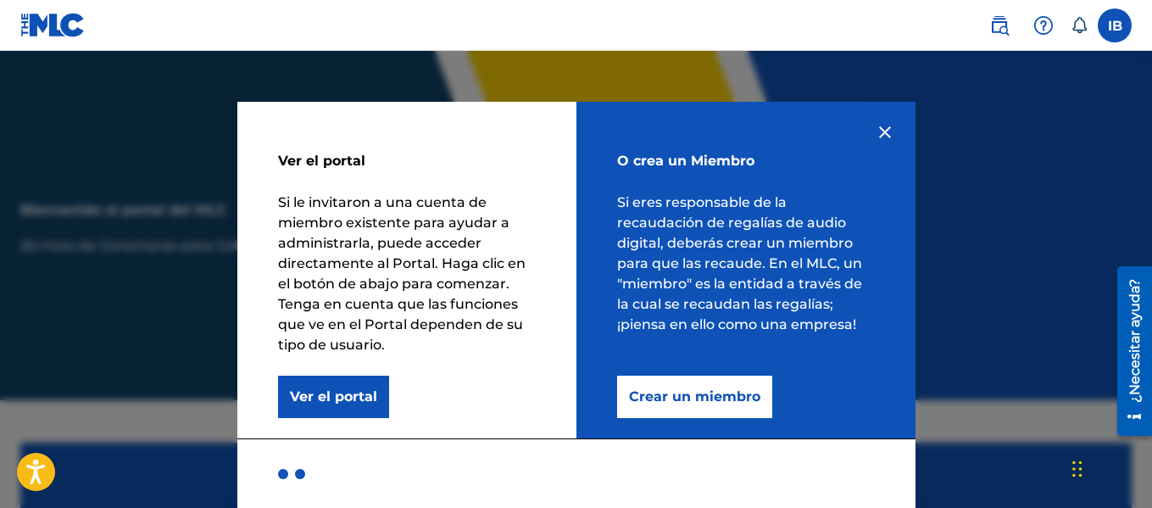
click at [879, 132] on img at bounding box center [885, 132] width 20 height 20
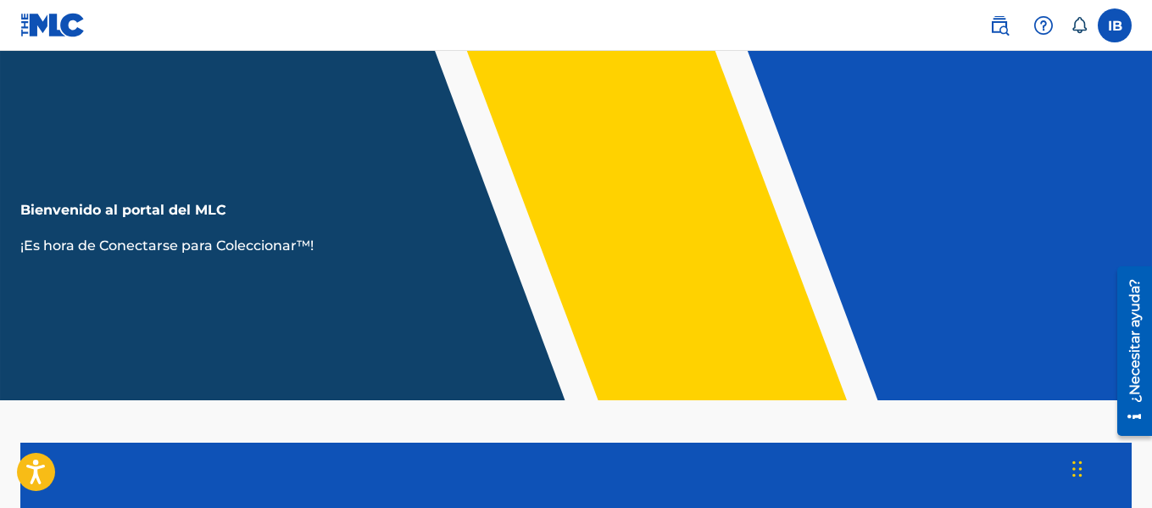
scroll to position [367, 0]
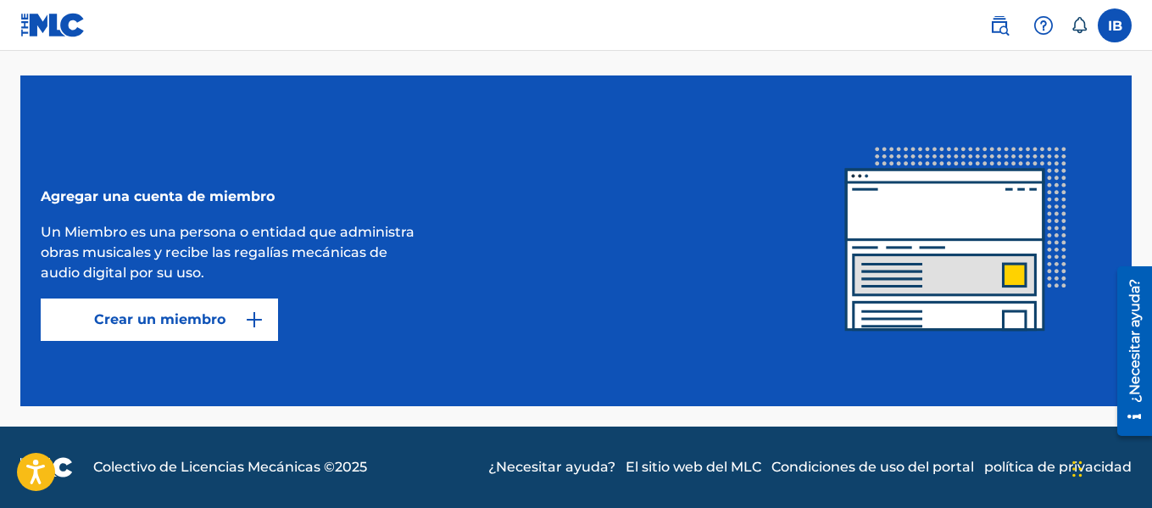
click at [181, 313] on font "Crear un miembro" at bounding box center [159, 319] width 131 height 16
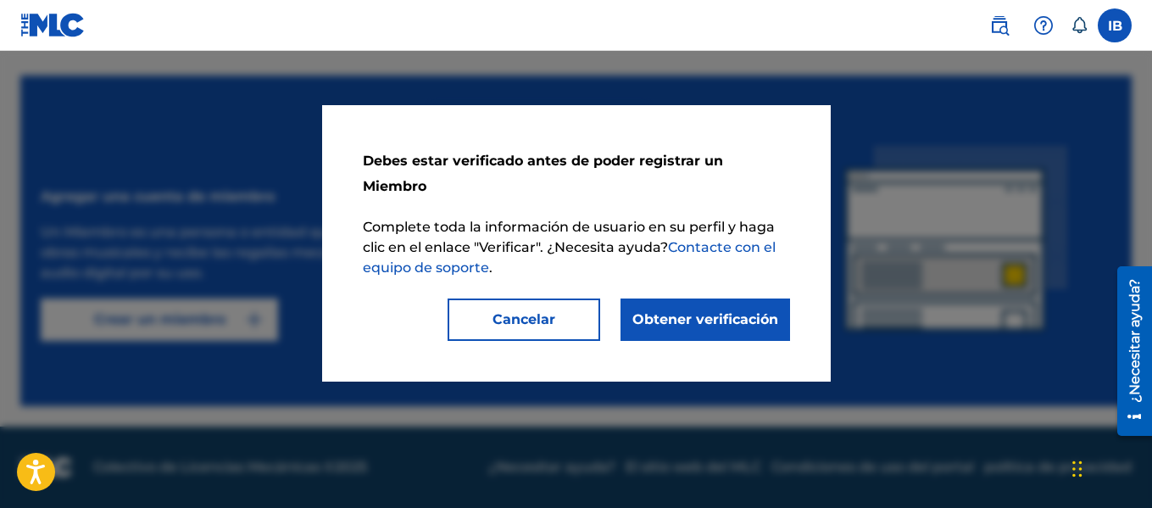
click at [727, 311] on font "Obtener verificación" at bounding box center [705, 319] width 146 height 16
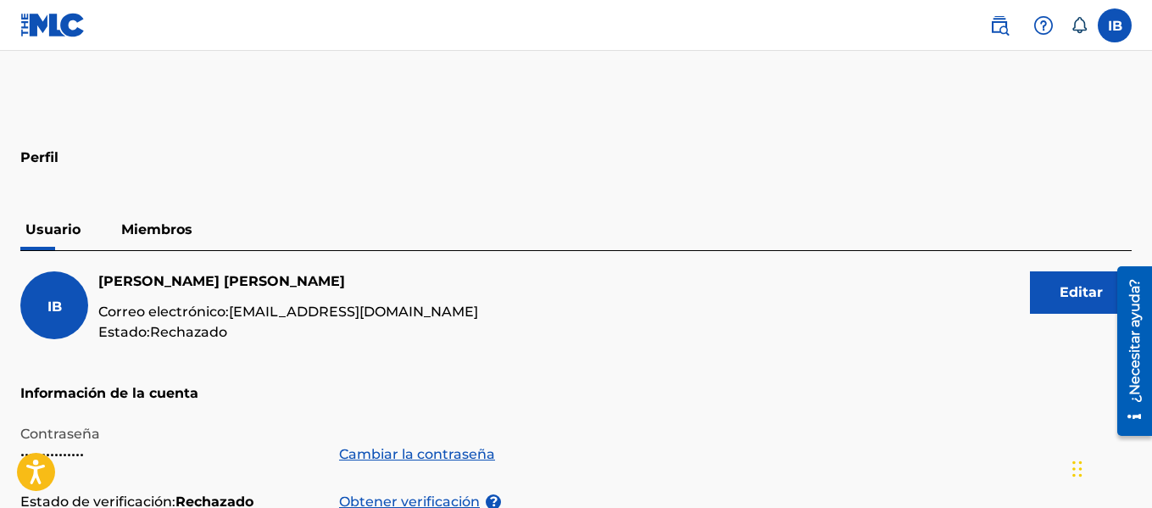
click at [160, 224] on font "Miembros" at bounding box center [156, 229] width 71 height 16
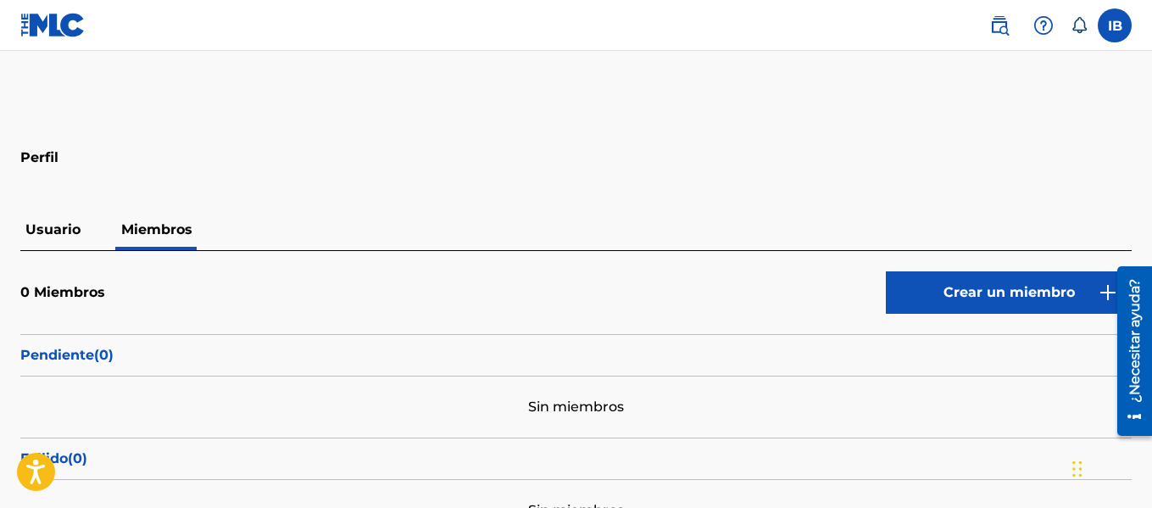
scroll to position [134, 0]
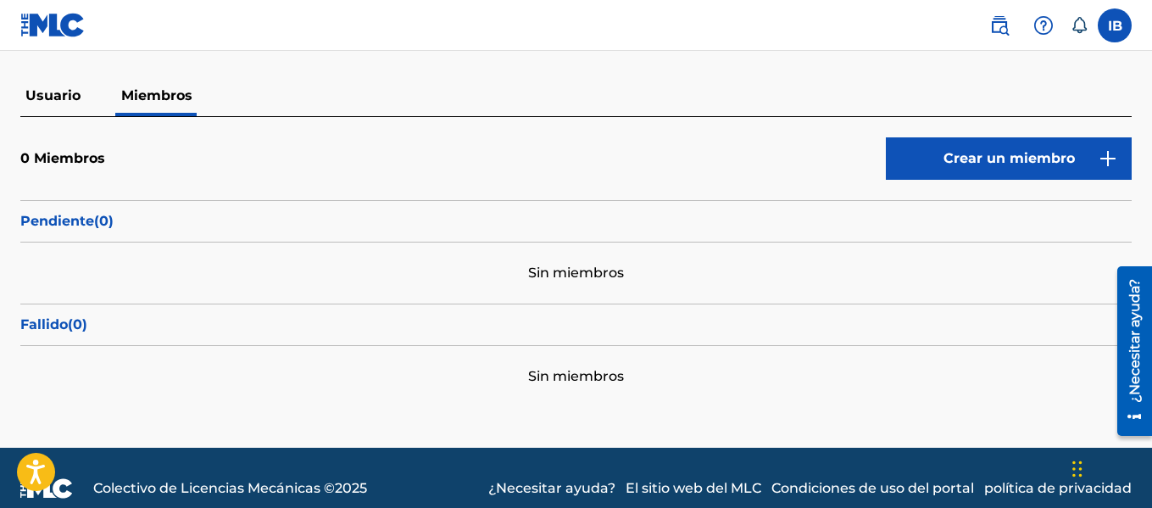
click at [944, 142] on button "Crear un miembro" at bounding box center [1009, 158] width 246 height 42
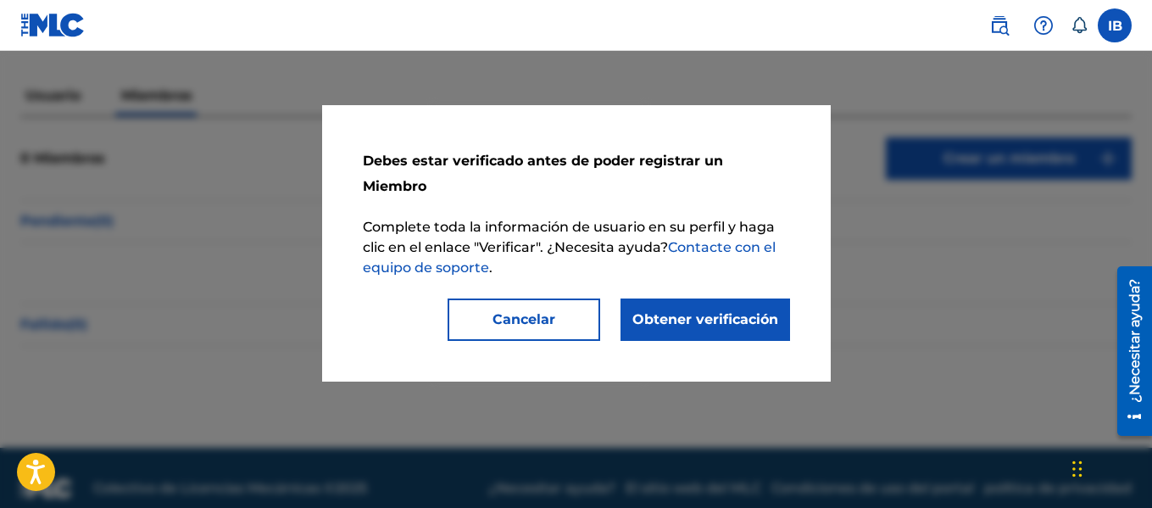
click at [706, 311] on link "Obtener verificación" at bounding box center [704, 319] width 169 height 42
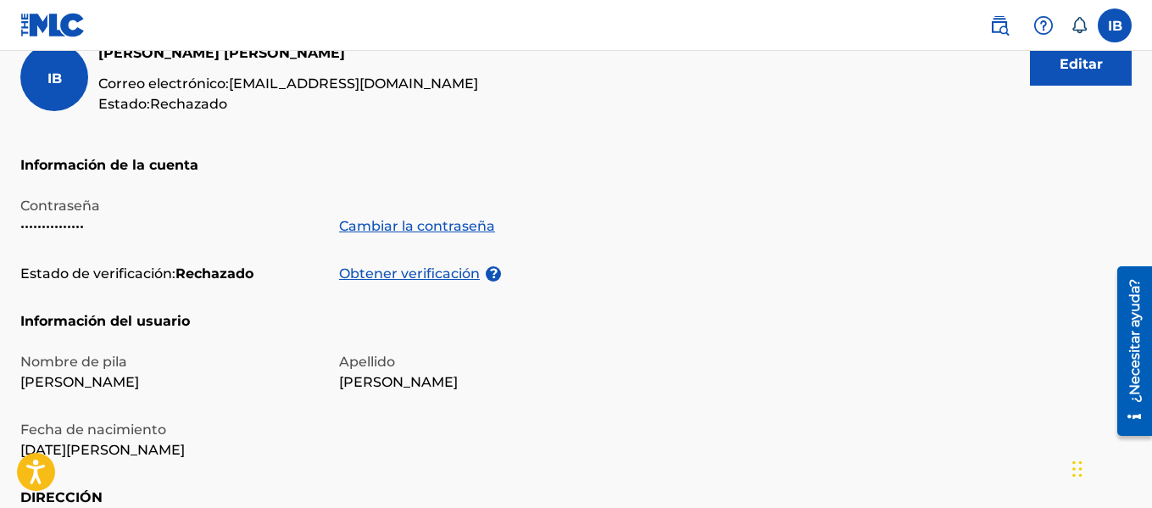
scroll to position [187, 0]
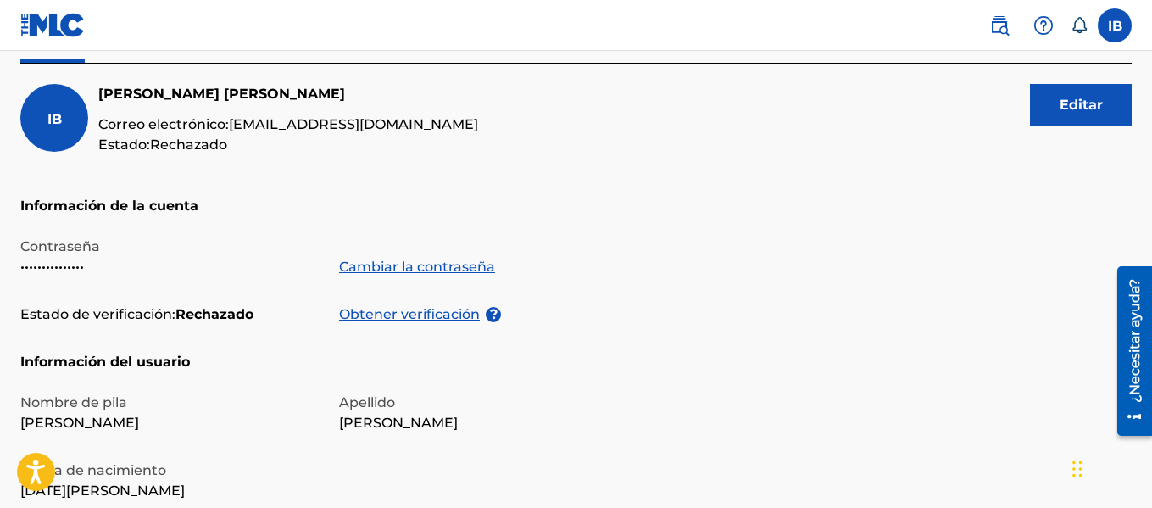
click at [221, 144] on font "Rechazado" at bounding box center [188, 144] width 77 height 16
click at [148, 85] on h5 "Ian Beltrán" at bounding box center [288, 94] width 380 height 20
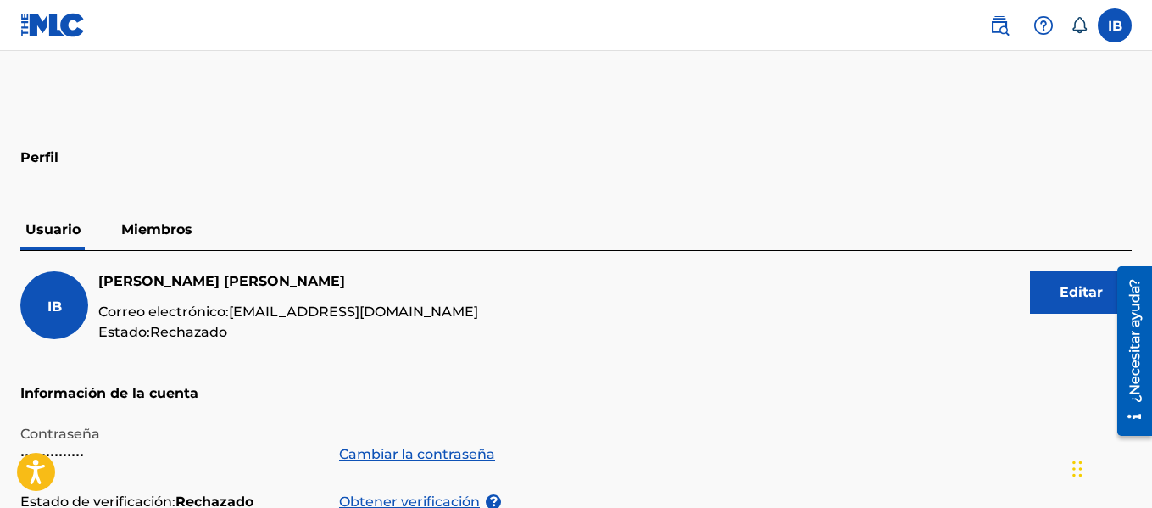
click at [154, 213] on p "Miembros" at bounding box center [156, 229] width 81 height 41
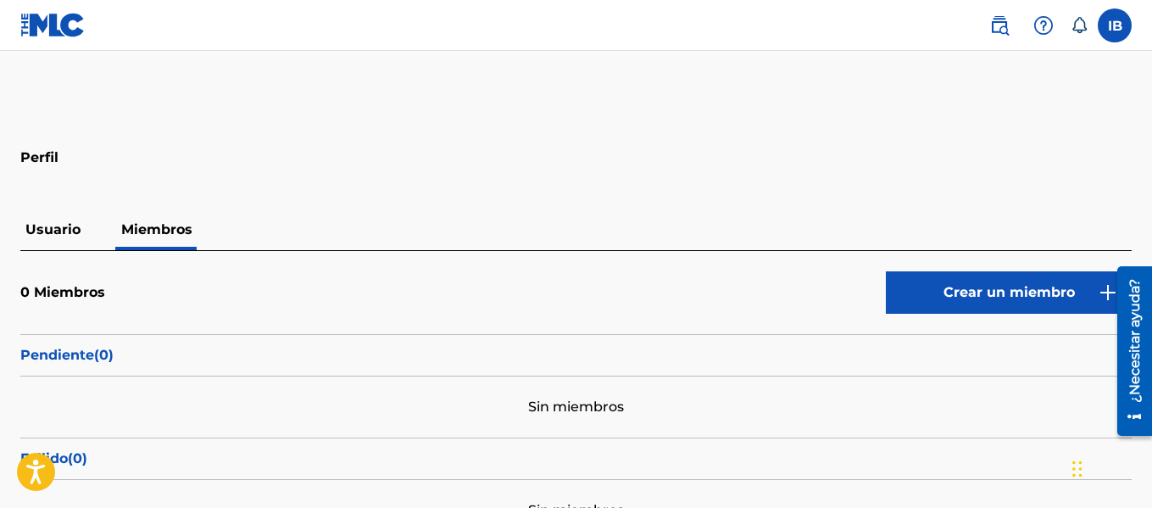
scroll to position [155, 0]
